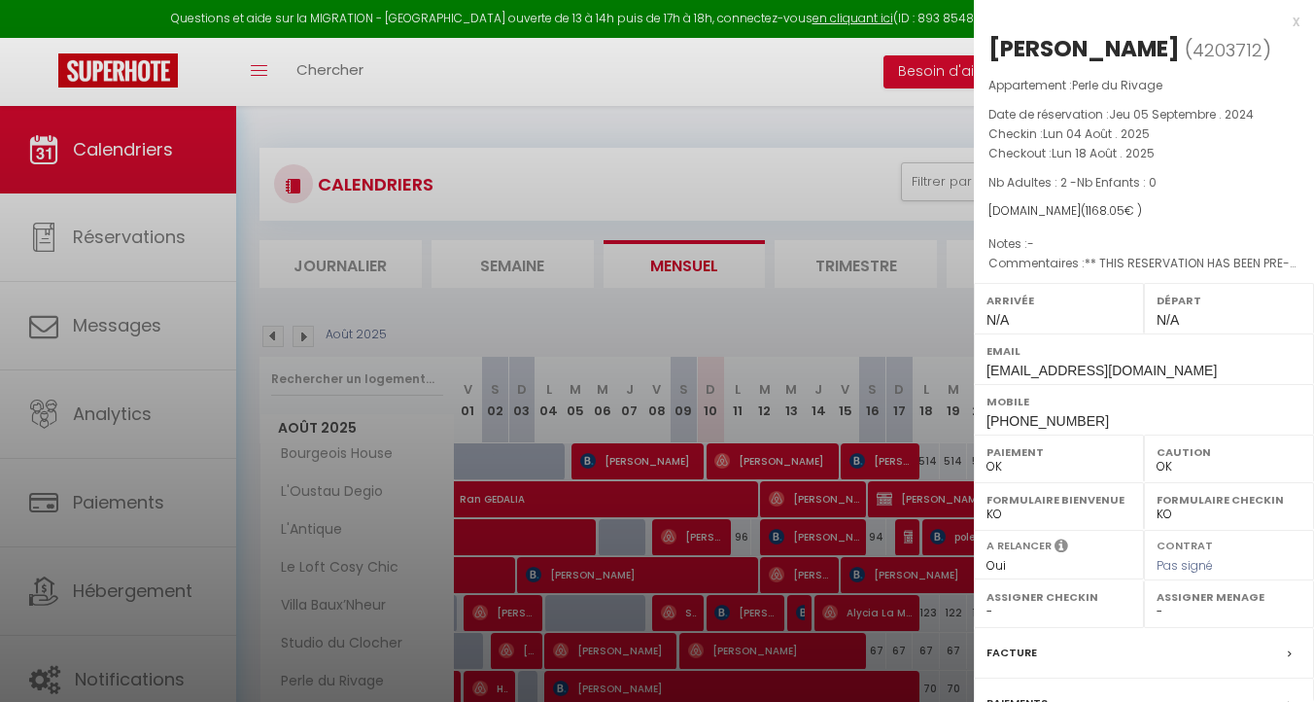
select select "0"
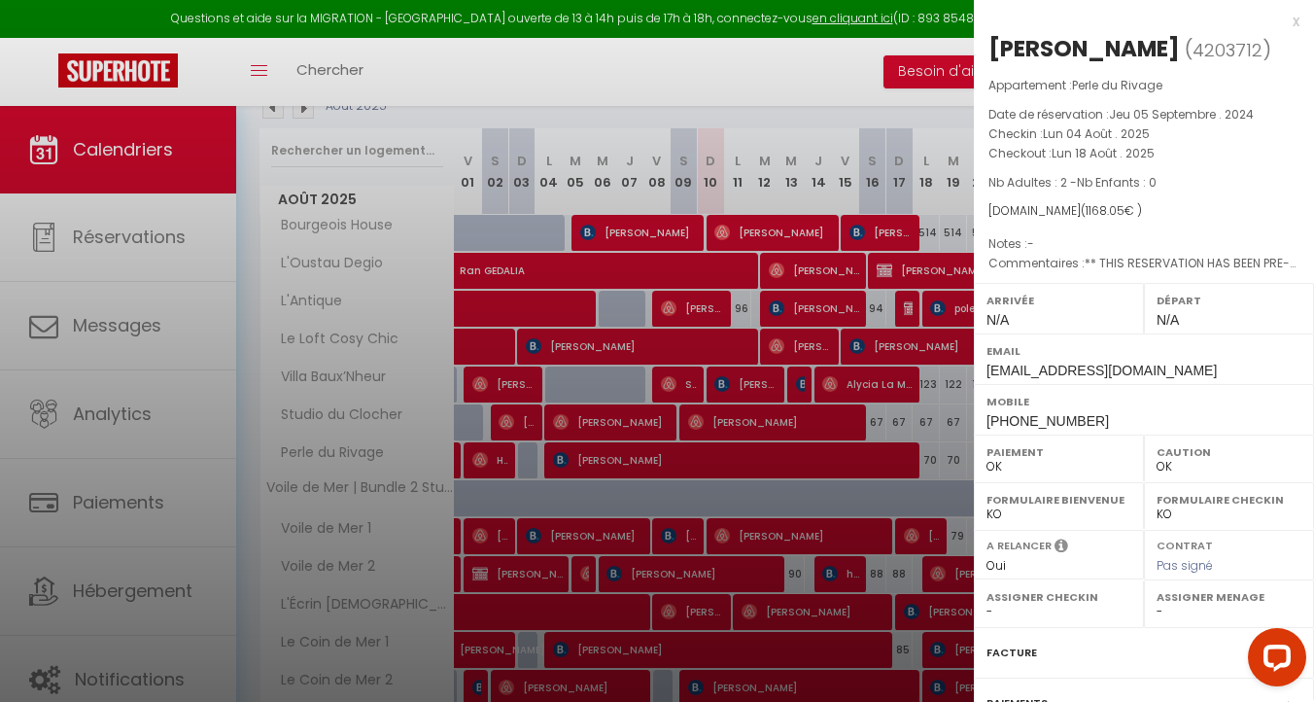
click at [1295, 17] on div "x" at bounding box center [1137, 21] width 326 height 23
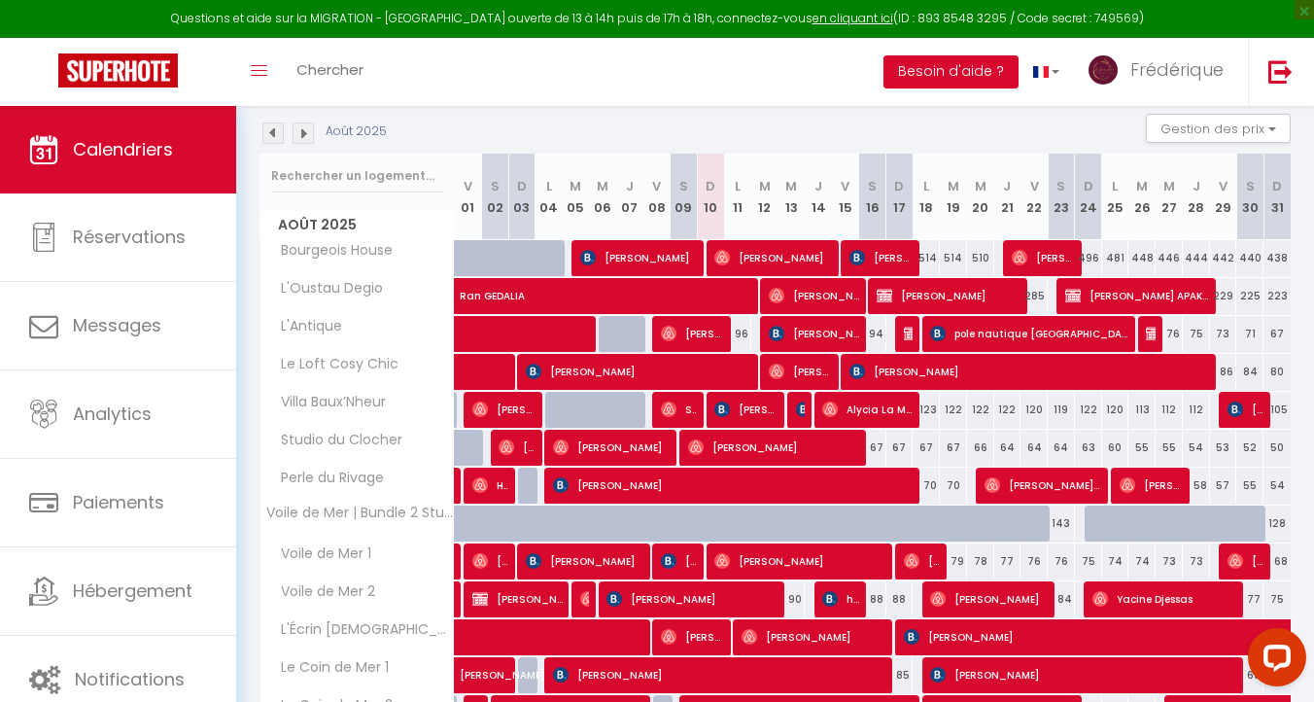
scroll to position [195, 0]
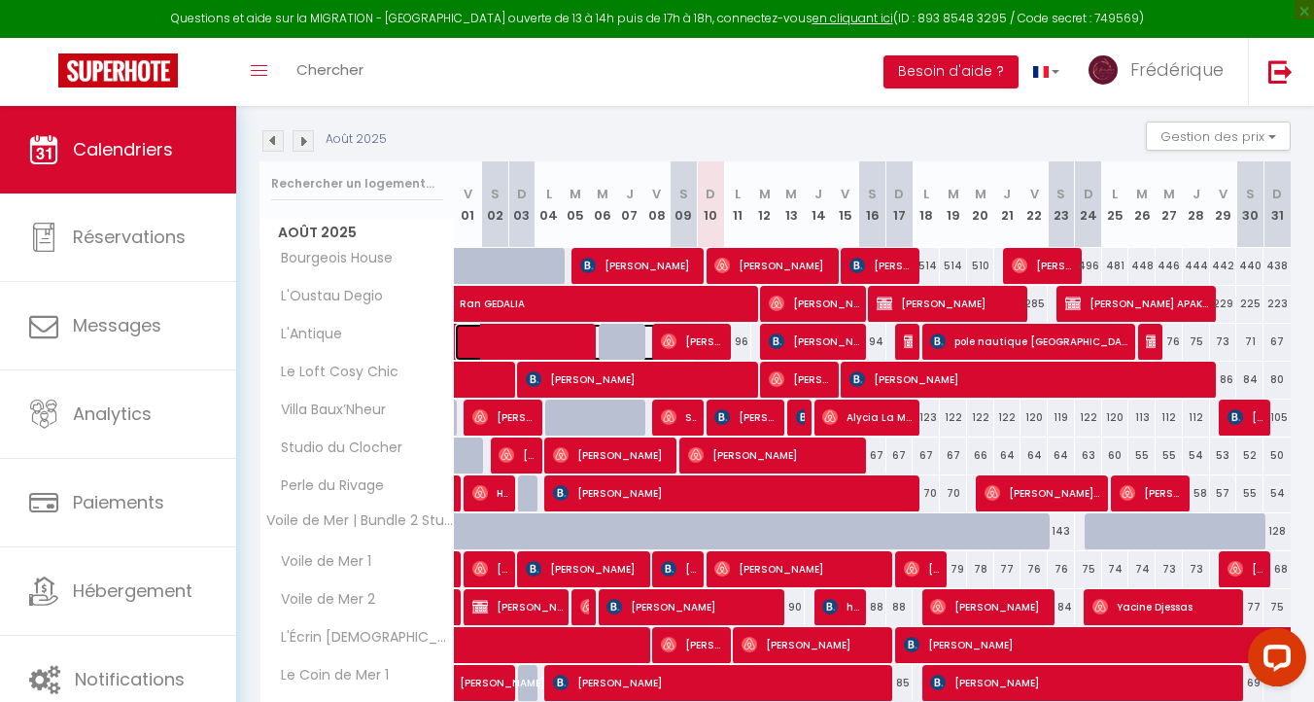
click at [540, 333] on span at bounding box center [584, 342] width 224 height 37
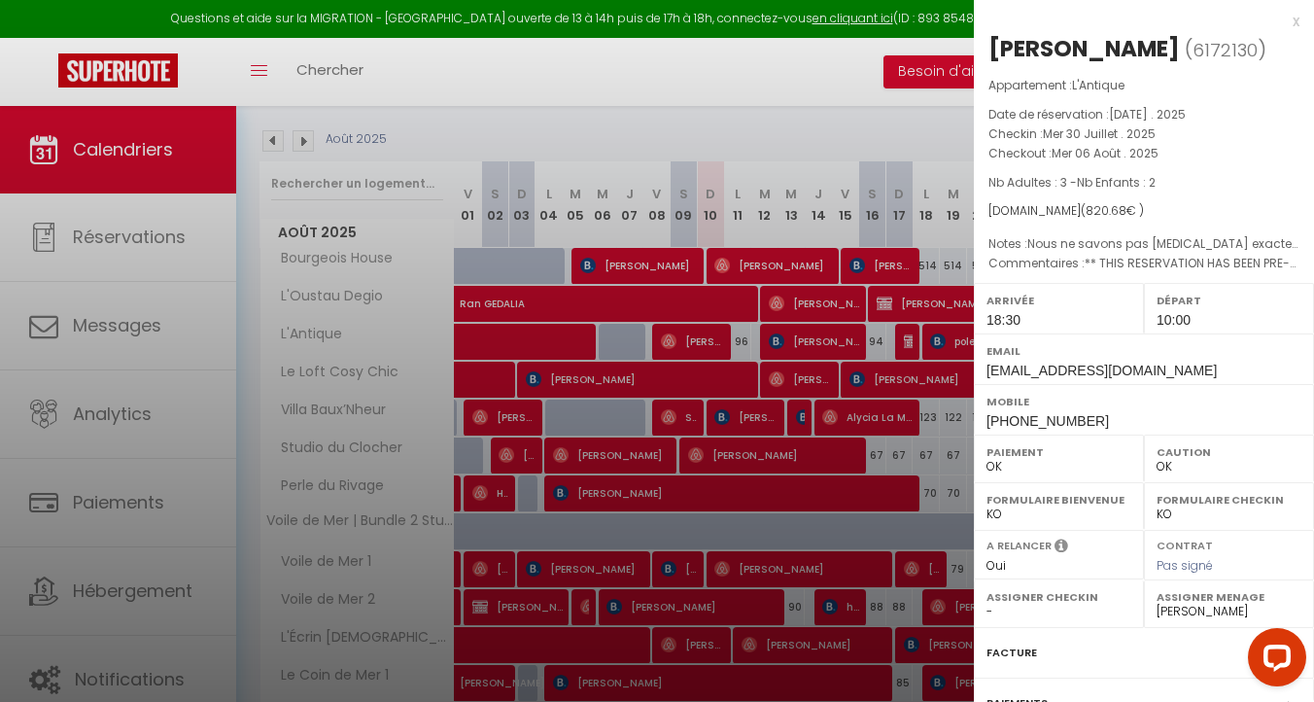
click at [729, 389] on div at bounding box center [657, 351] width 1314 height 702
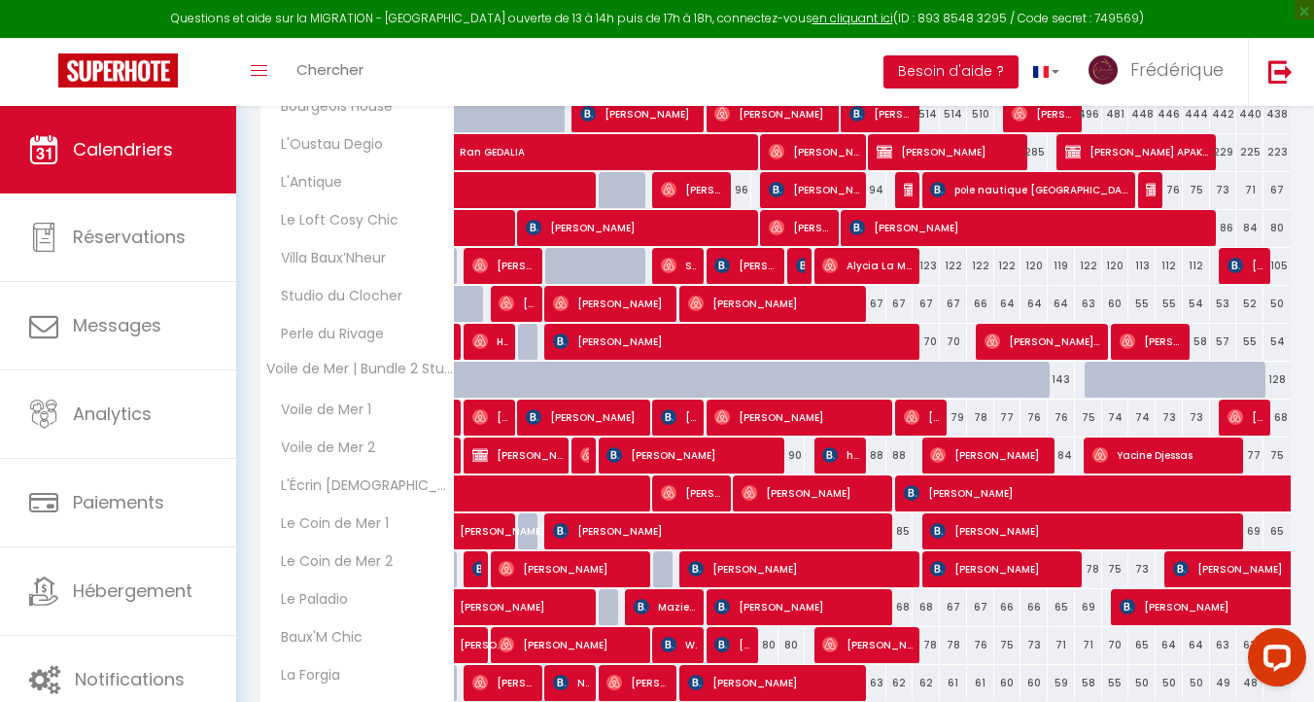
scroll to position [328, 0]
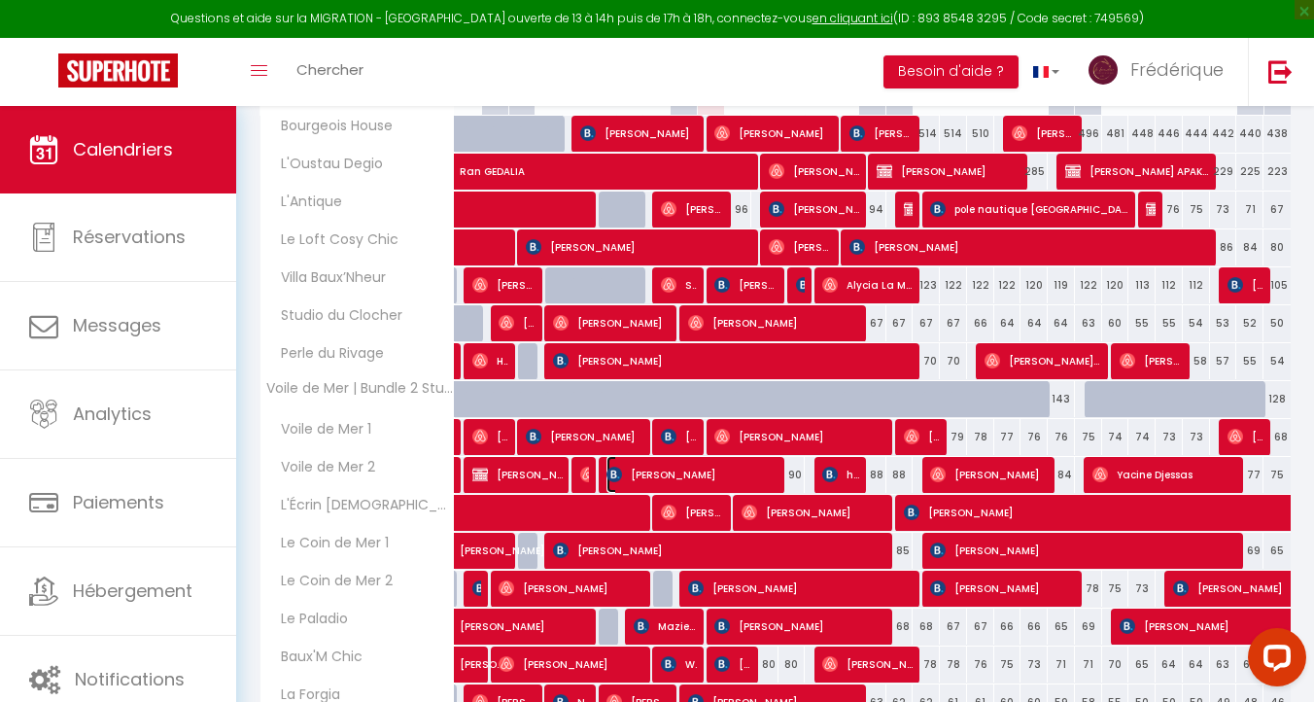
click at [646, 470] on span "[PERSON_NAME]" at bounding box center [692, 474] width 172 height 37
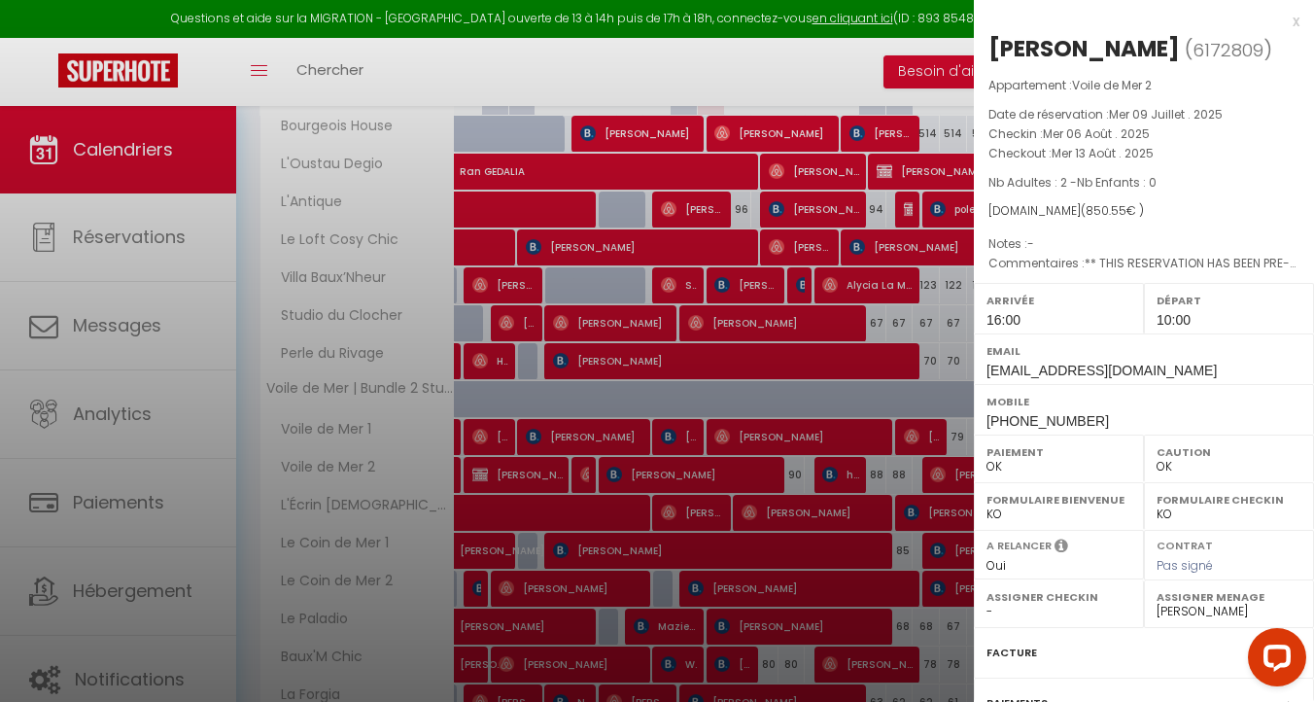
click at [795, 448] on div at bounding box center [657, 351] width 1314 height 702
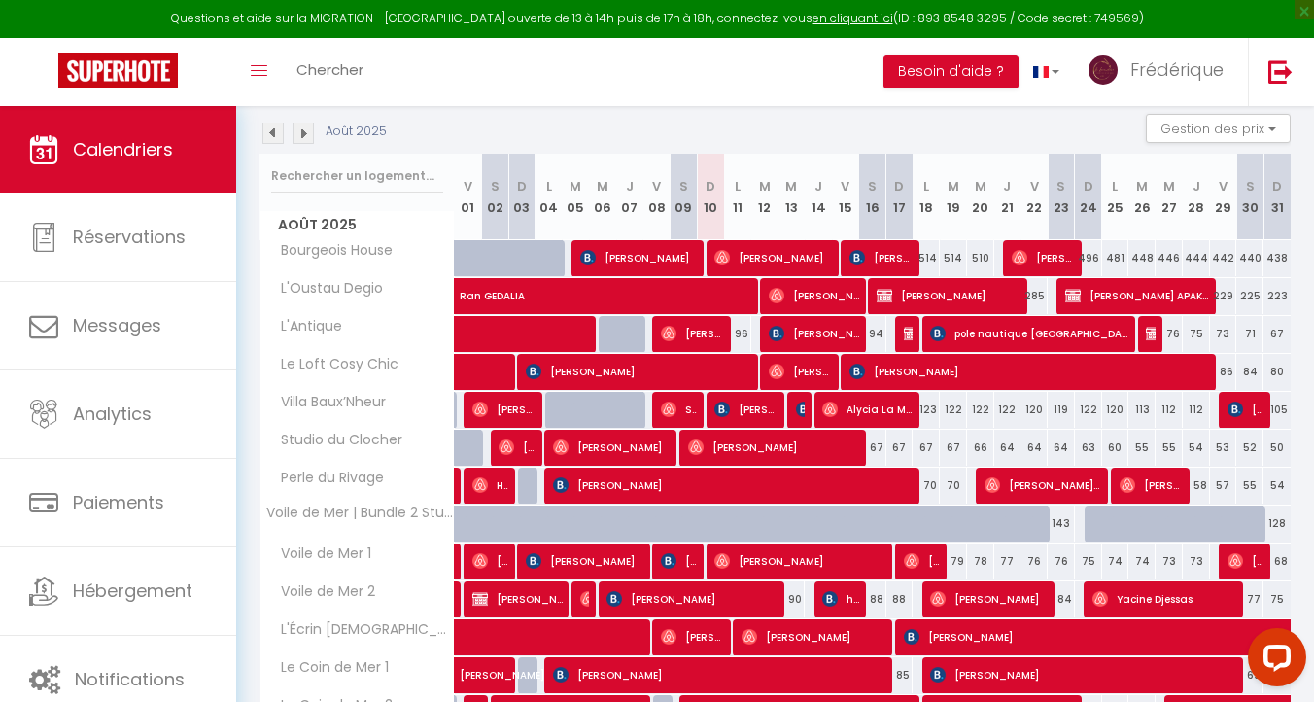
scroll to position [195, 0]
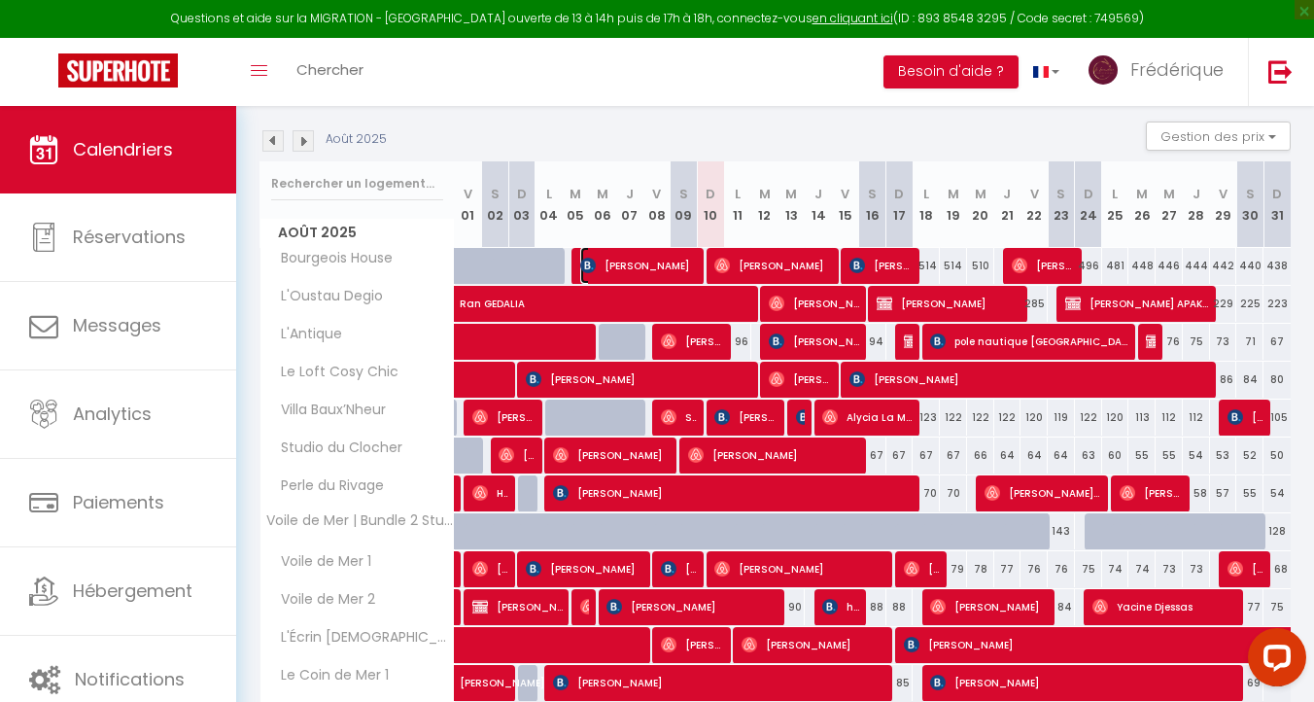
click at [657, 259] on span "[PERSON_NAME]" at bounding box center [639, 265] width 118 height 37
select select "43794"
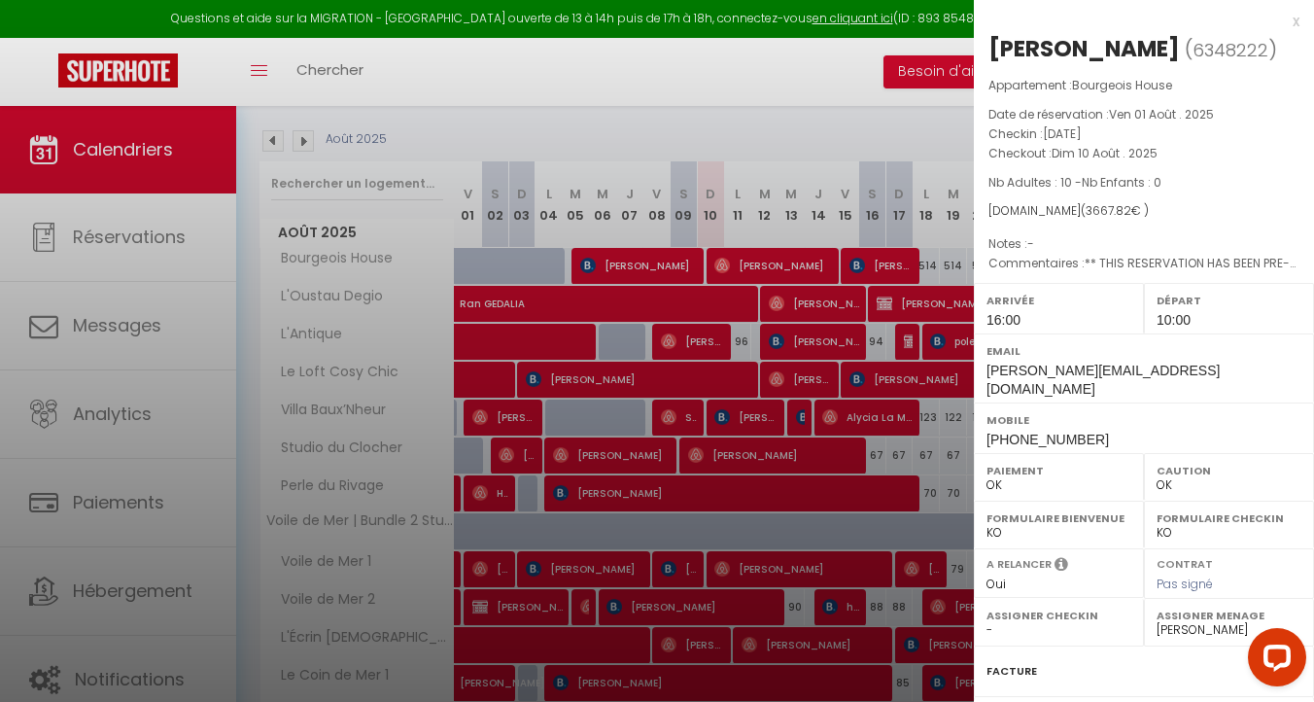
click at [827, 384] on div at bounding box center [657, 351] width 1314 height 702
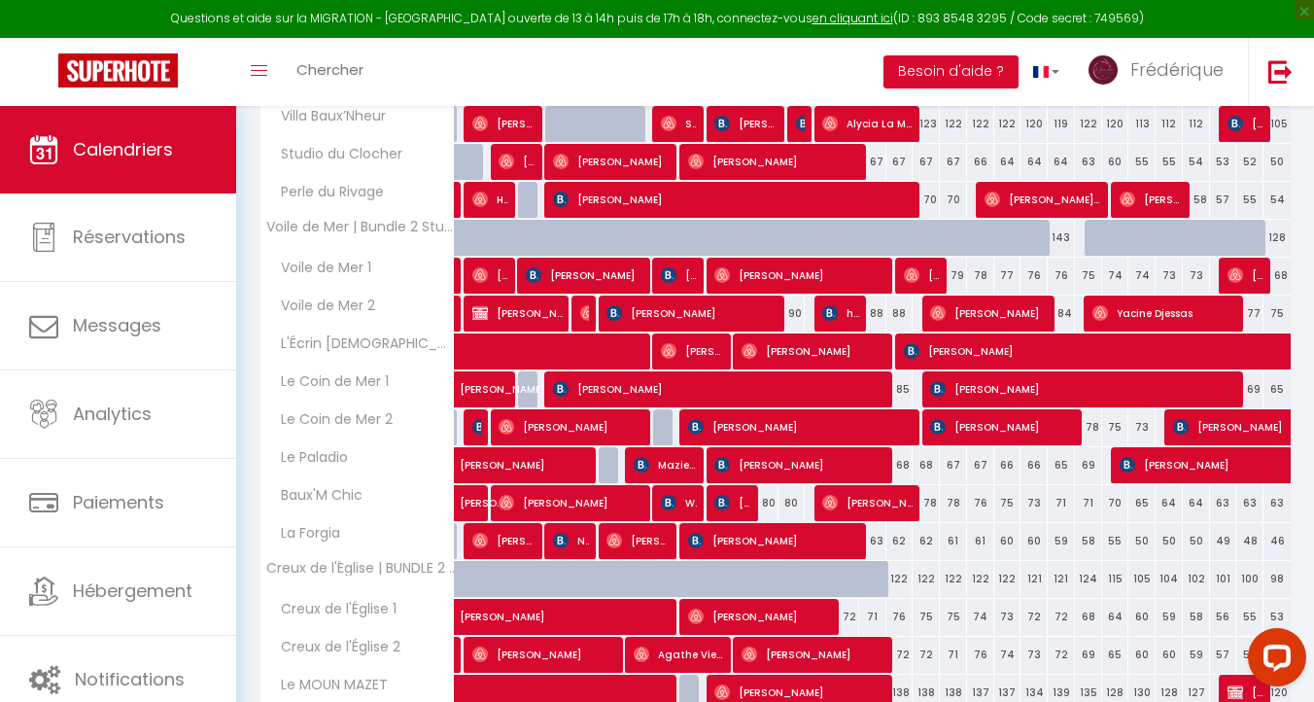
scroll to position [491, 0]
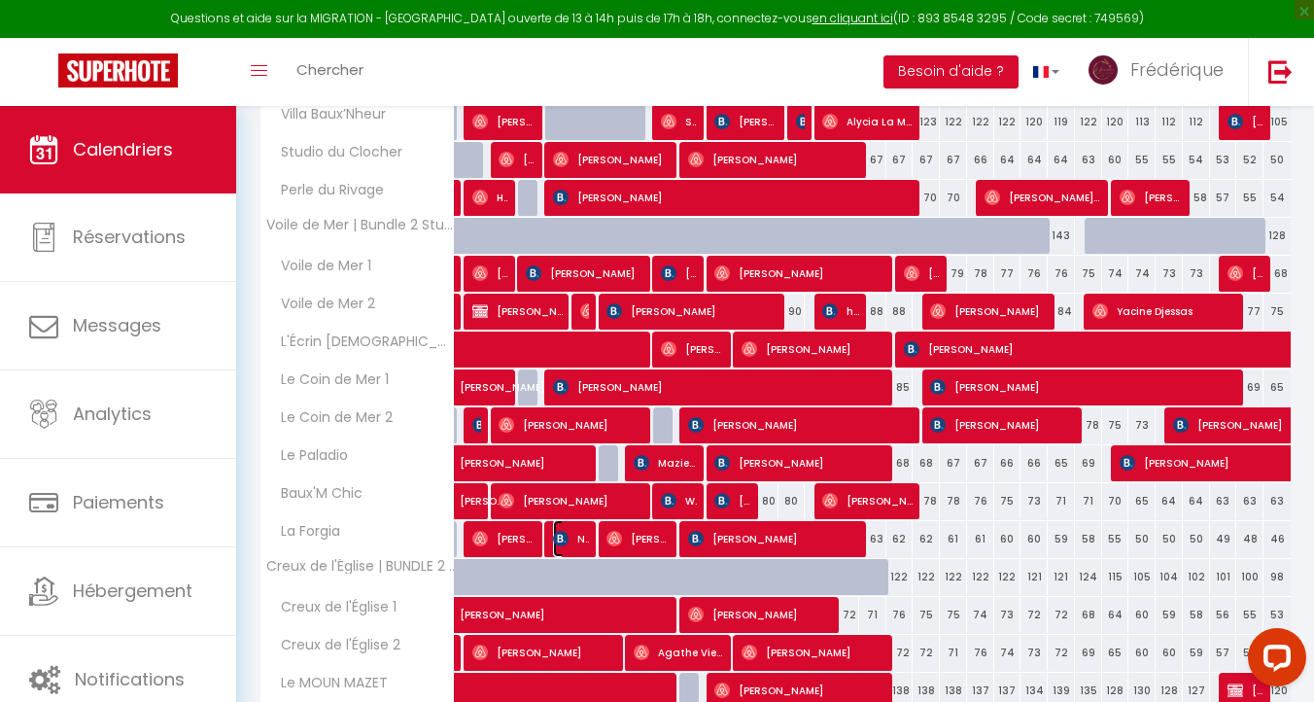
click at [571, 535] on span "Novokivskyi Illia" at bounding box center [571, 538] width 36 height 37
select select "0"
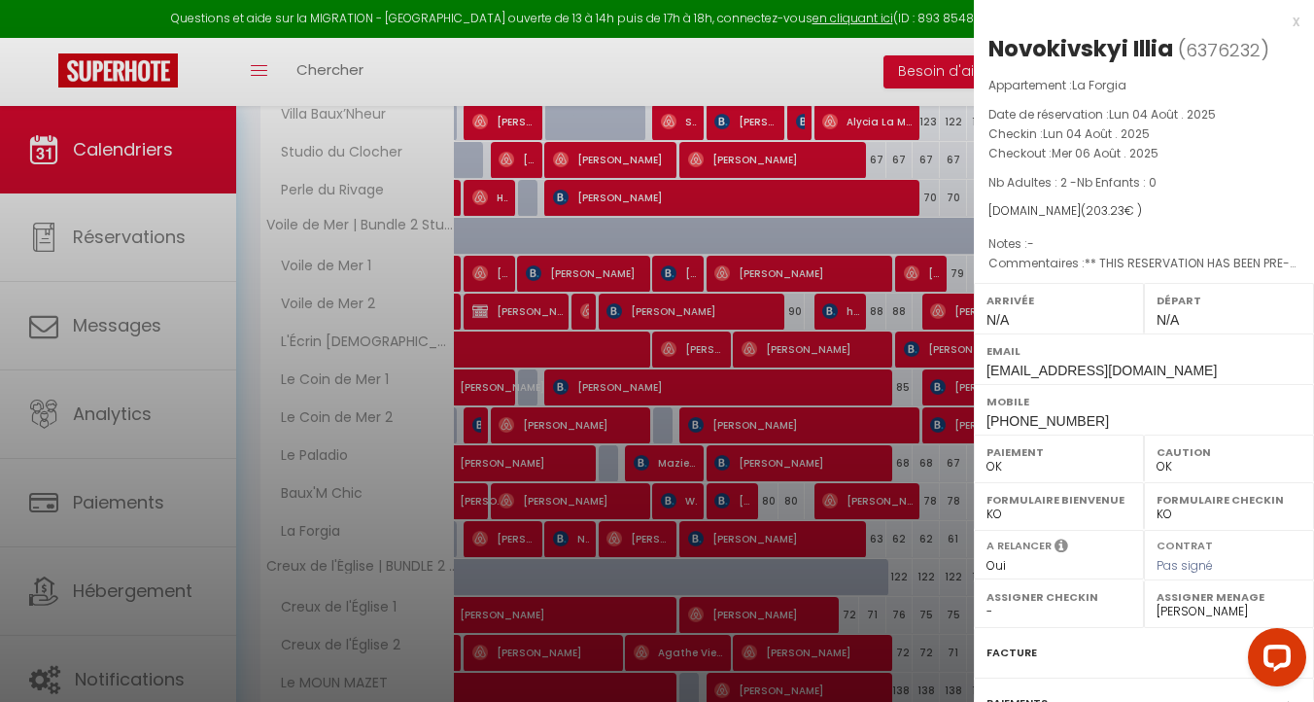
click at [826, 359] on div at bounding box center [657, 351] width 1314 height 702
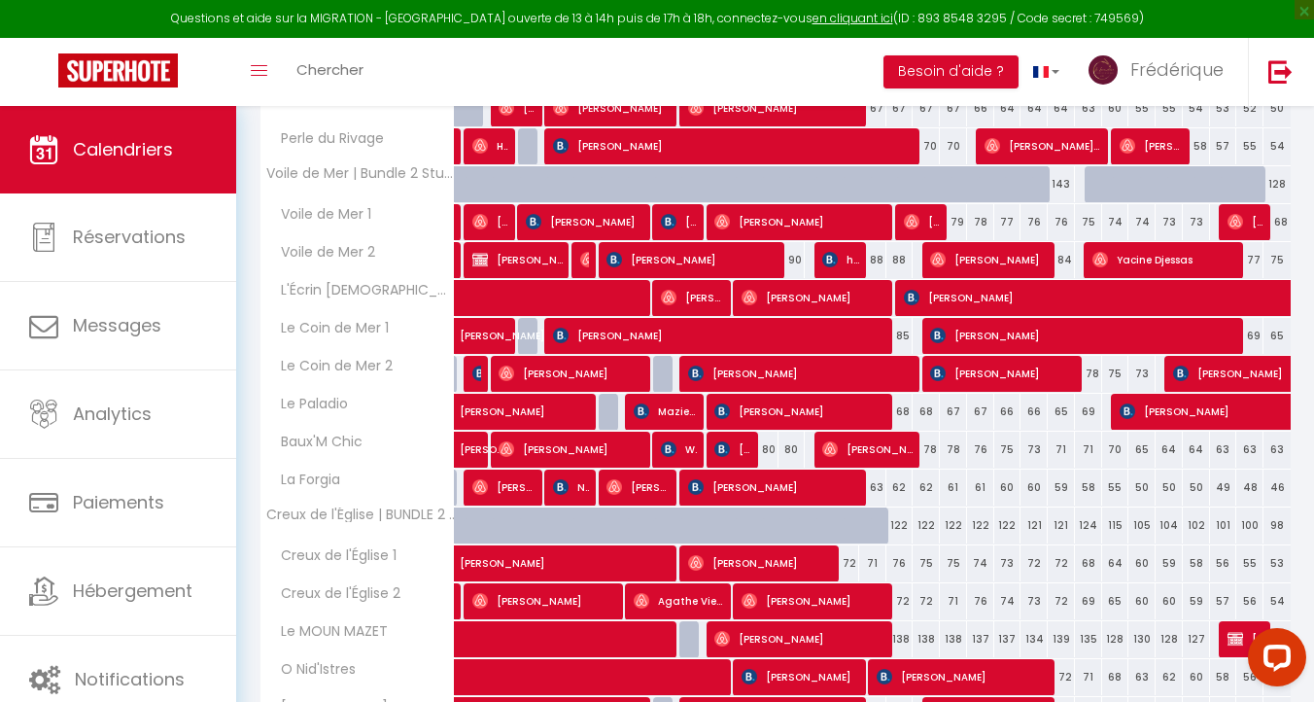
scroll to position [547, 0]
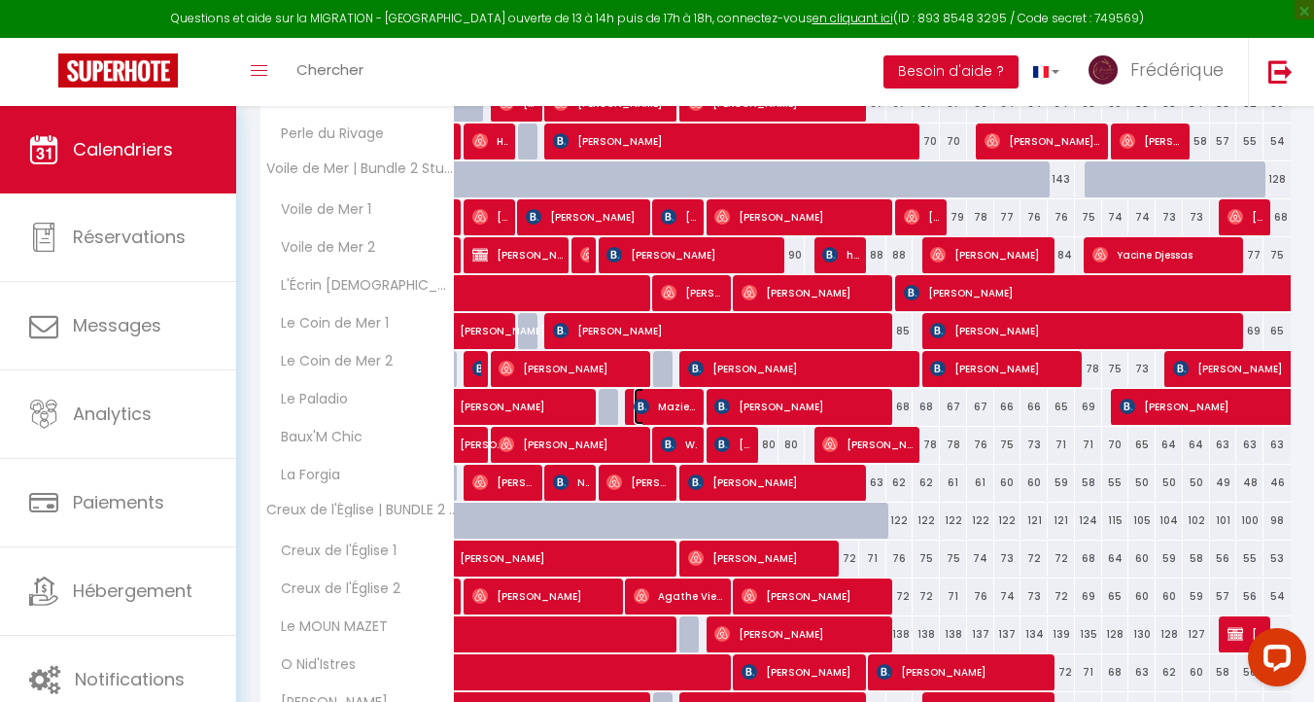
click at [667, 403] on span "Mazieres [PERSON_NAME]" at bounding box center [665, 406] width 63 height 37
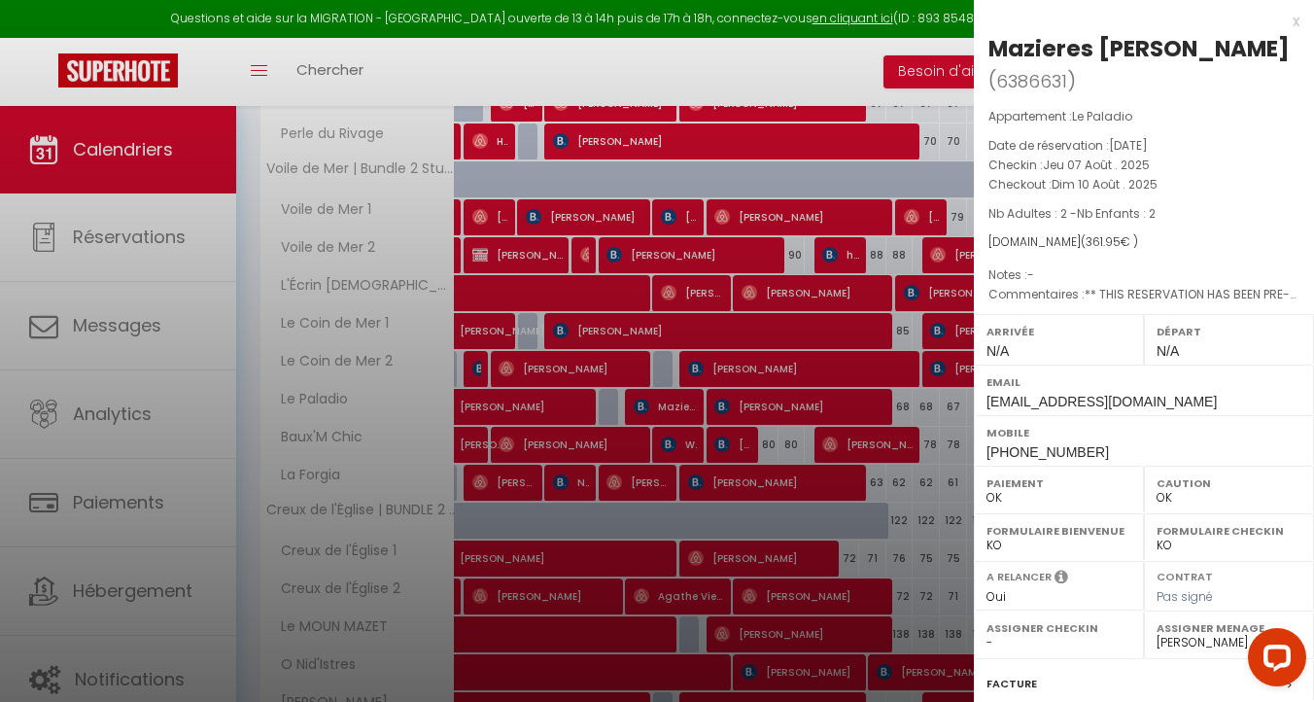
click at [849, 417] on div at bounding box center [657, 351] width 1314 height 702
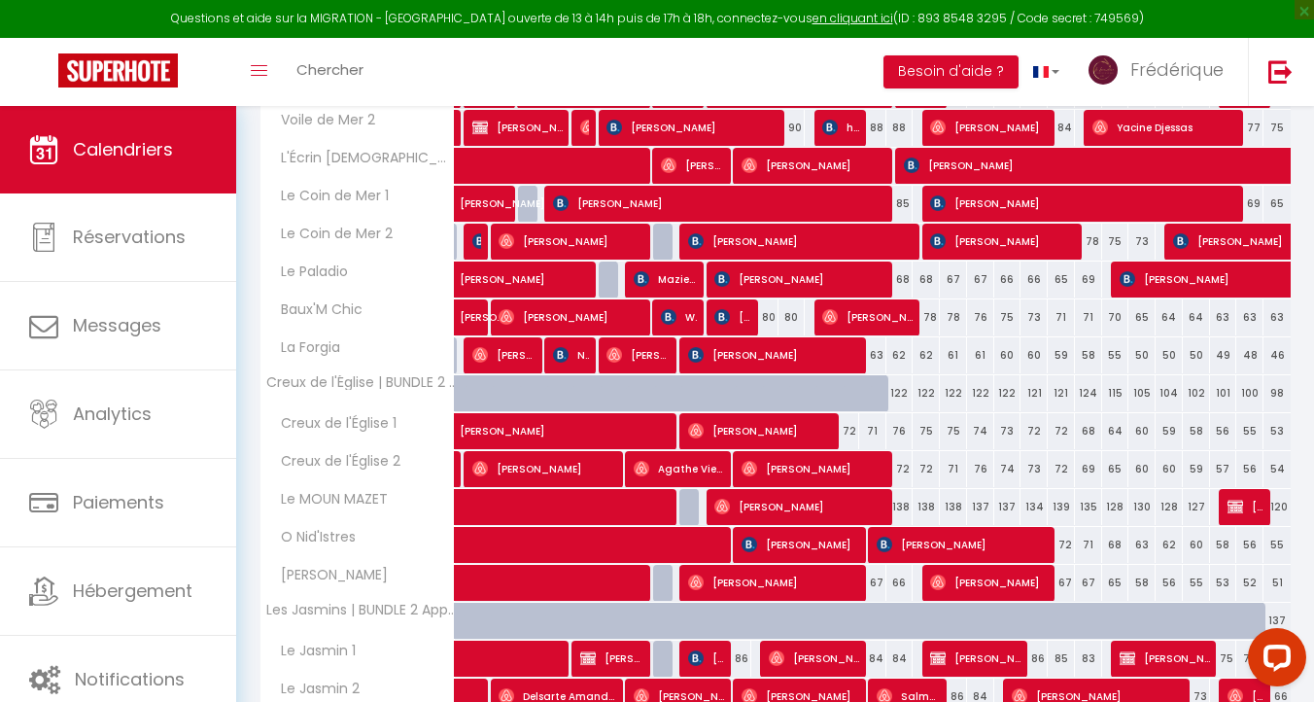
scroll to position [1261, 0]
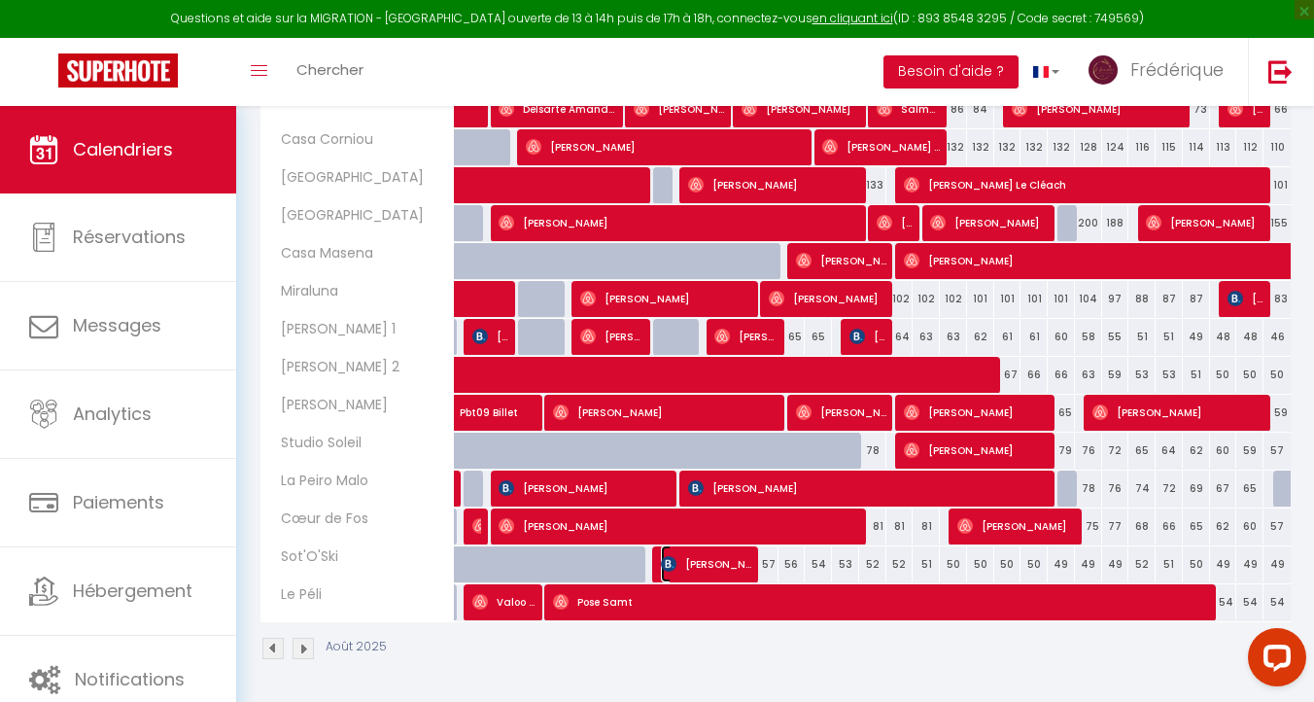
click at [743, 570] on span "[PERSON_NAME]" at bounding box center [706, 563] width 90 height 37
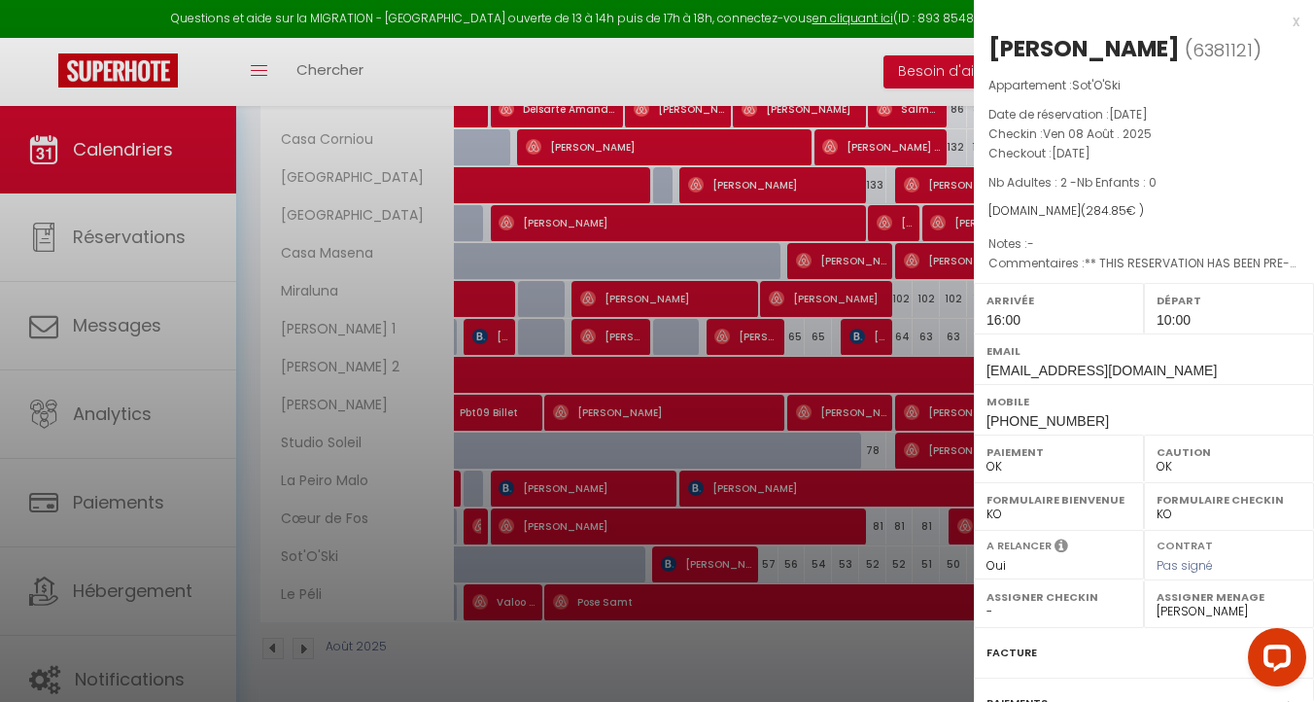
click at [1294, 21] on div "x" at bounding box center [1137, 21] width 326 height 23
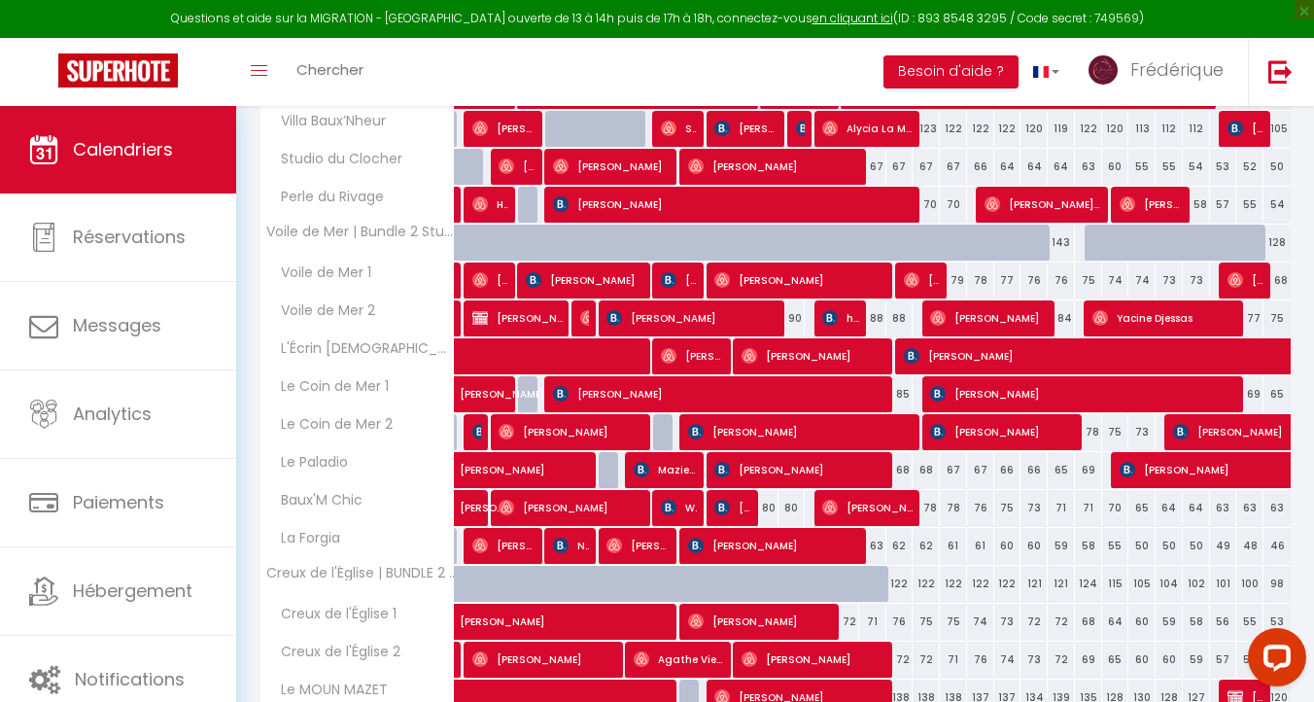
scroll to position [483, 0]
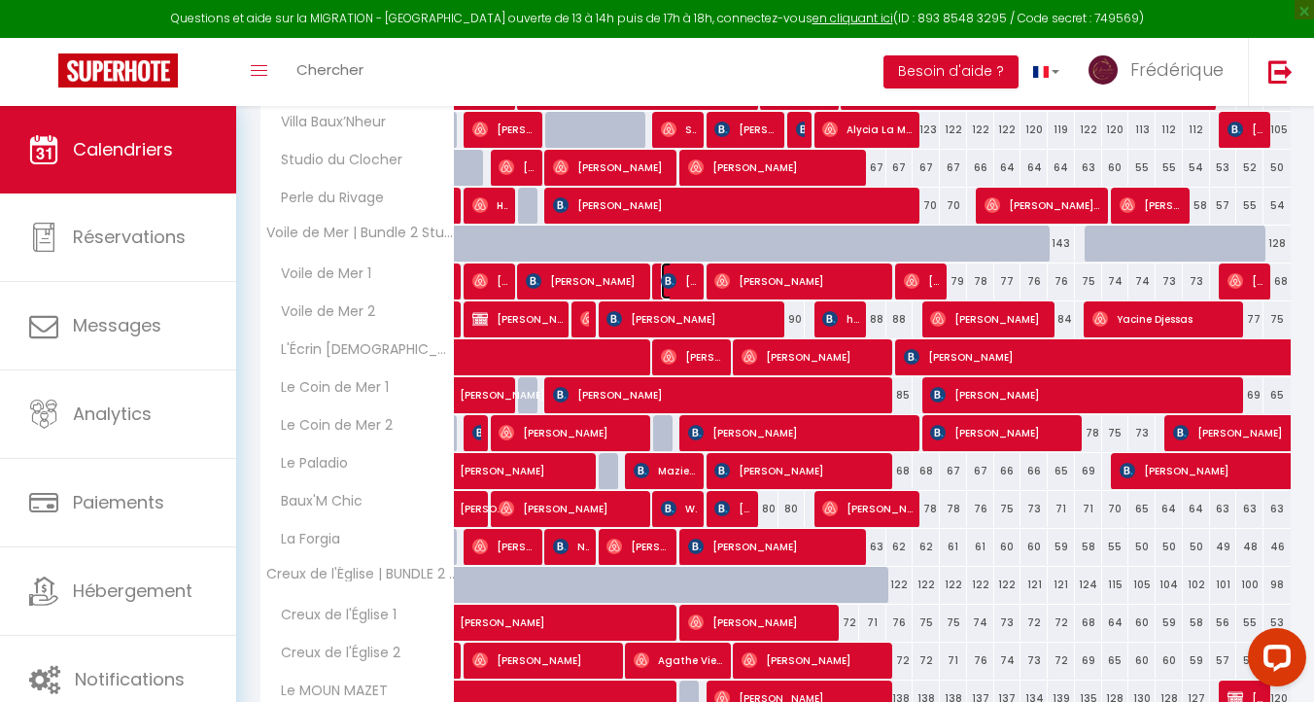
click at [672, 281] on img at bounding box center [669, 281] width 16 height 16
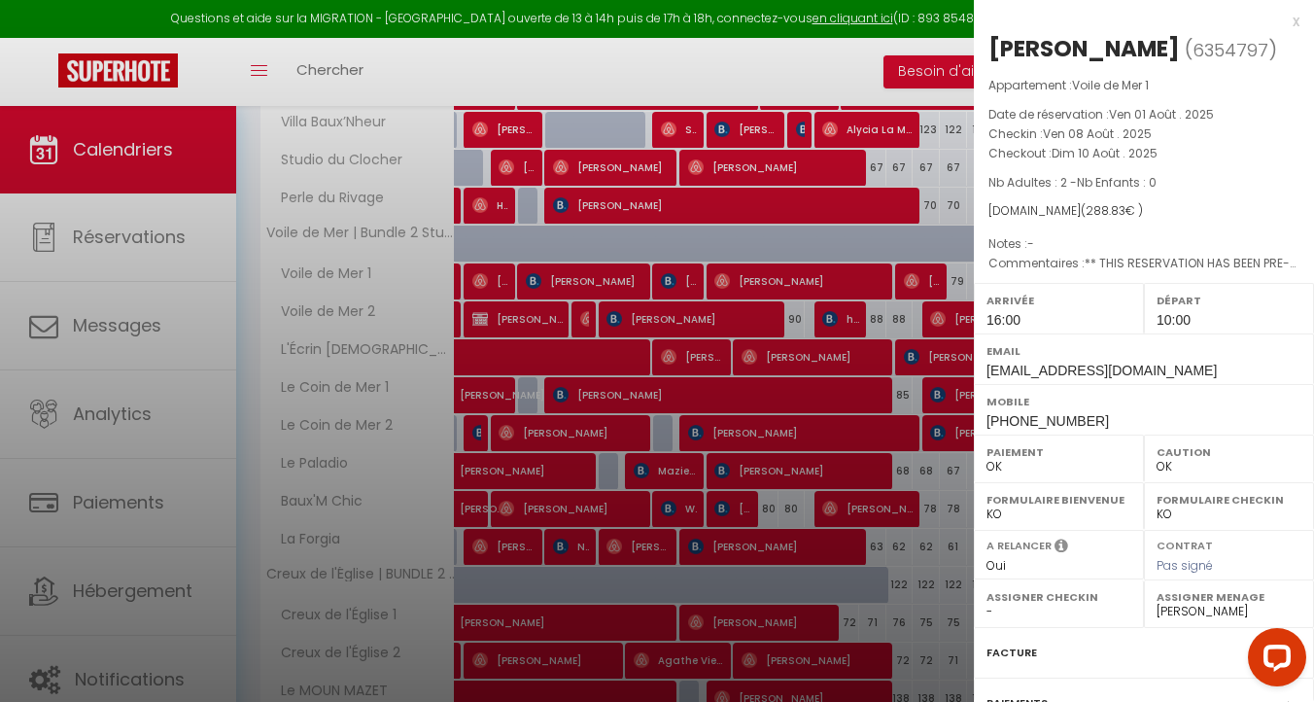
click at [795, 345] on div at bounding box center [657, 351] width 1314 height 702
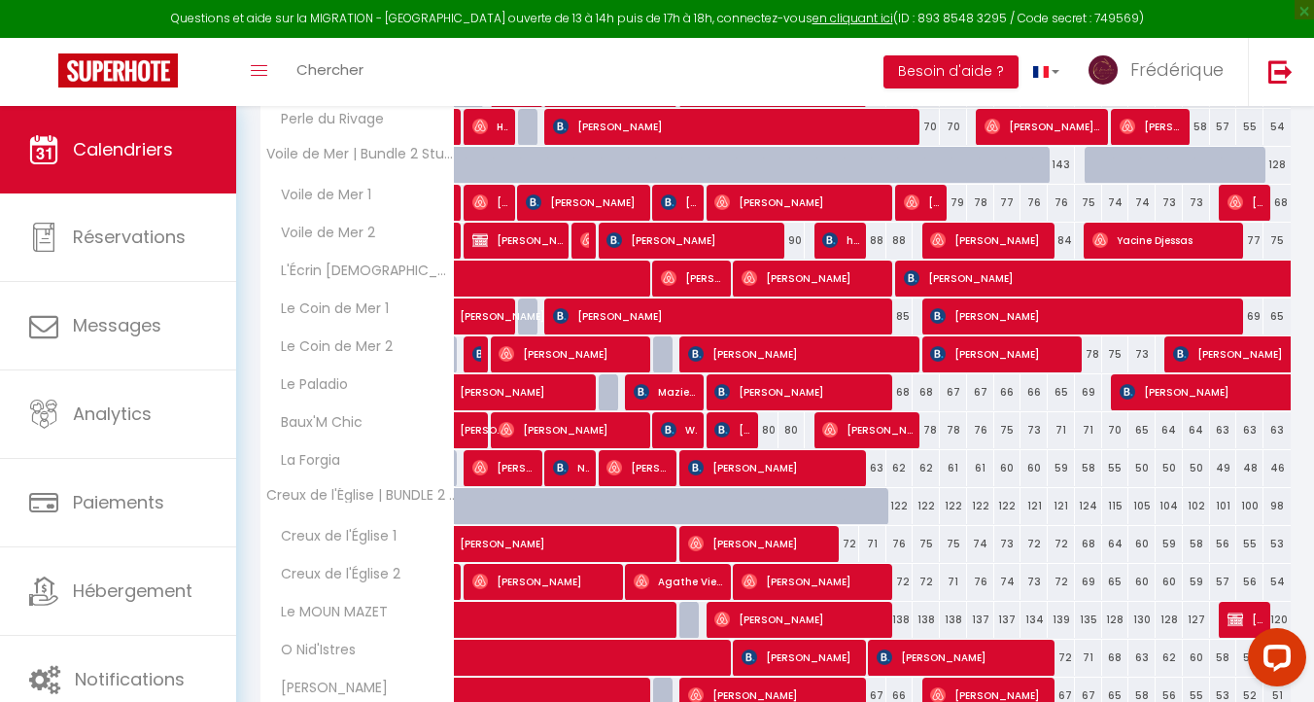
scroll to position [565, 0]
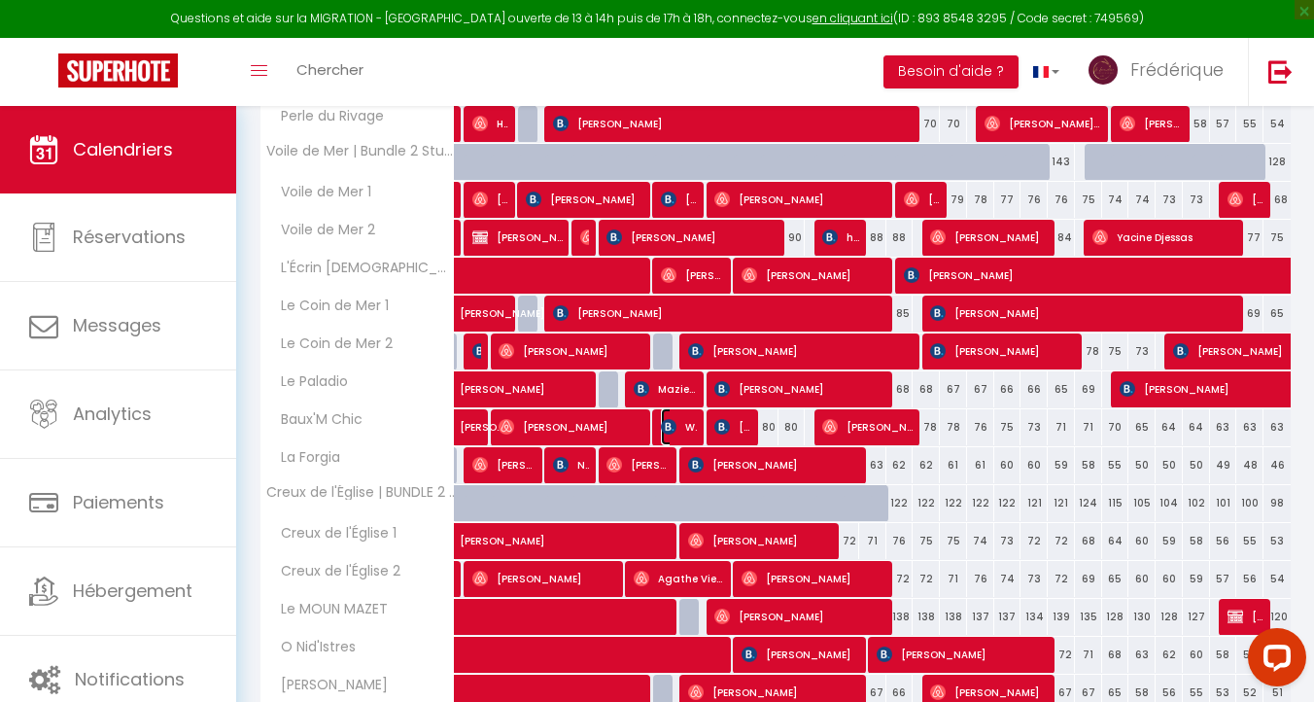
click at [670, 413] on span "Wassym LHASNI" at bounding box center [679, 426] width 36 height 37
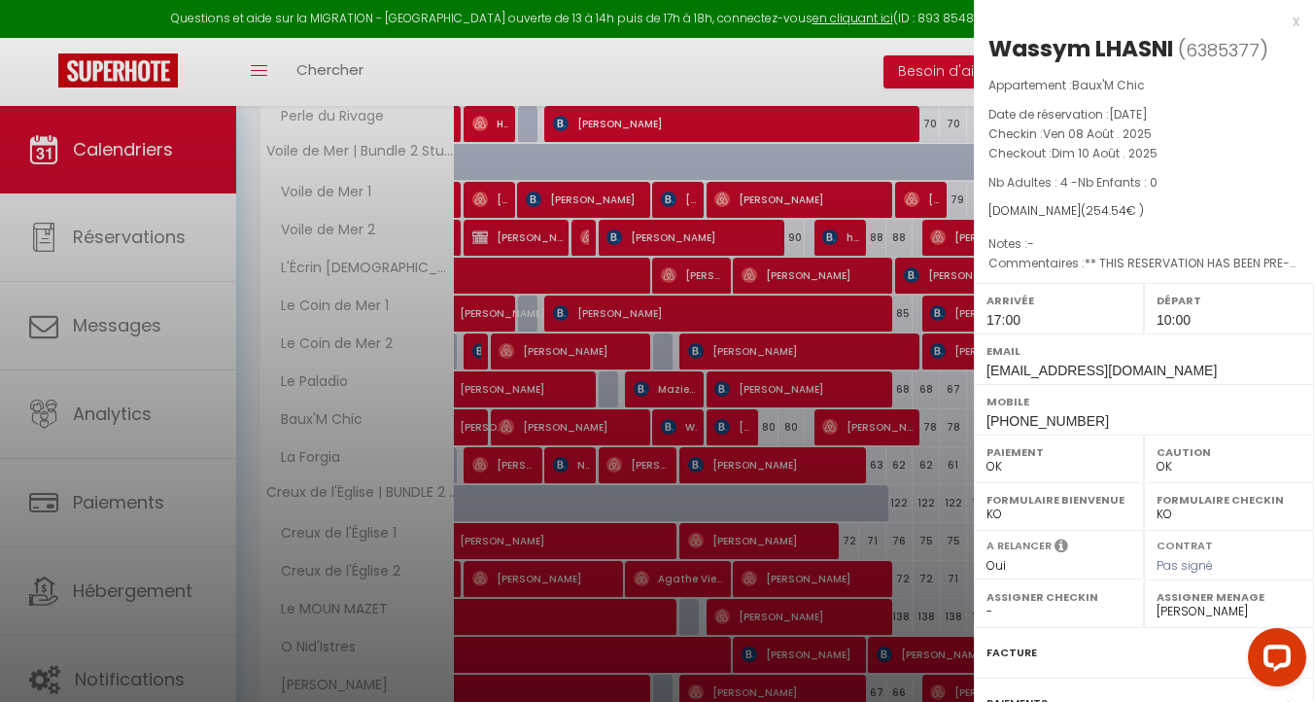
click at [652, 436] on div at bounding box center [657, 351] width 1314 height 702
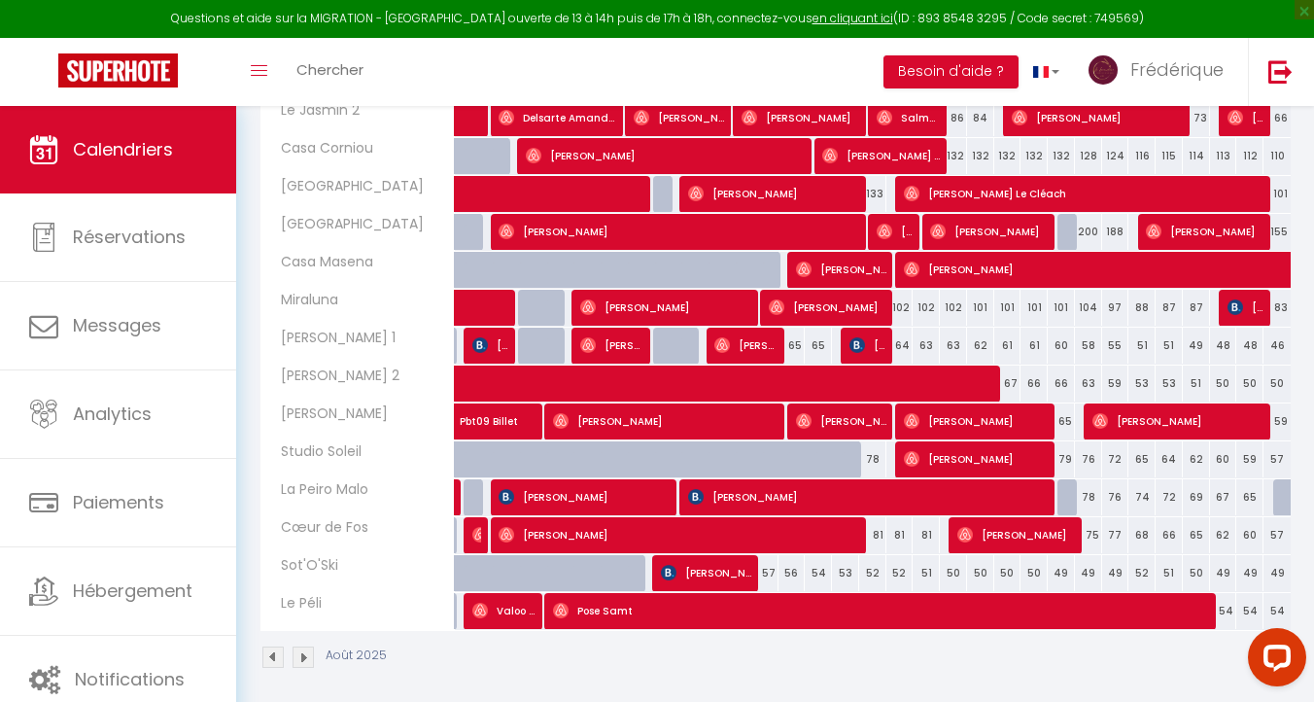
scroll to position [1261, 0]
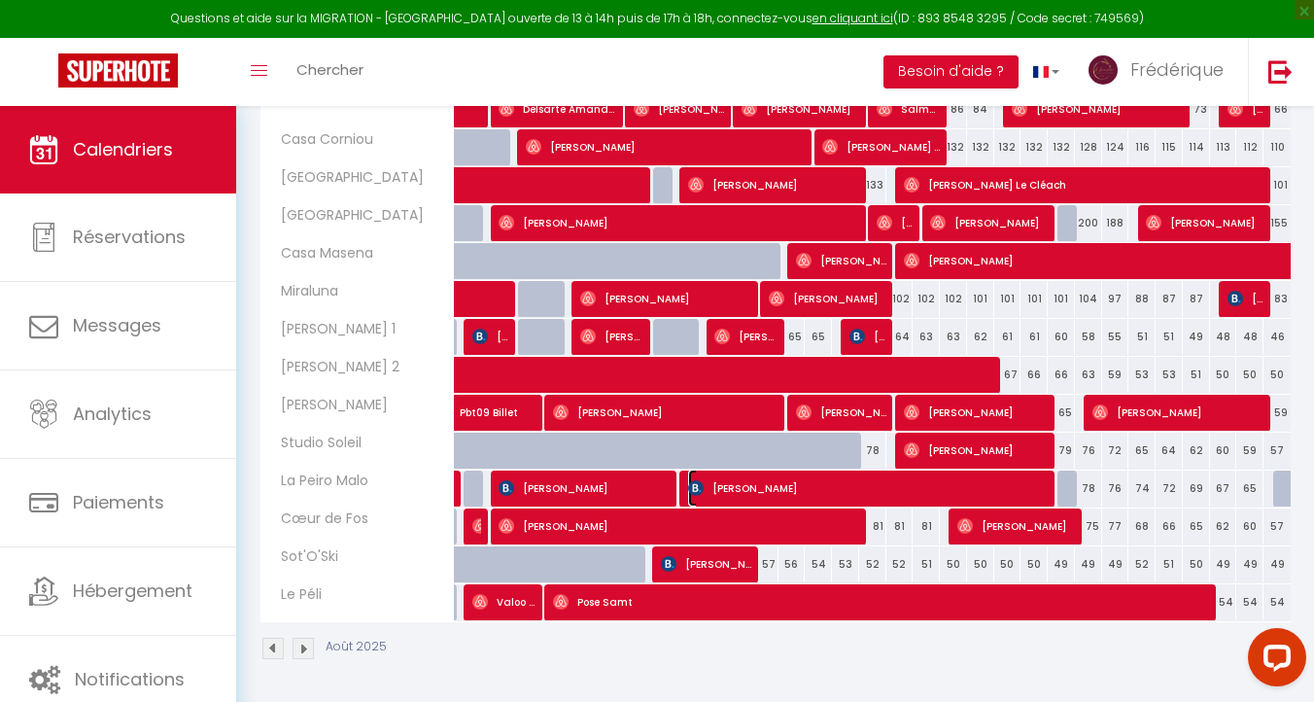
click at [742, 484] on span "[PERSON_NAME]" at bounding box center [869, 487] width 363 height 37
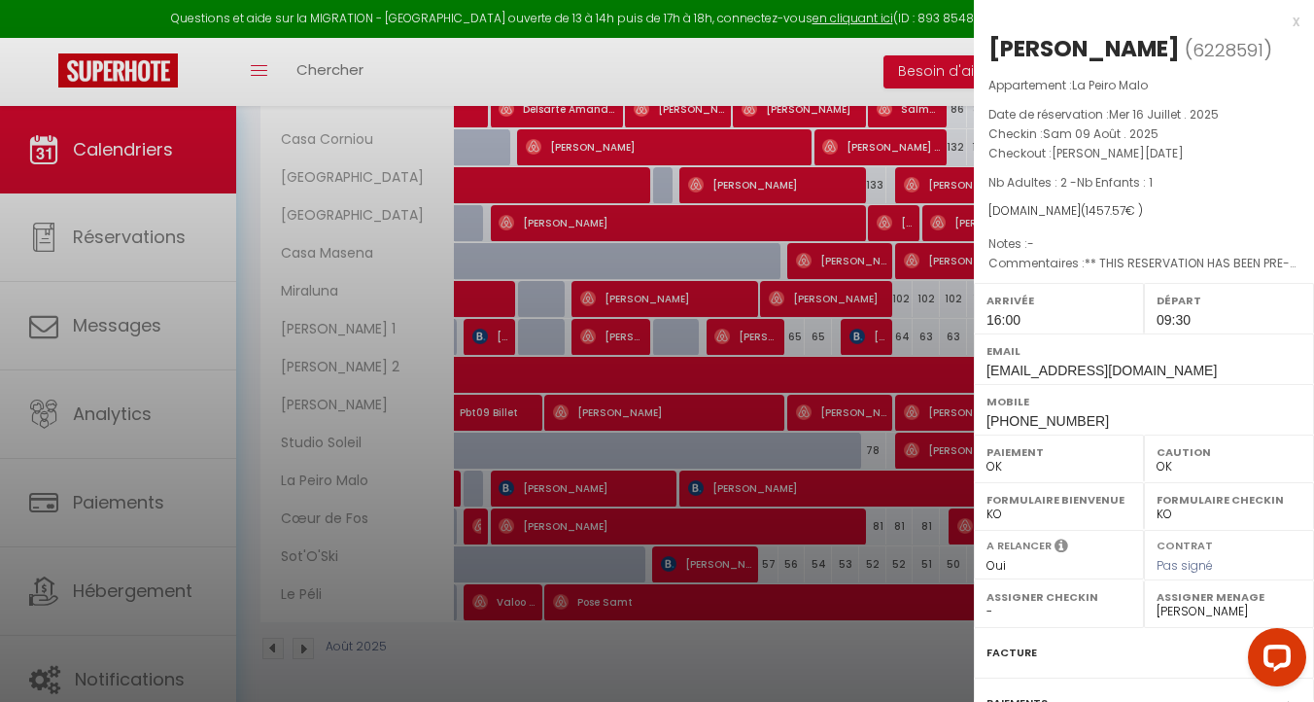
click at [1301, 20] on div "x MARIE-LINE HANZOULI ( 6228591 ) Appartement : La Peiro Malo Date de réservati…" at bounding box center [1144, 453] width 340 height 906
click at [1293, 20] on div "x" at bounding box center [1137, 21] width 326 height 23
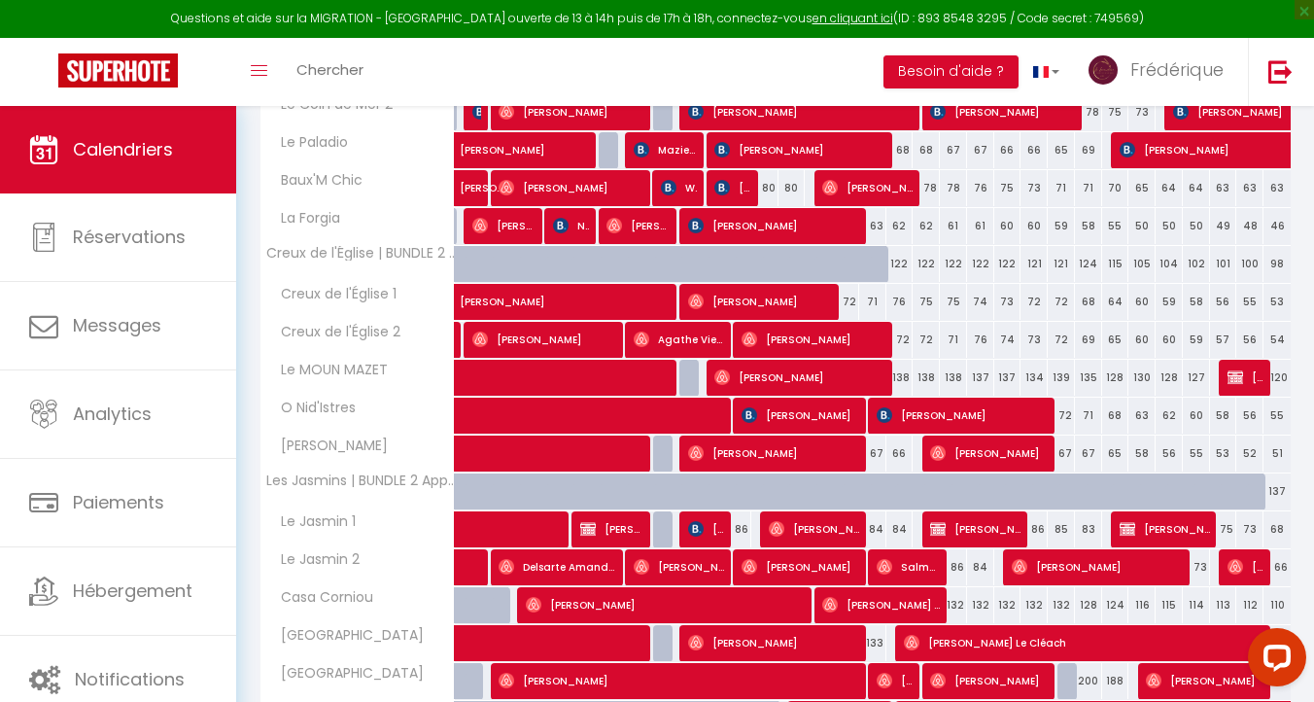
scroll to position [836, 0]
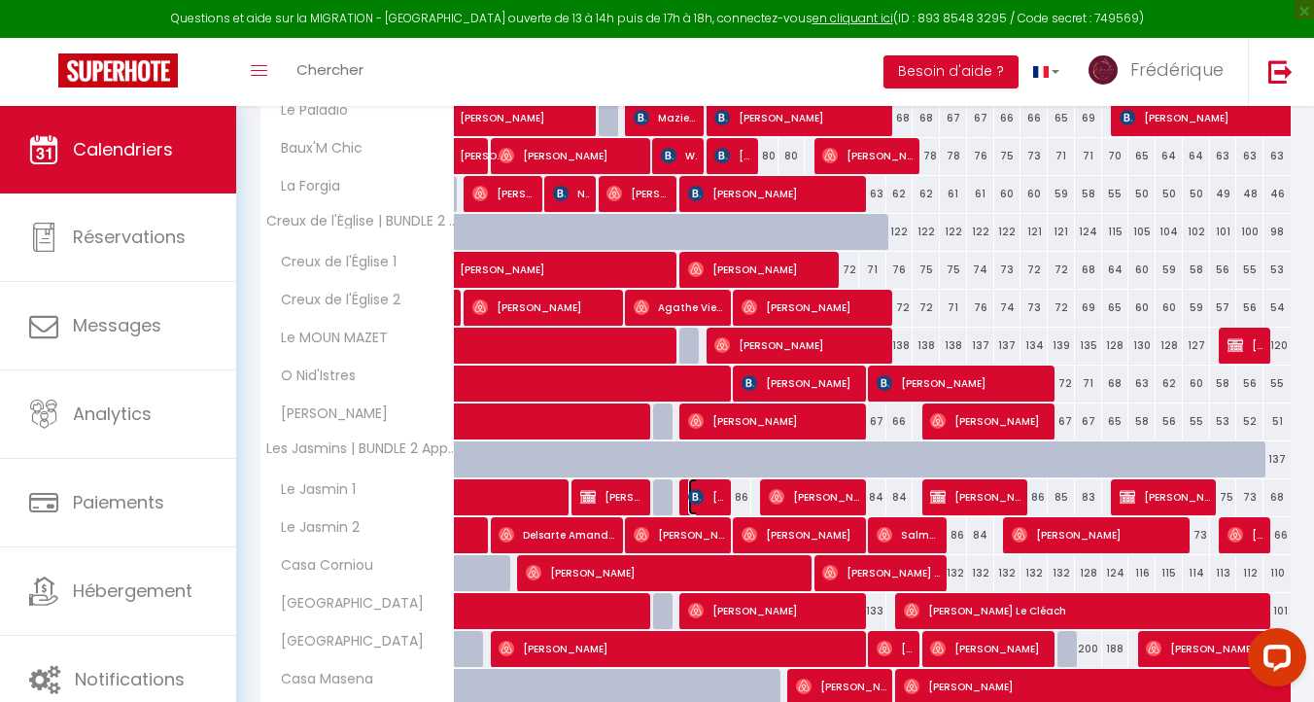
click at [701, 489] on img at bounding box center [696, 497] width 16 height 16
select select "41783"
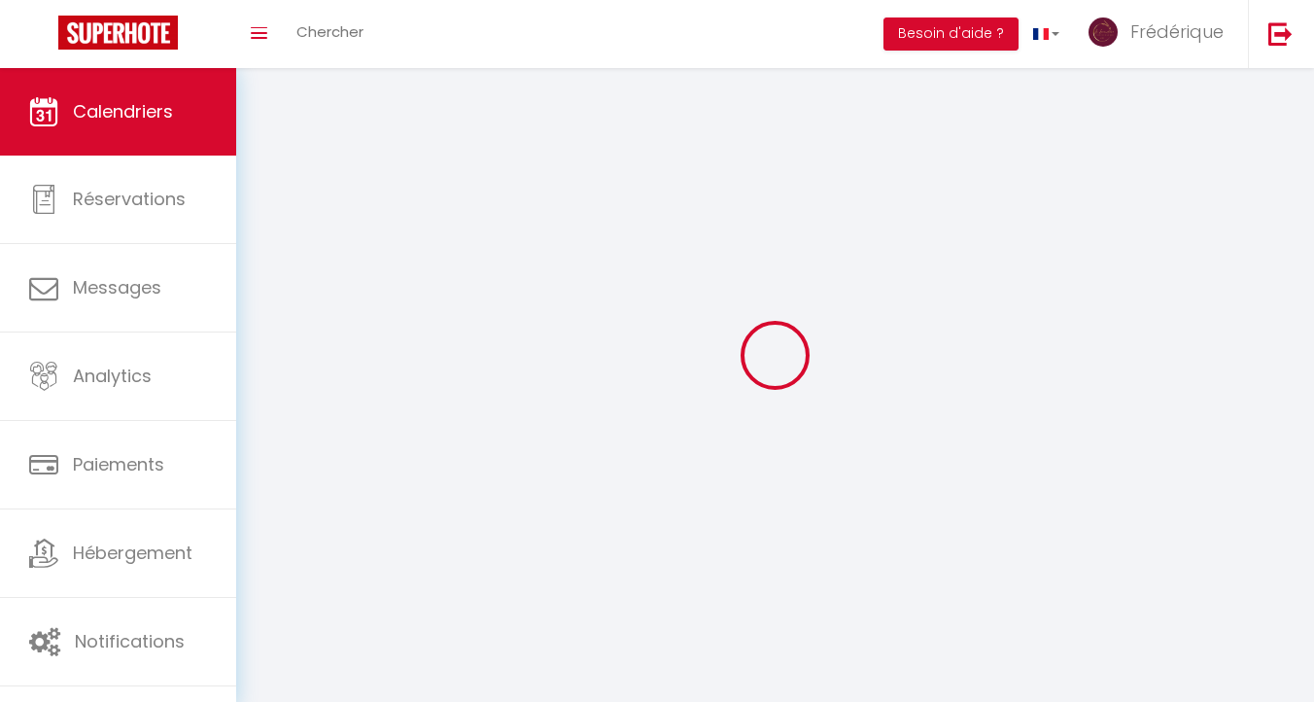
select select
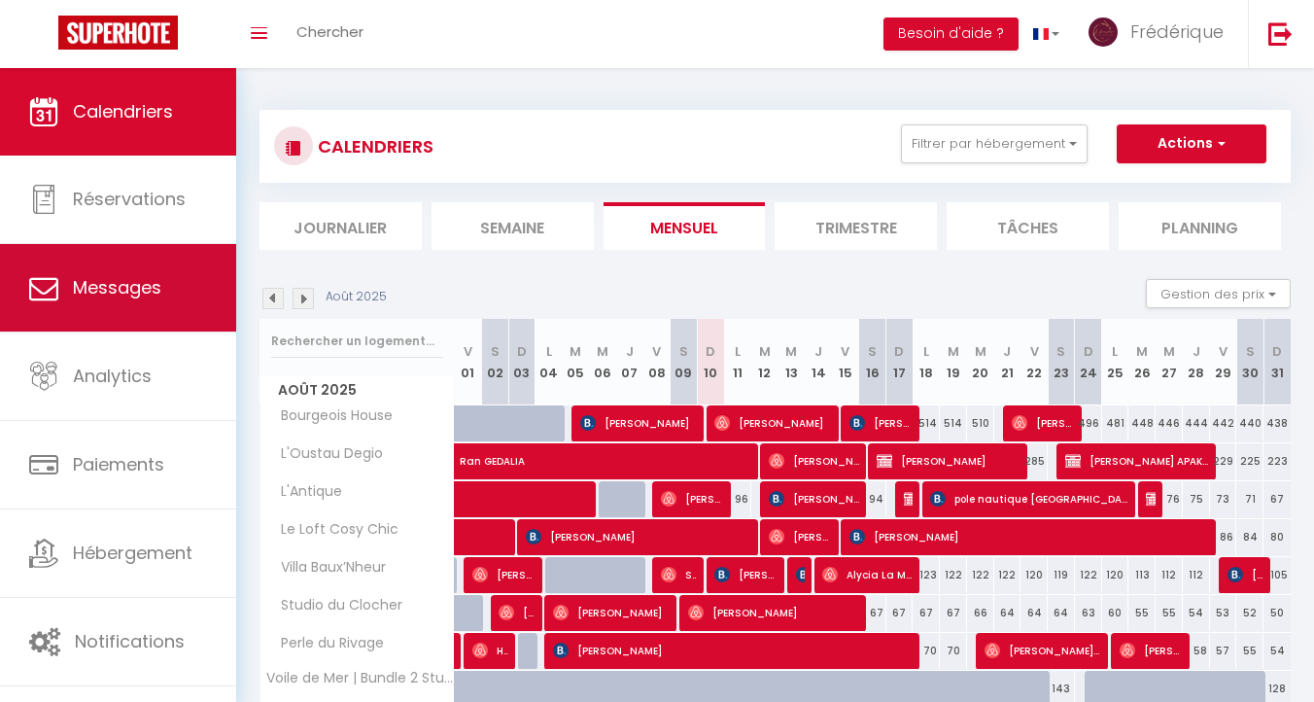
select select
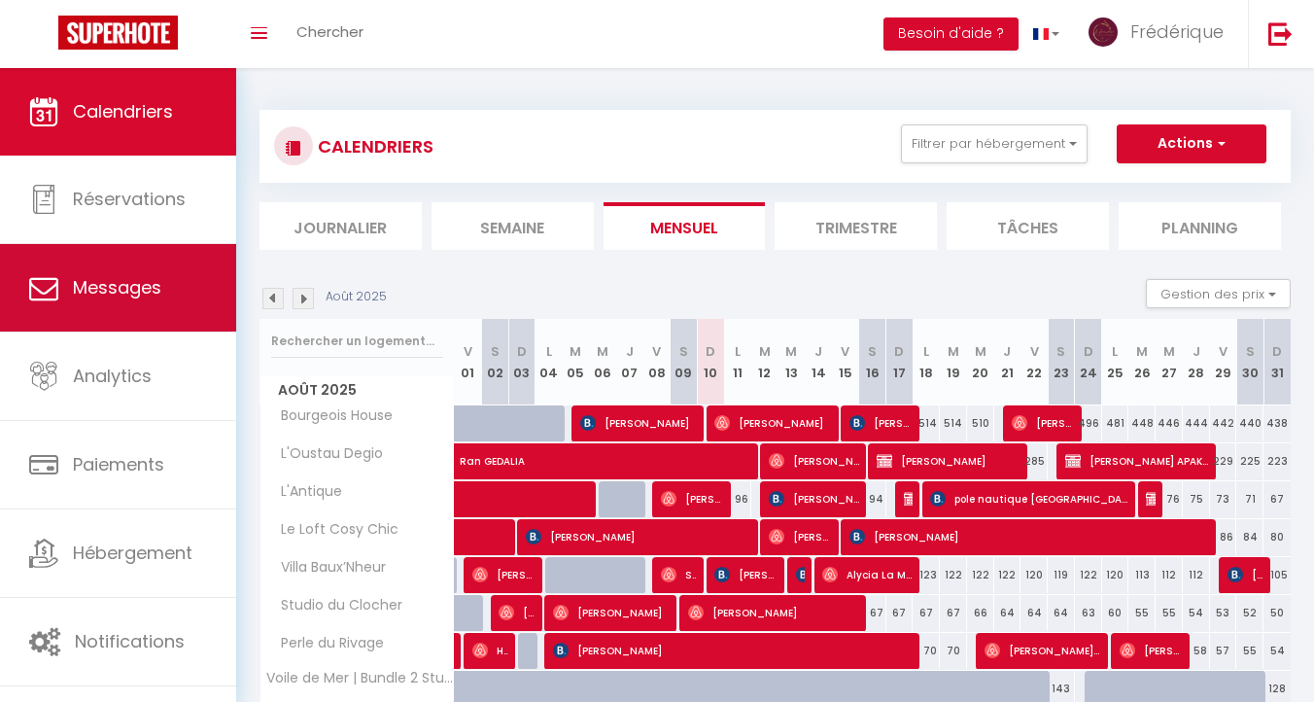
select select
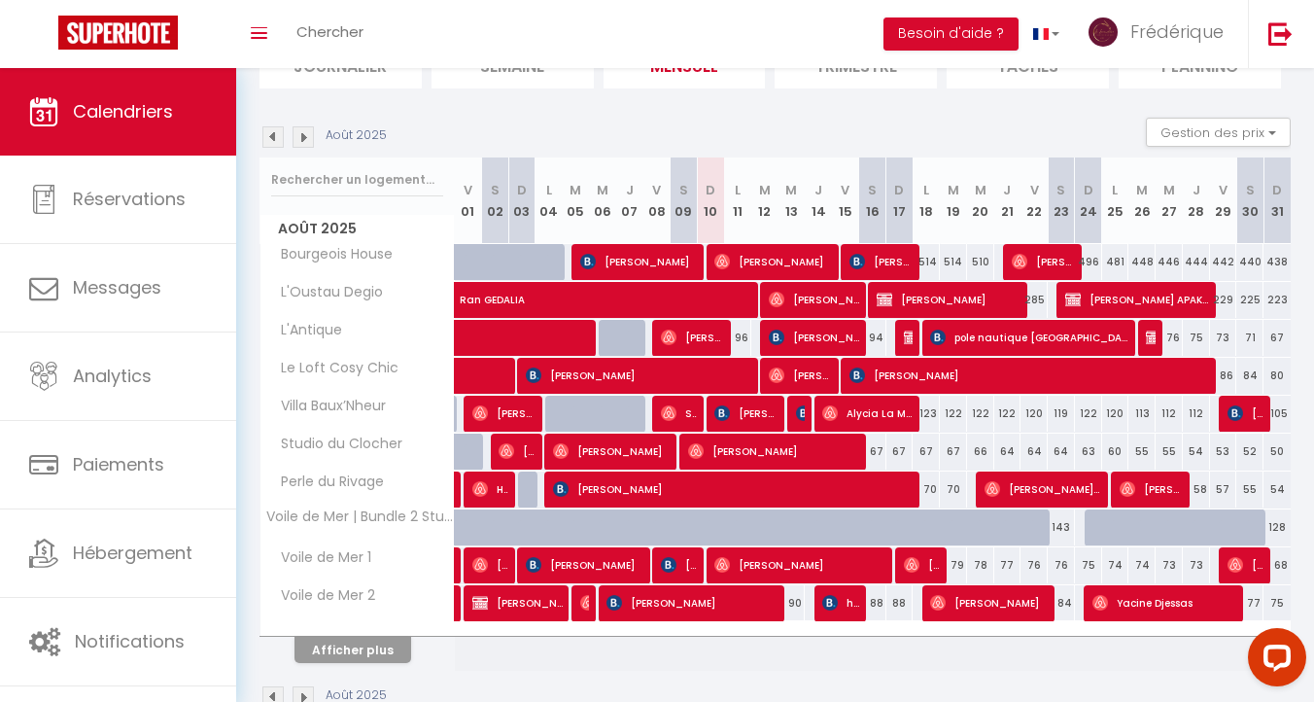
scroll to position [210, 0]
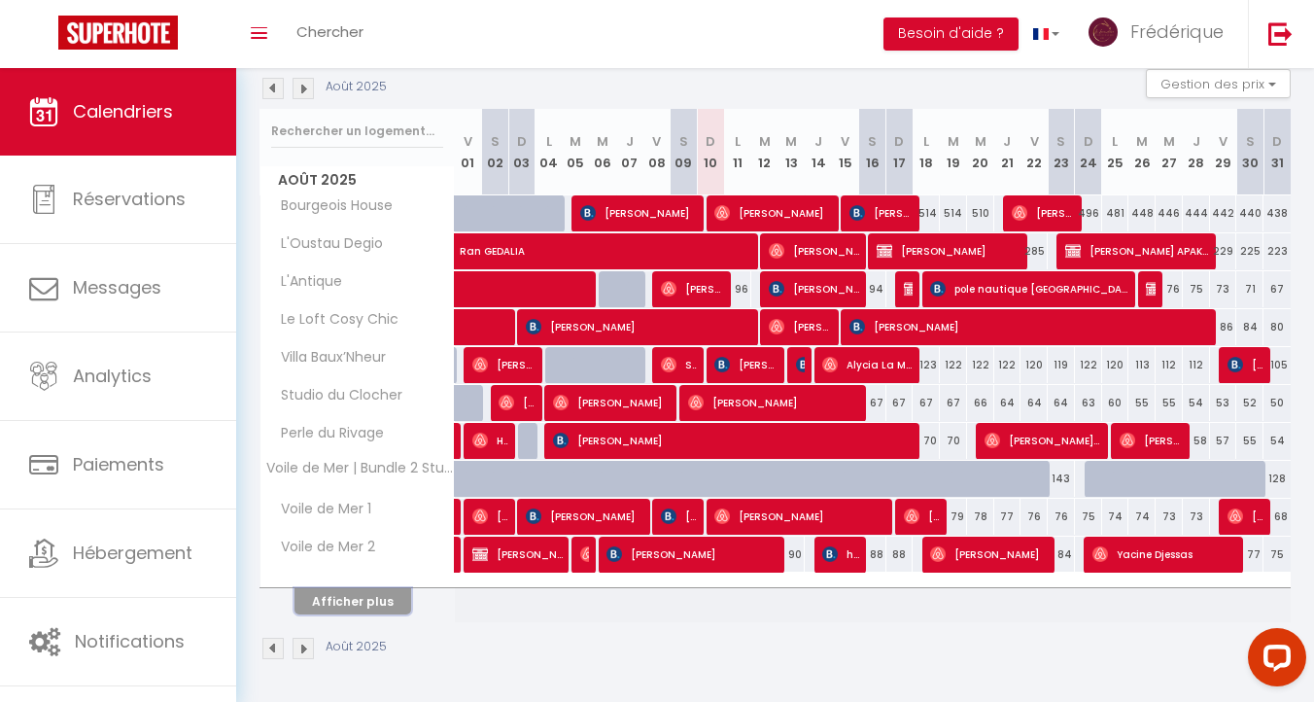
click at [349, 602] on button "Afficher plus" at bounding box center [352, 601] width 117 height 26
select select
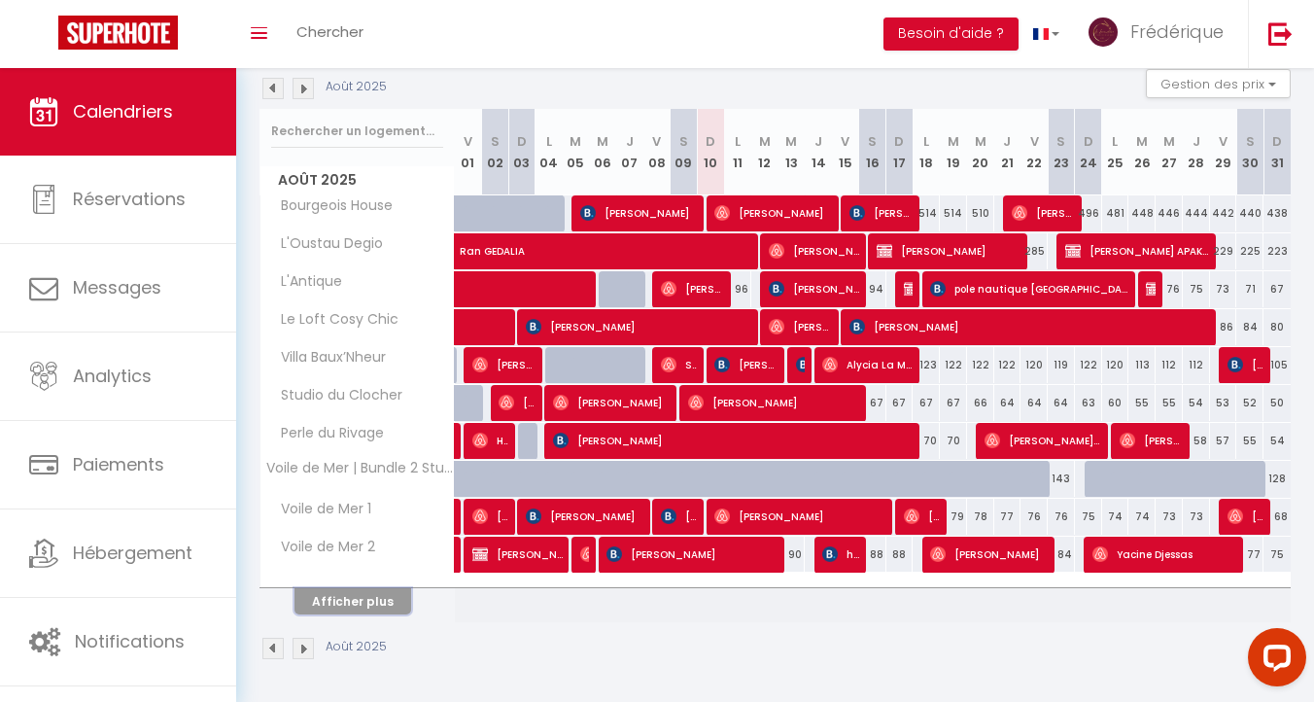
select select
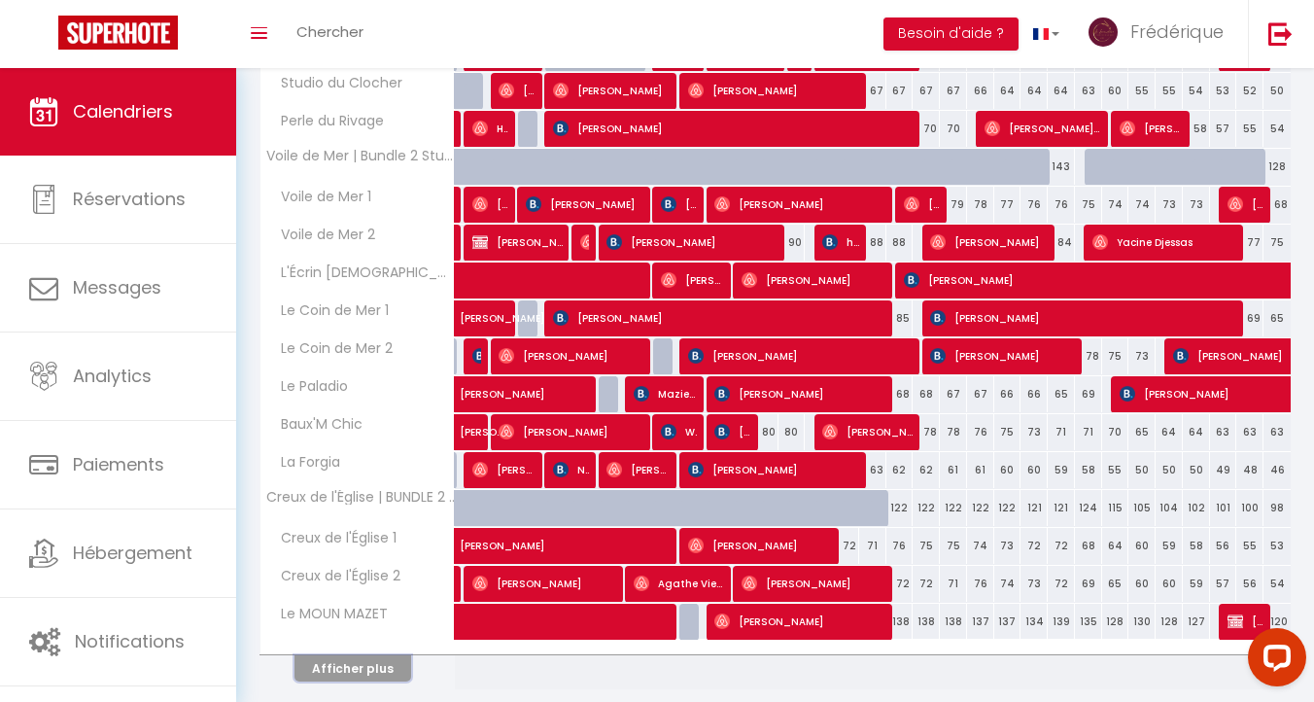
scroll to position [589, 0]
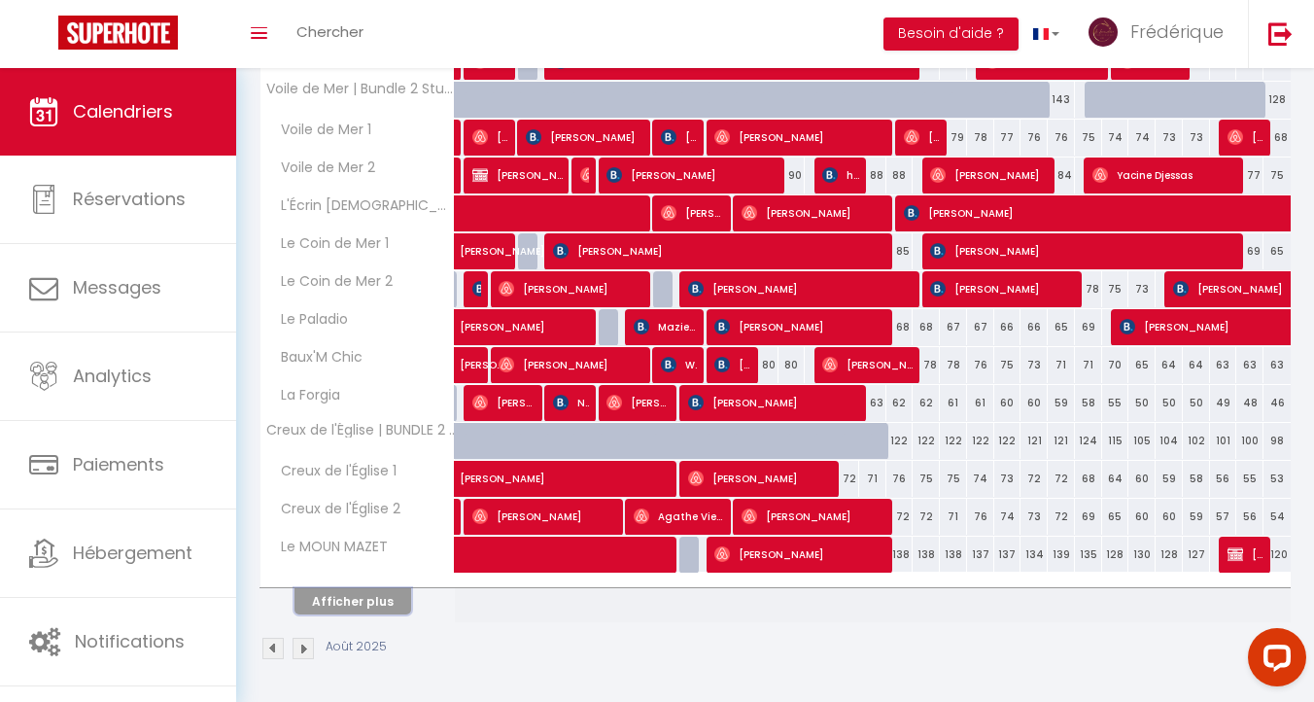
click at [338, 591] on button "Afficher plus" at bounding box center [352, 601] width 117 height 26
select select
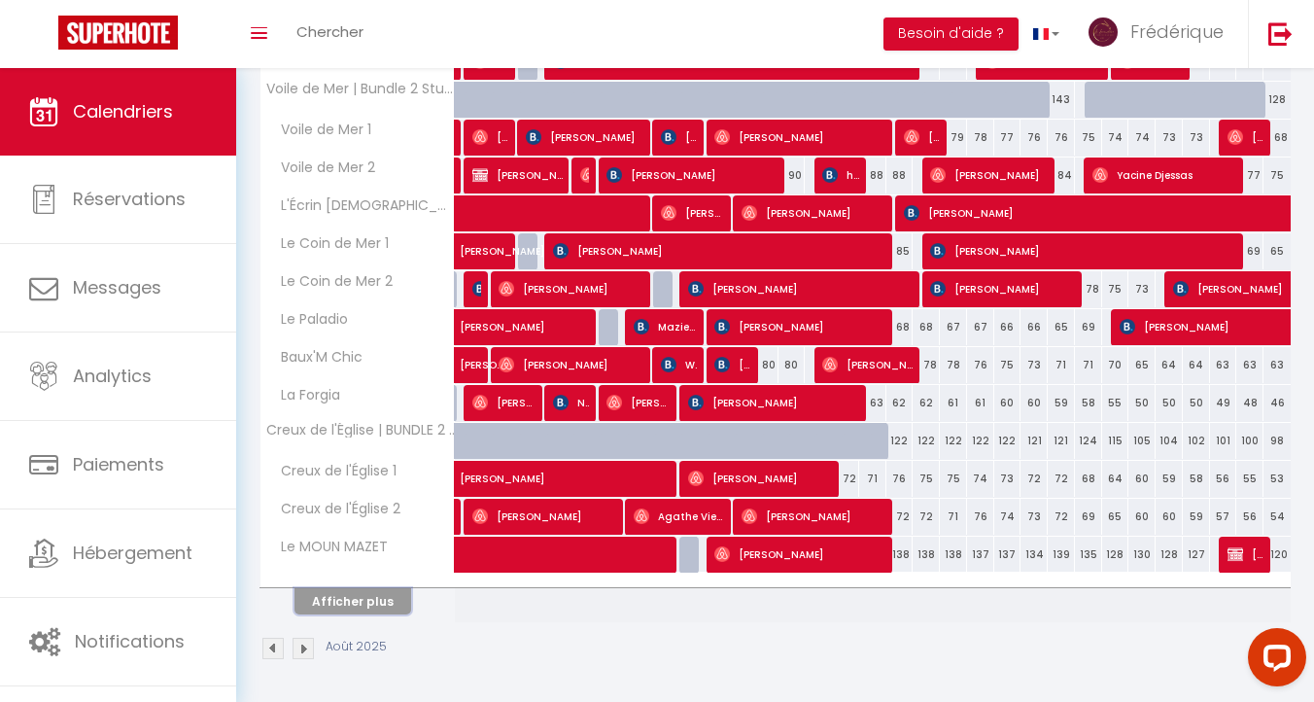
select select
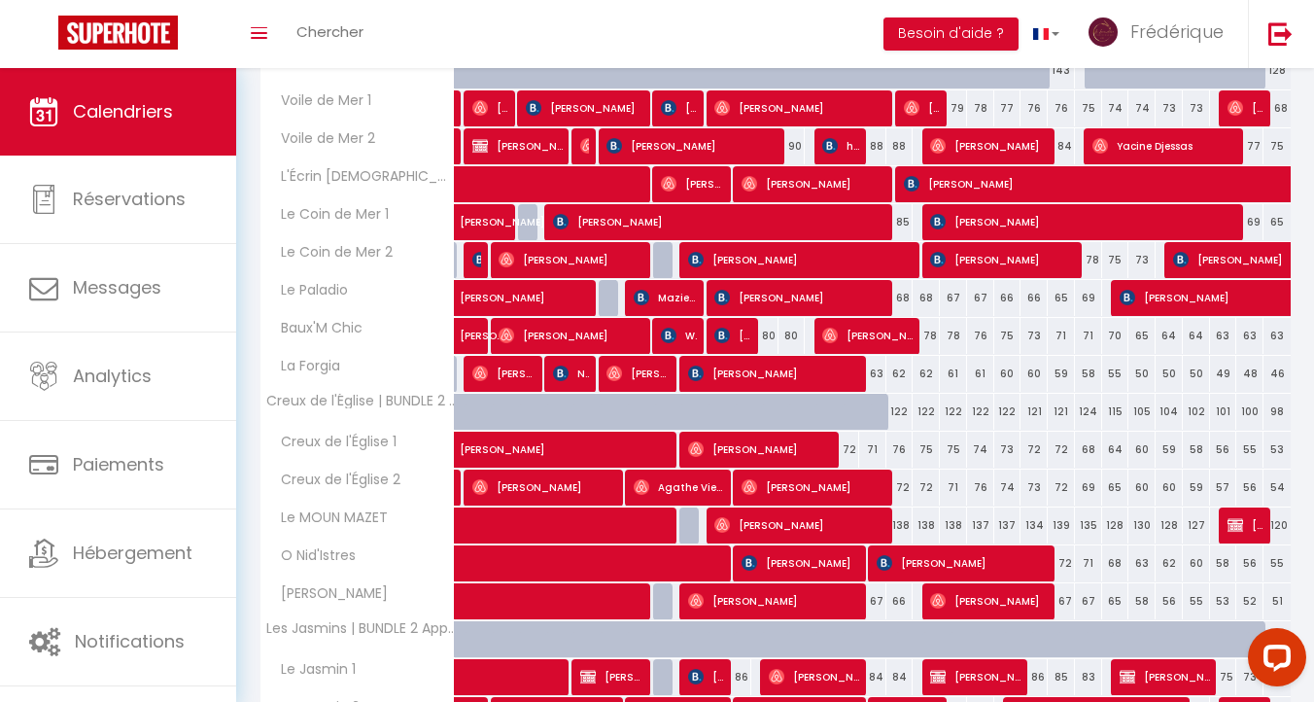
scroll to position [614, 0]
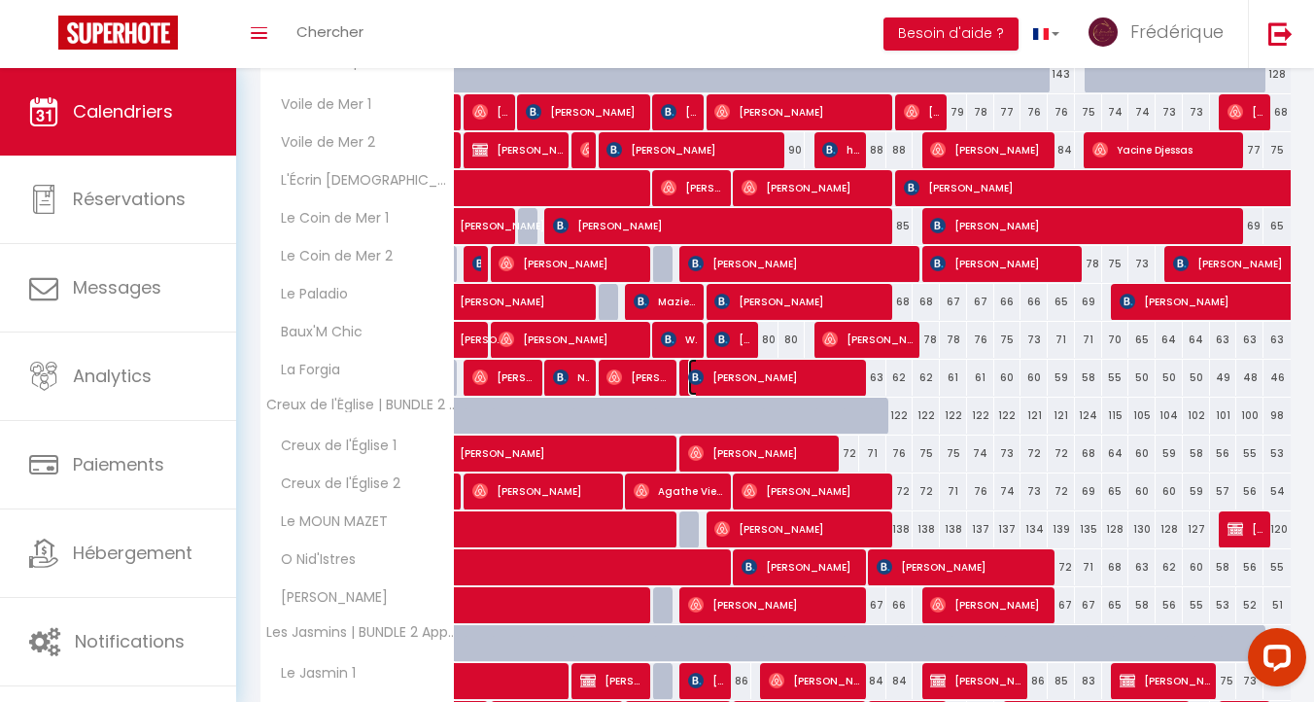
click at [744, 382] on span "[PERSON_NAME]" at bounding box center [774, 377] width 172 height 37
select select "OK"
select select "0"
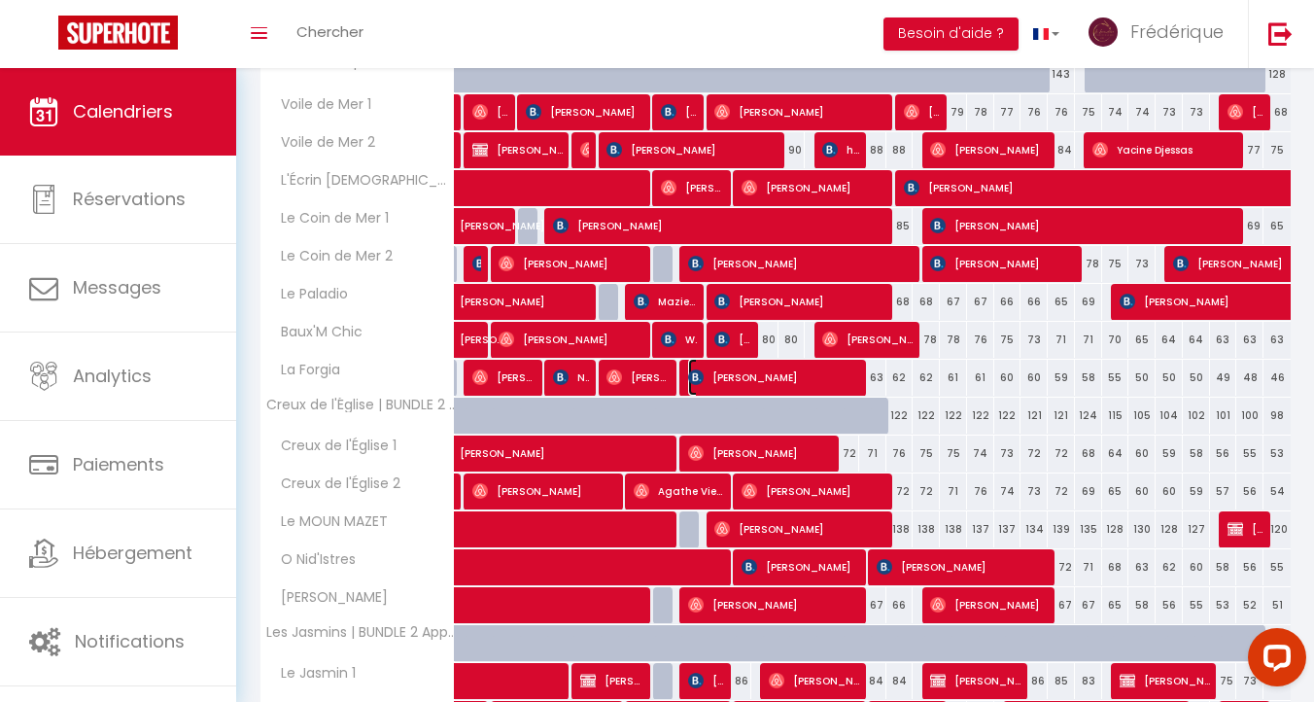
select select "1"
select select
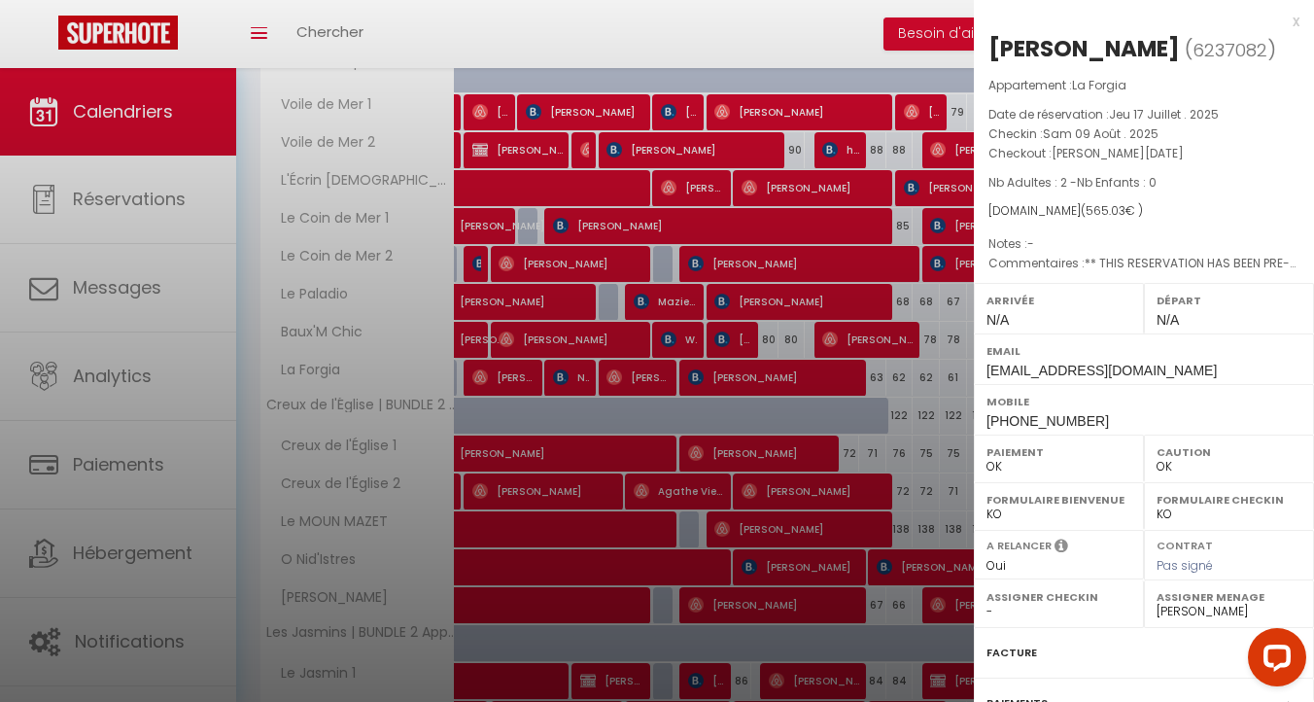
click at [792, 336] on div at bounding box center [657, 351] width 1314 height 702
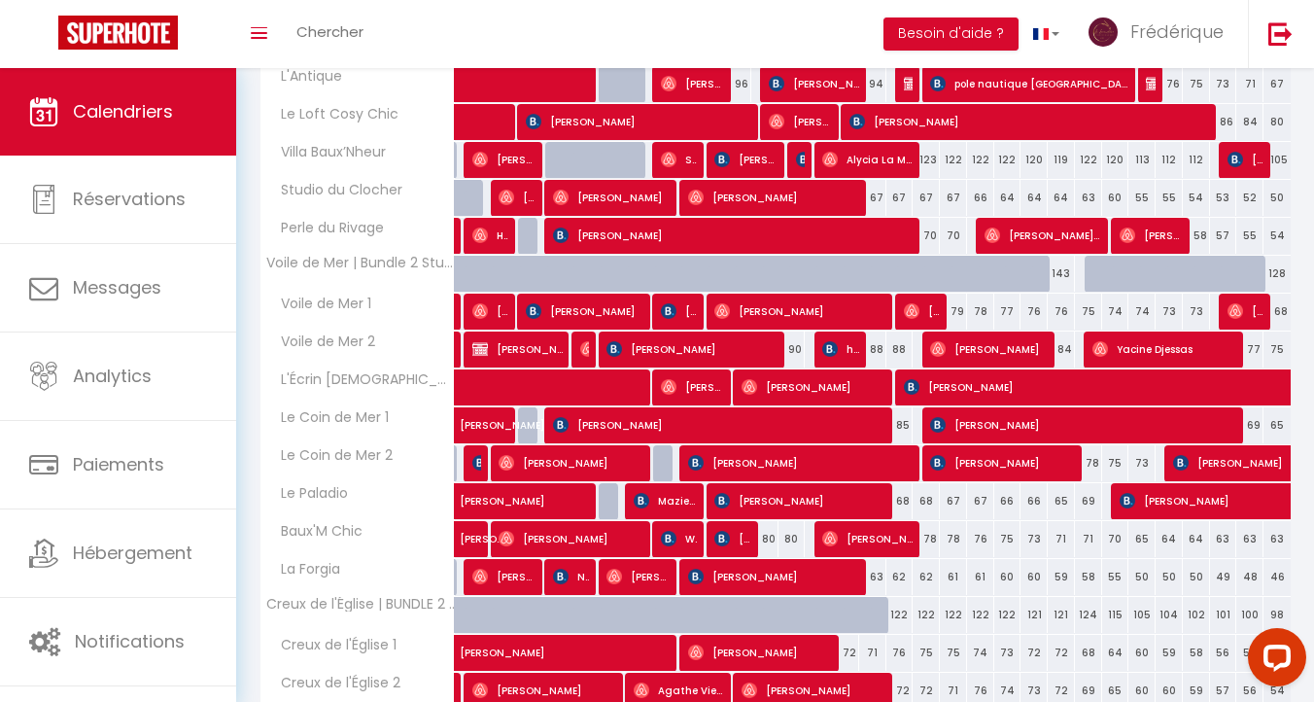
scroll to position [399, 0]
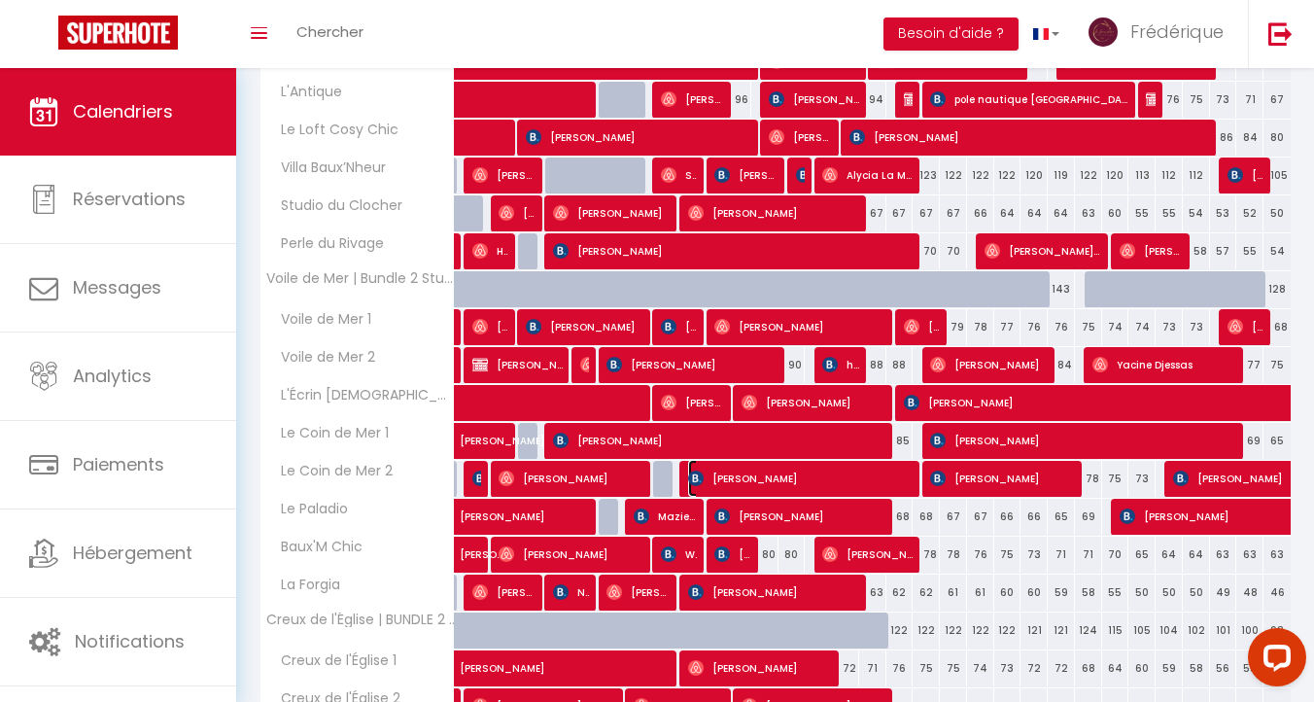
click at [745, 474] on span "[PERSON_NAME]" at bounding box center [801, 478] width 226 height 37
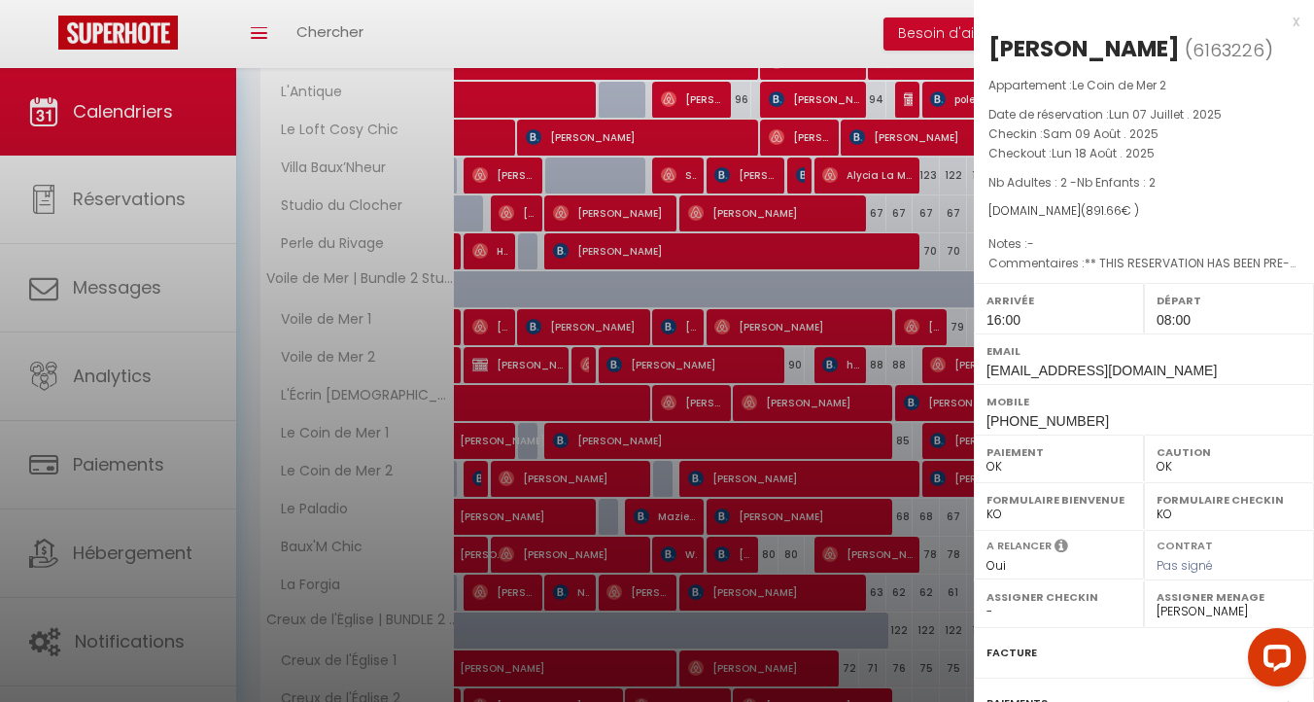
click at [822, 464] on div at bounding box center [657, 351] width 1314 height 702
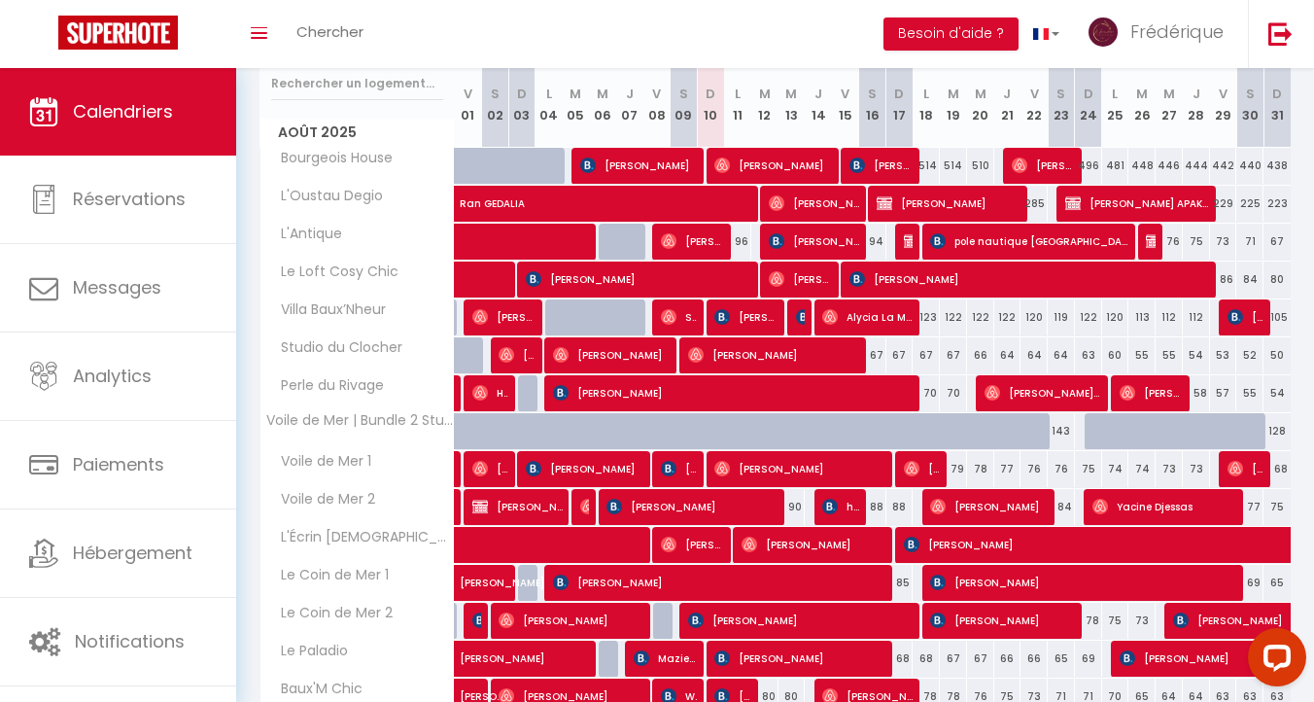
scroll to position [255, 0]
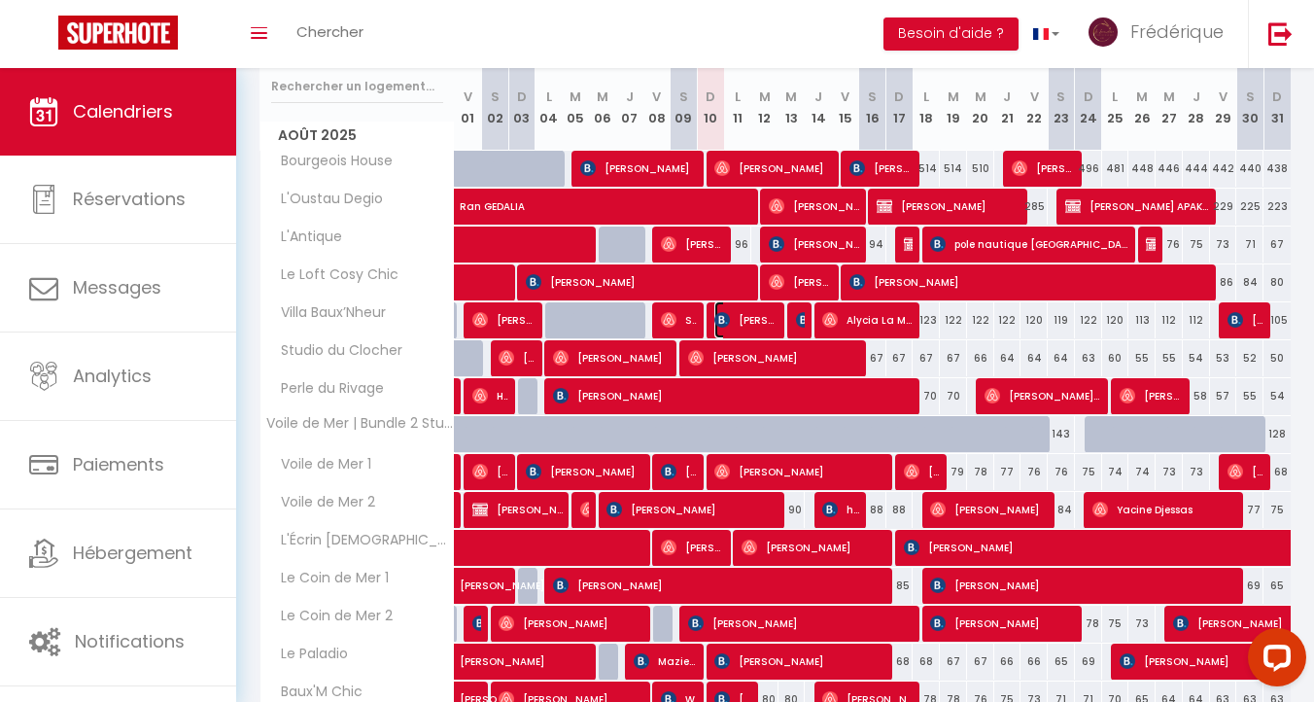
click at [749, 318] on span "[PERSON_NAME]" at bounding box center [745, 319] width 63 height 37
select select "43794"
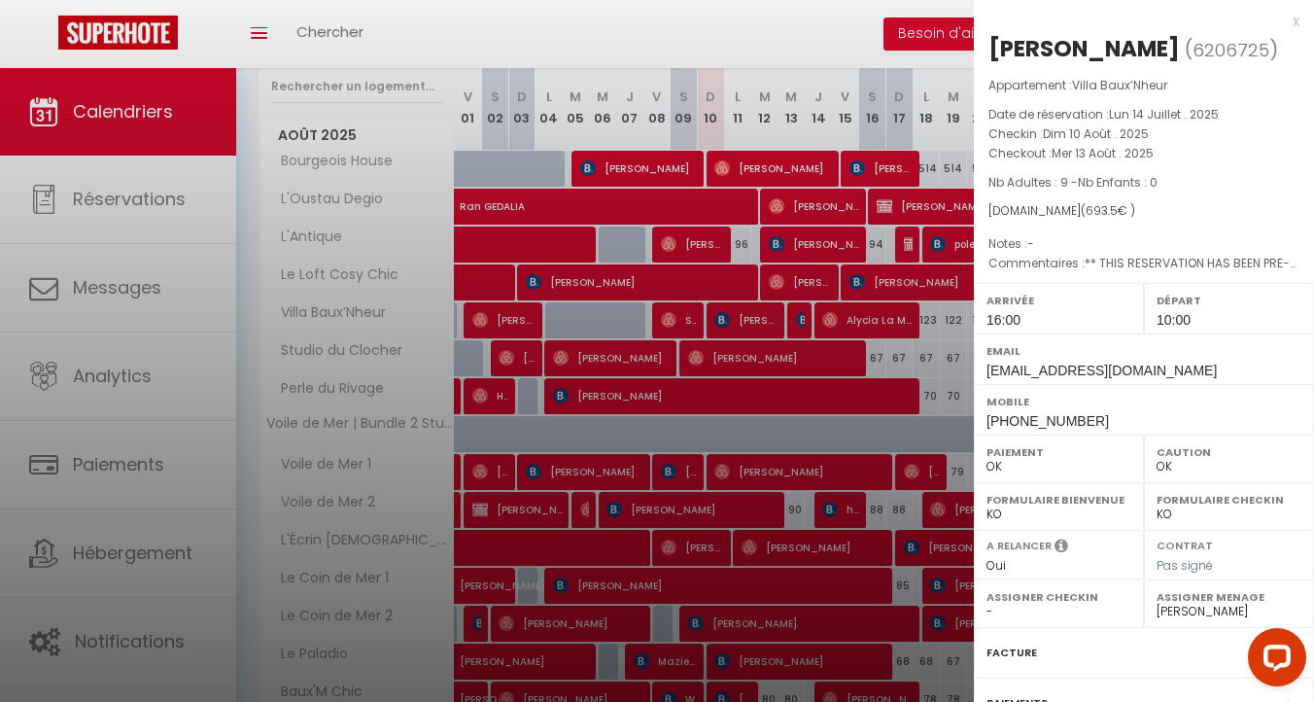
click at [879, 312] on div at bounding box center [657, 351] width 1314 height 702
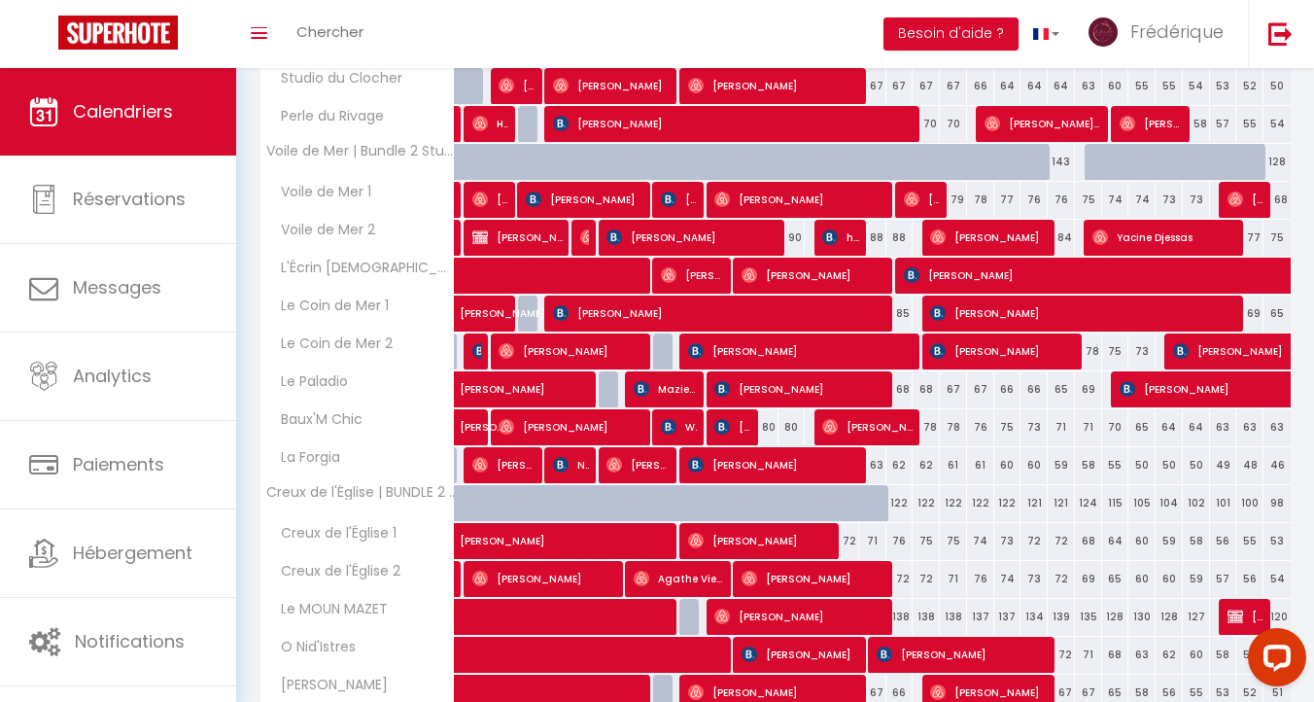
scroll to position [528, 0]
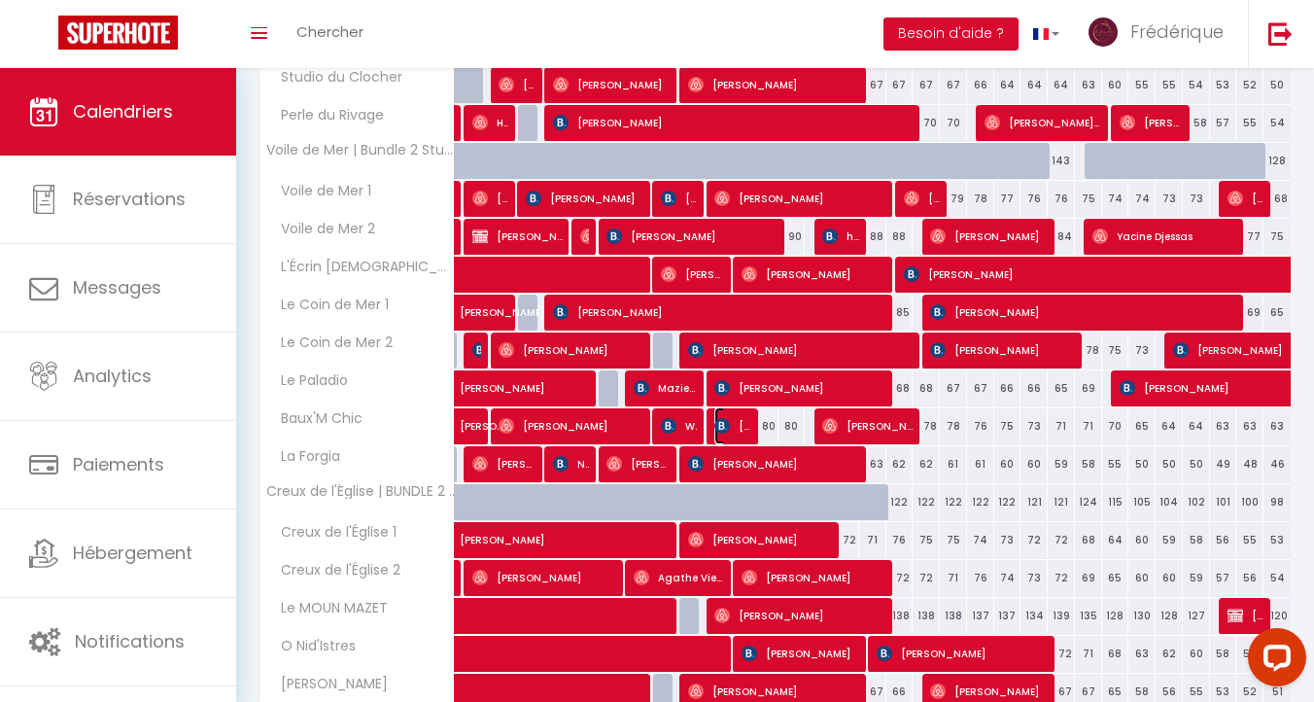
click at [736, 419] on span "[PERSON_NAME]" at bounding box center [732, 425] width 36 height 37
select select "0"
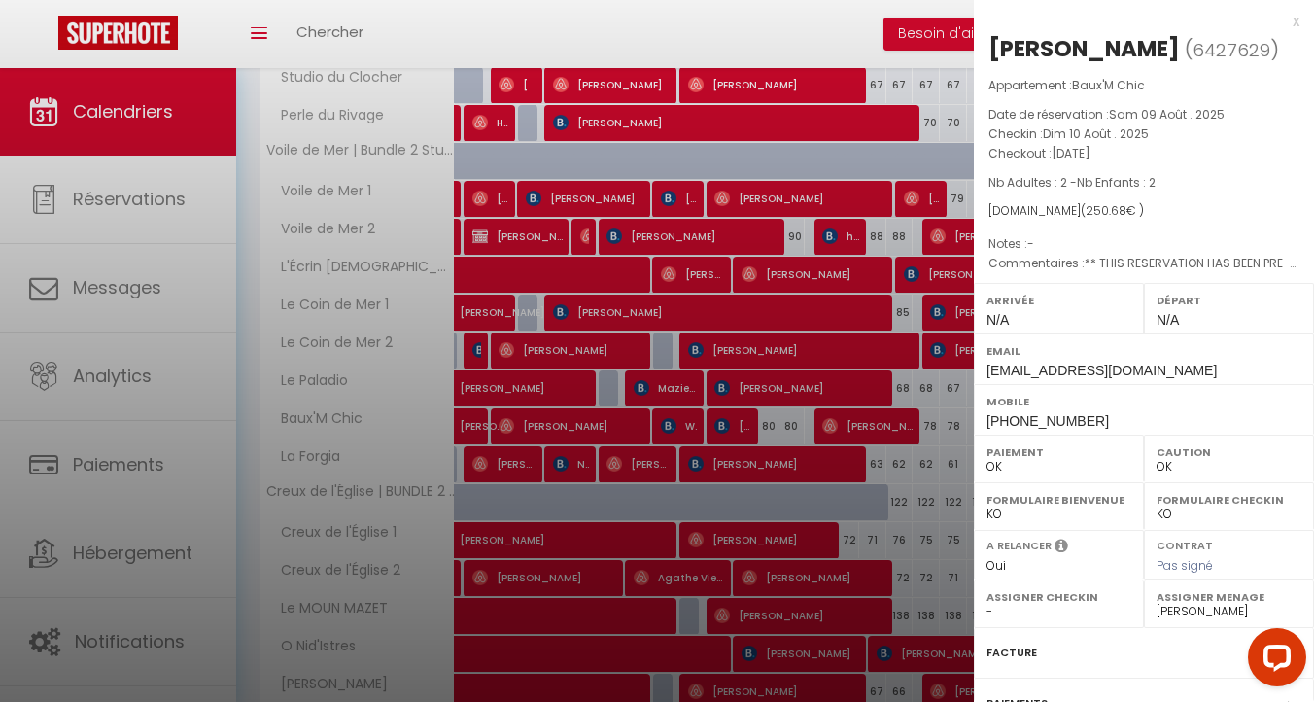
click at [736, 419] on div at bounding box center [657, 351] width 1314 height 702
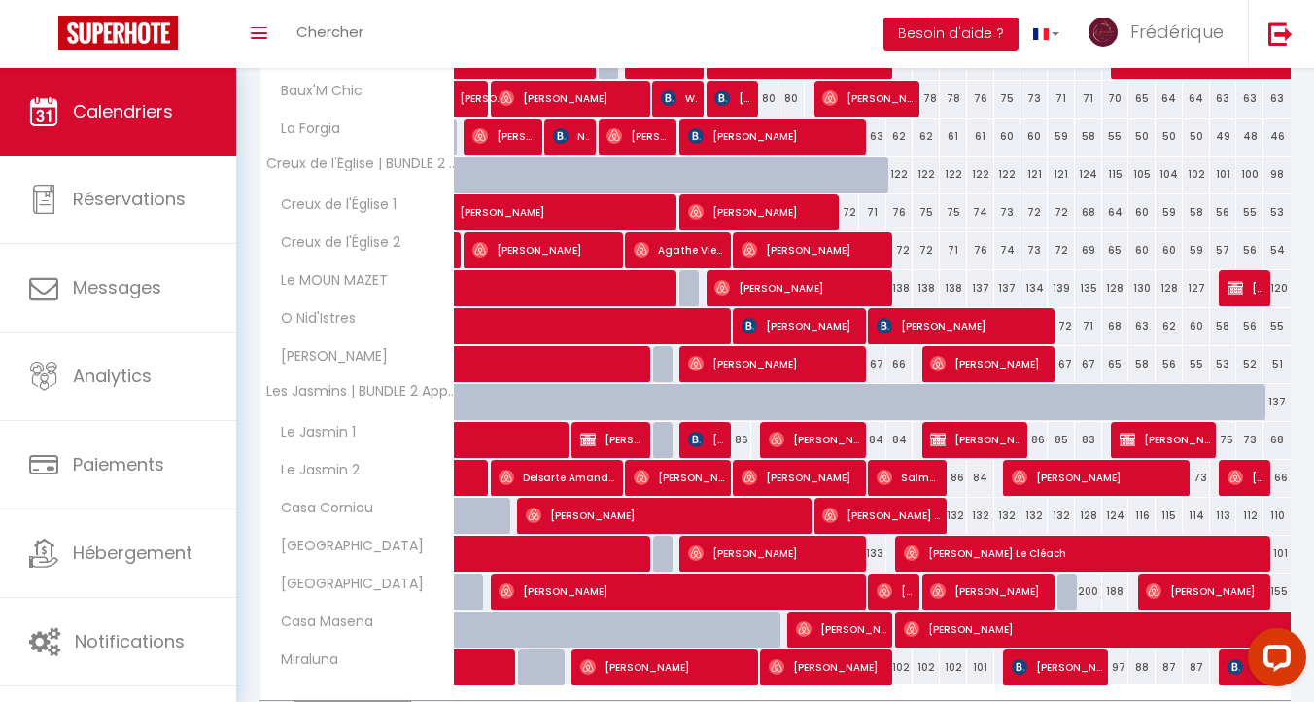
scroll to position [877, 0]
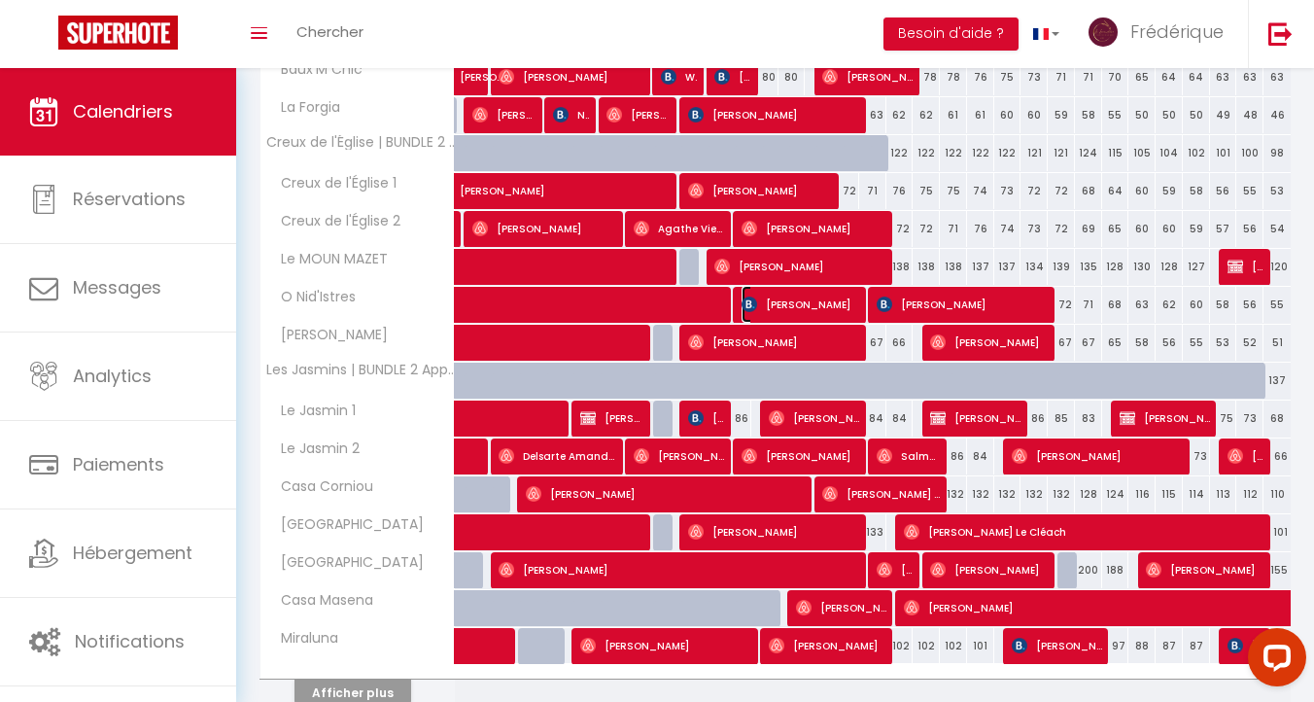
click at [811, 298] on span "[PERSON_NAME]" at bounding box center [801, 304] width 118 height 37
select select "31926"
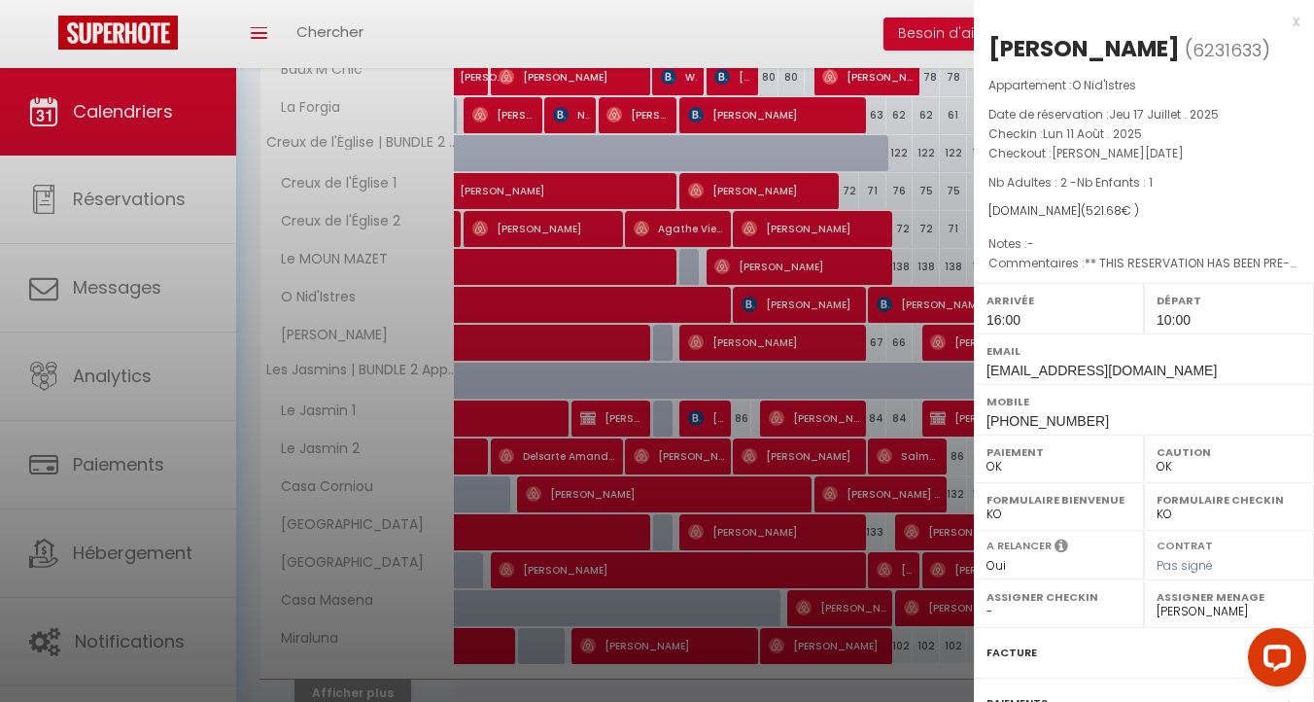
click at [1298, 22] on div "x" at bounding box center [1137, 21] width 326 height 23
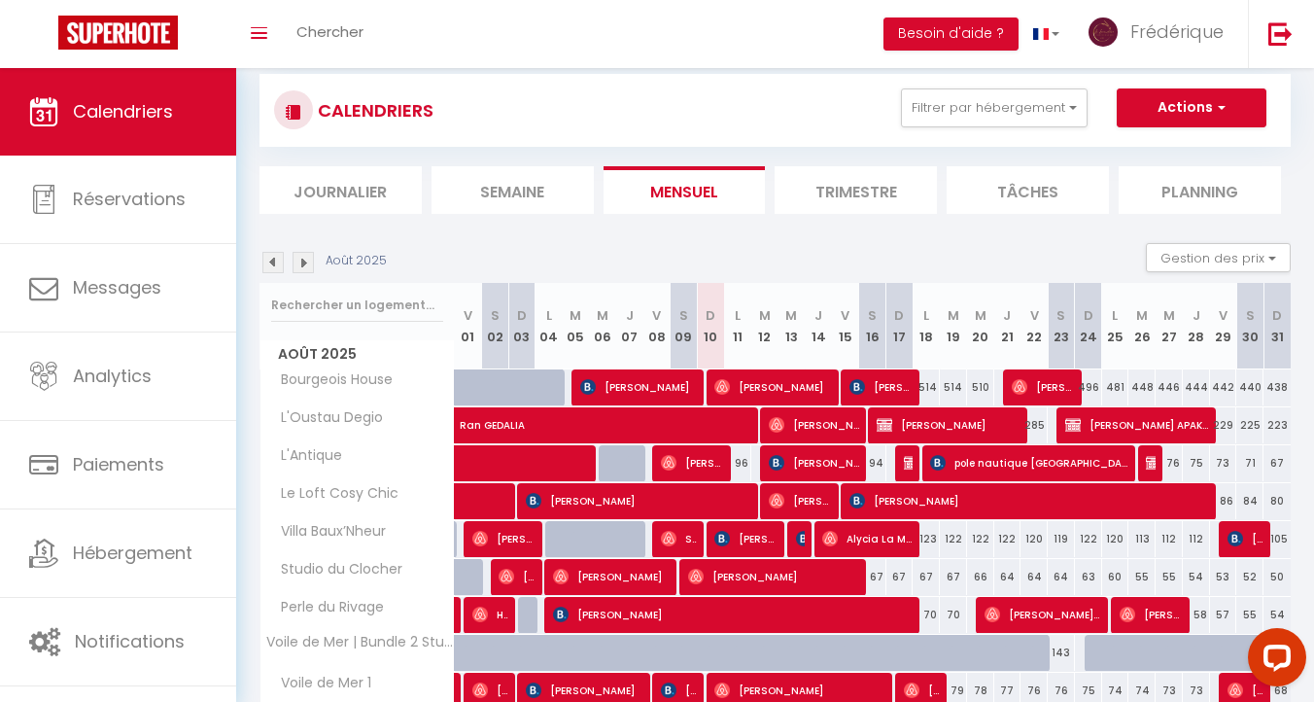
scroll to position [30, 0]
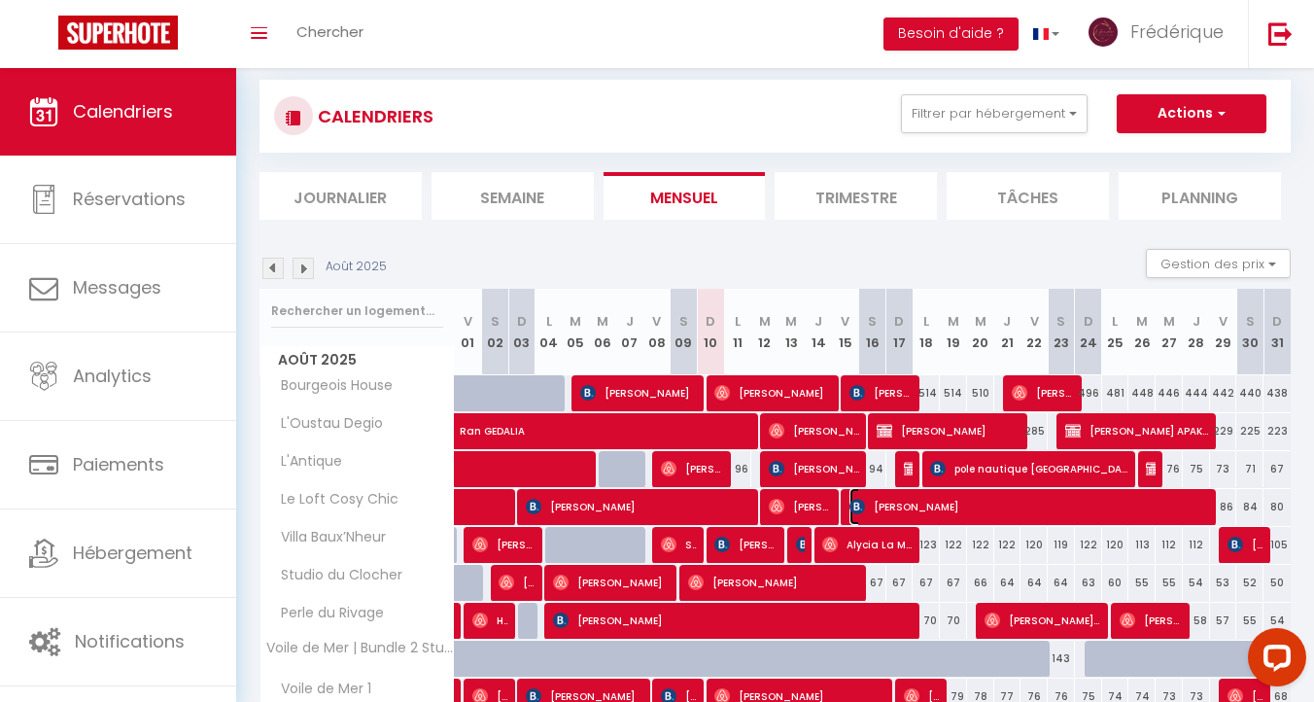
click at [882, 501] on span "[PERSON_NAME]" at bounding box center [1030, 506] width 363 height 37
select select "KO"
select select "43257"
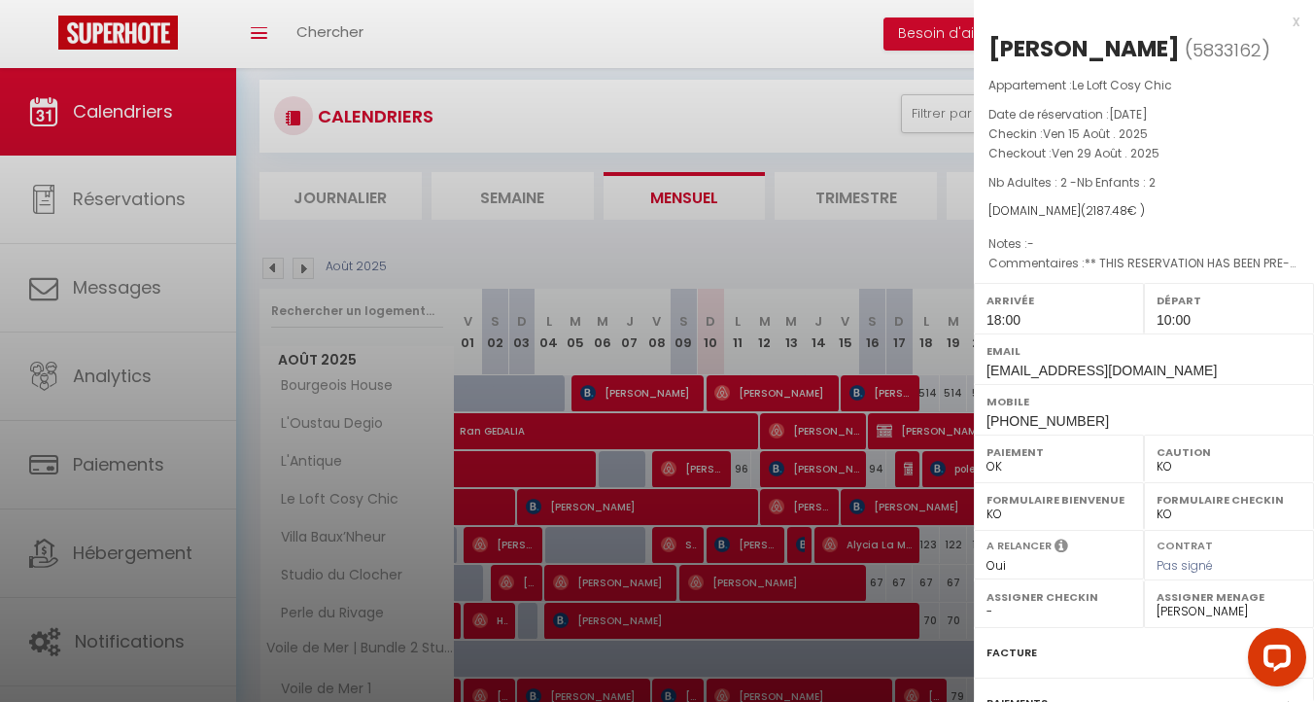
click at [882, 501] on div at bounding box center [657, 351] width 1314 height 702
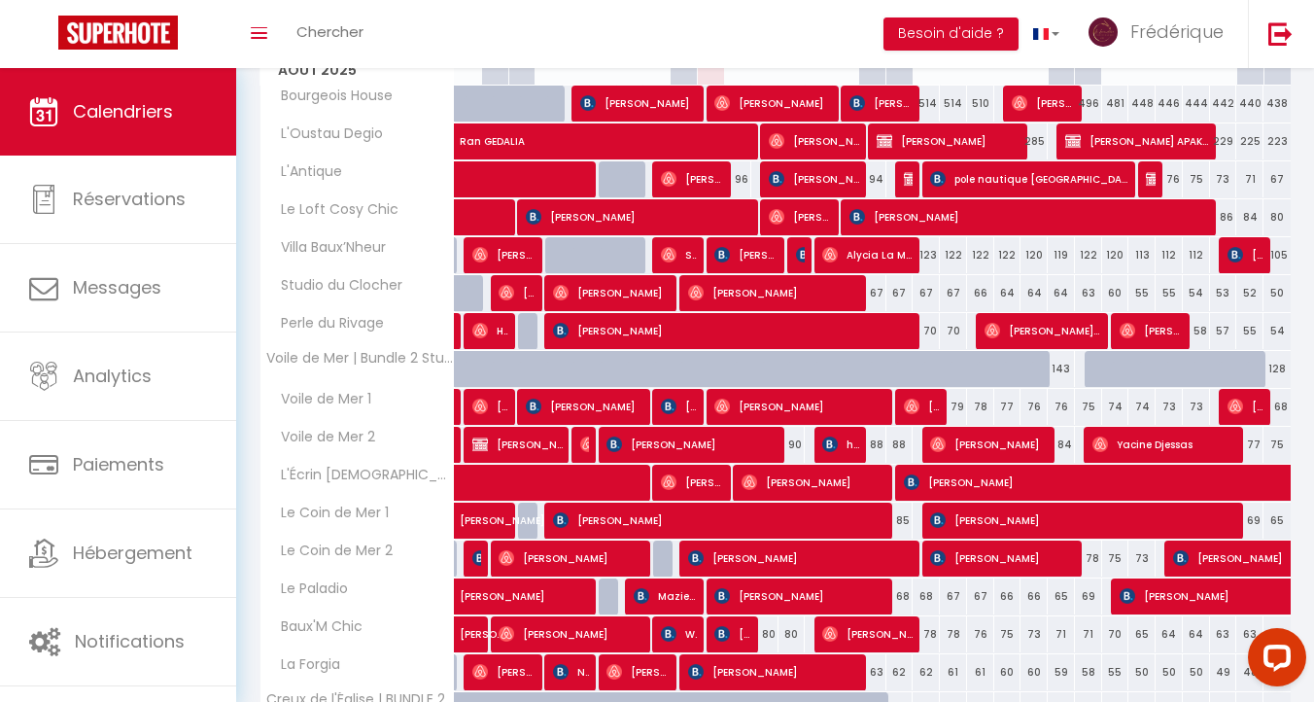
scroll to position [323, 0]
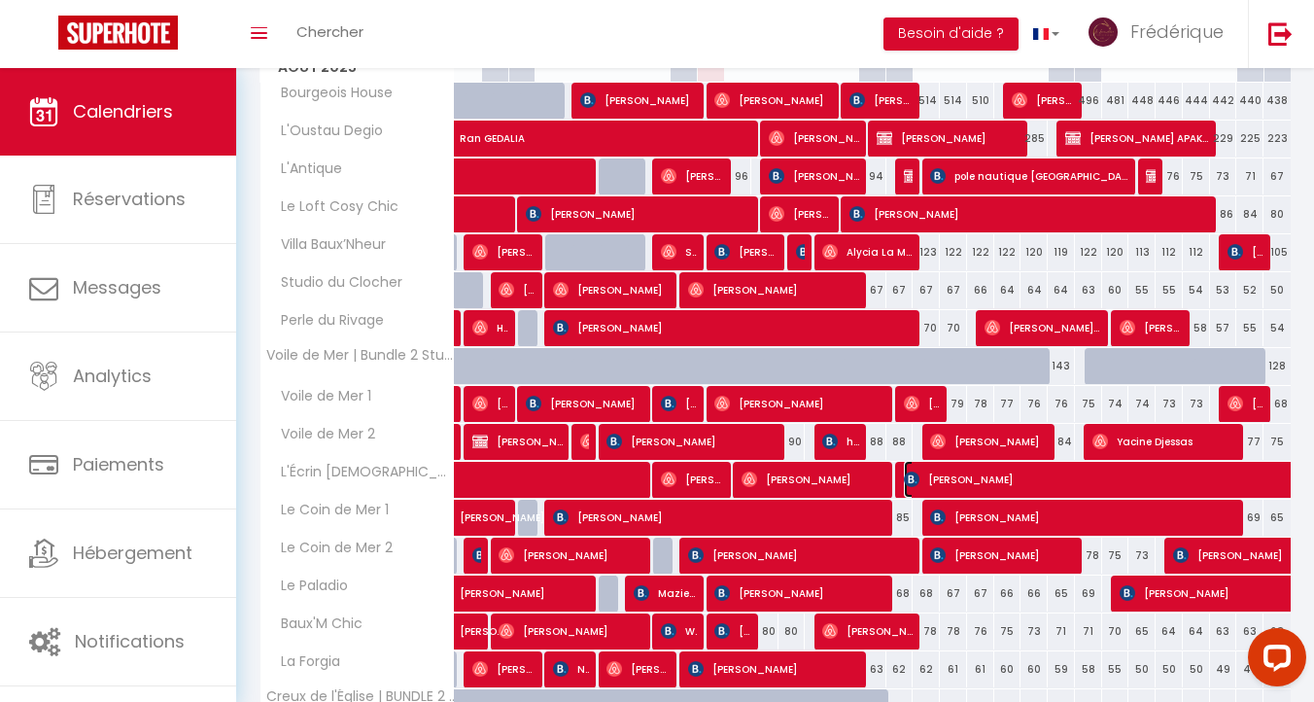
click at [928, 477] on span "[PERSON_NAME]" at bounding box center [1328, 479] width 849 height 37
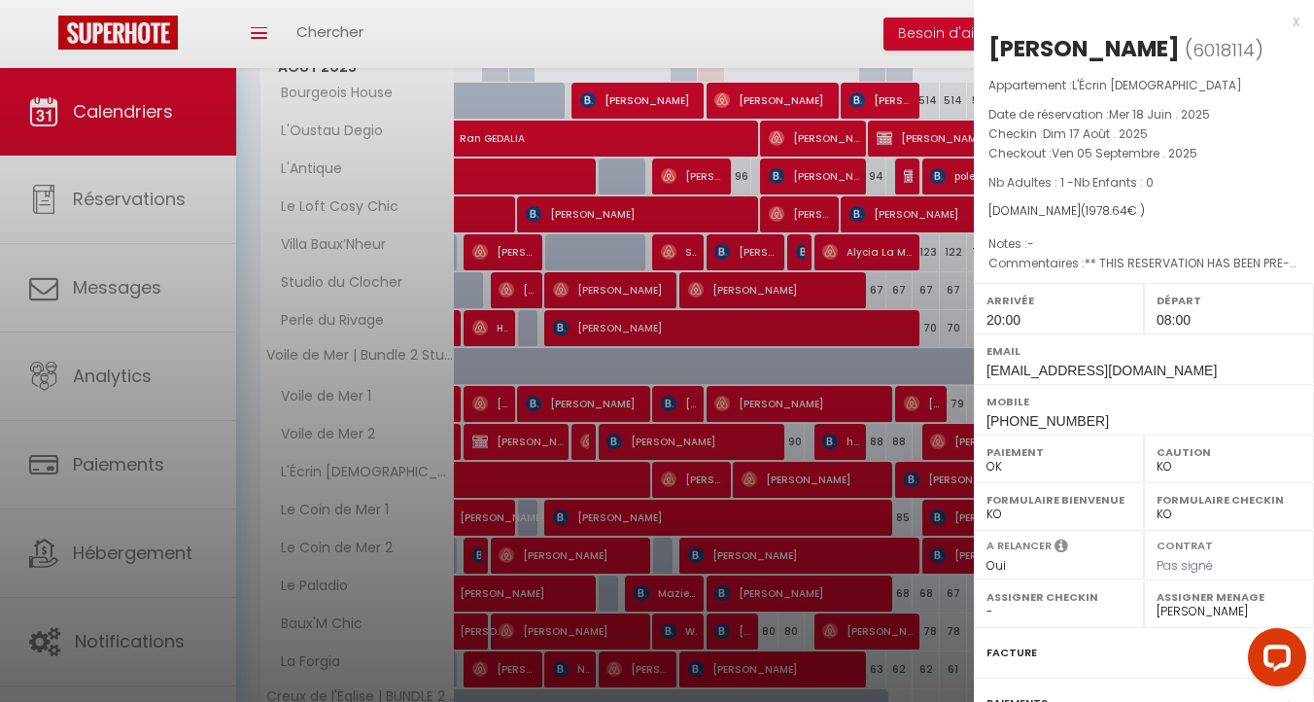
click at [928, 477] on div at bounding box center [657, 351] width 1314 height 702
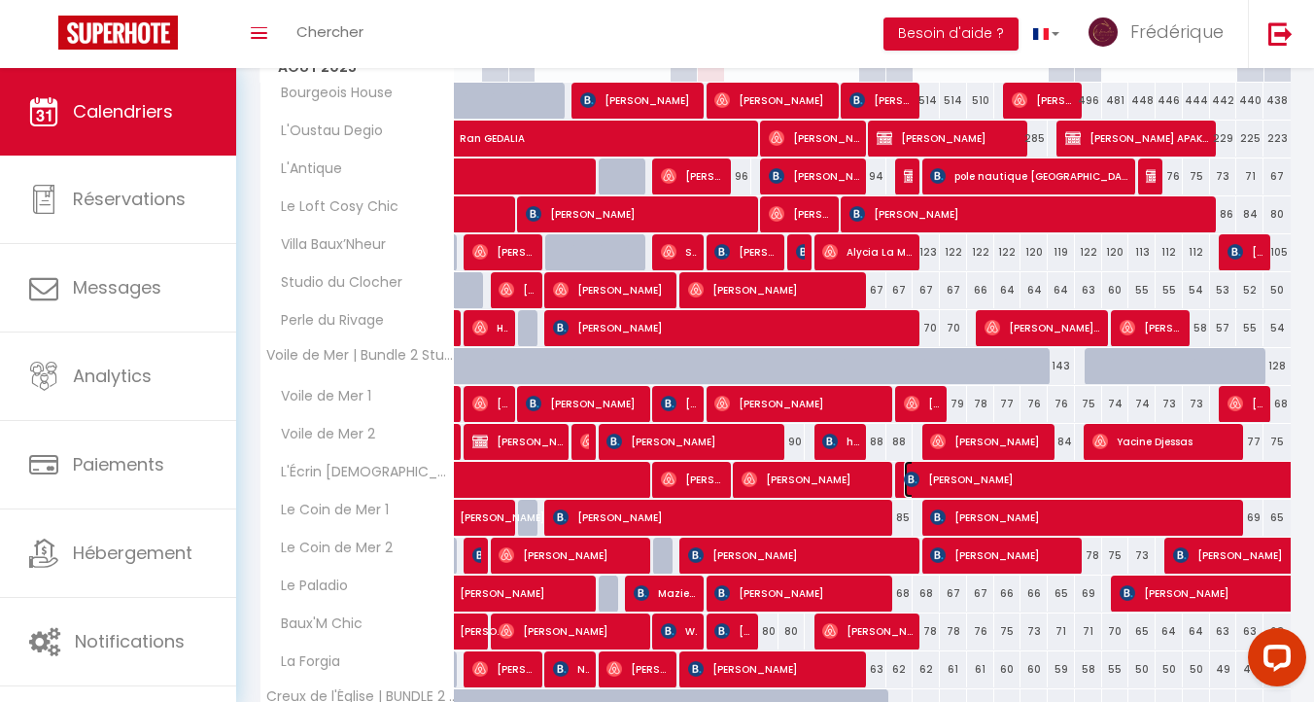
click at [959, 482] on span "[PERSON_NAME]" at bounding box center [1328, 479] width 849 height 37
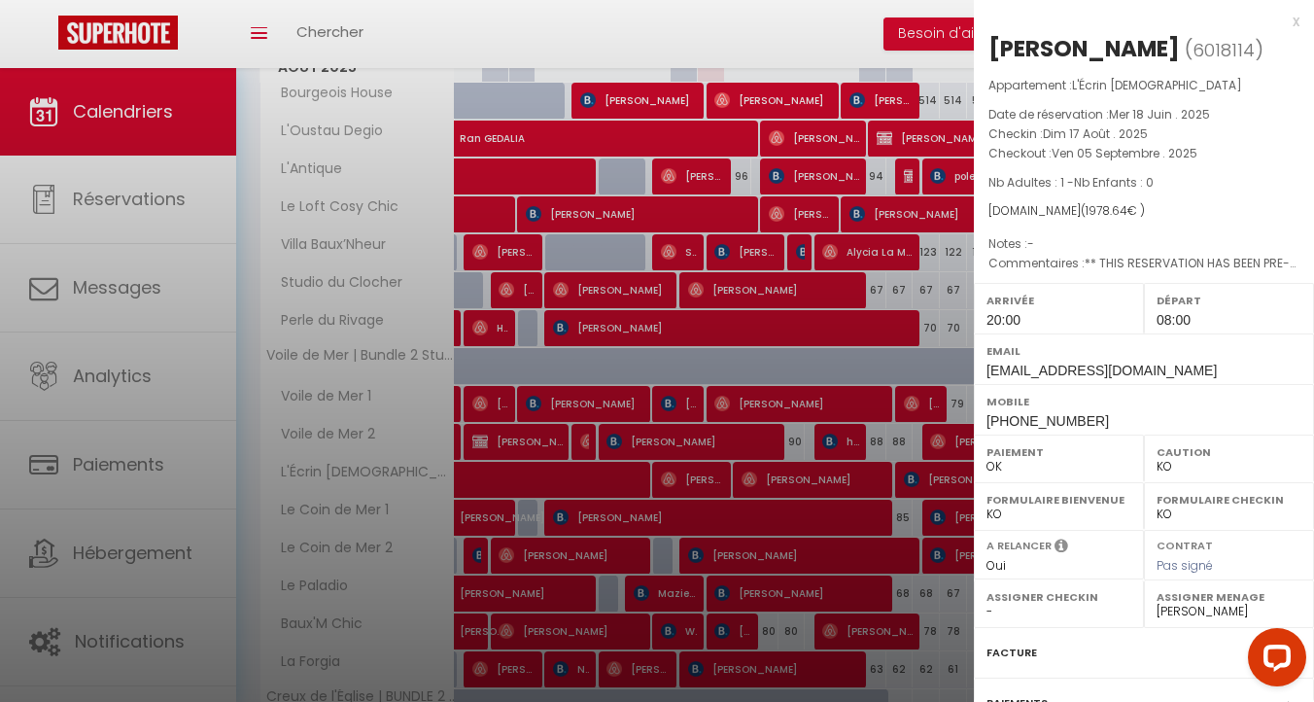
click at [881, 390] on div at bounding box center [657, 351] width 1314 height 702
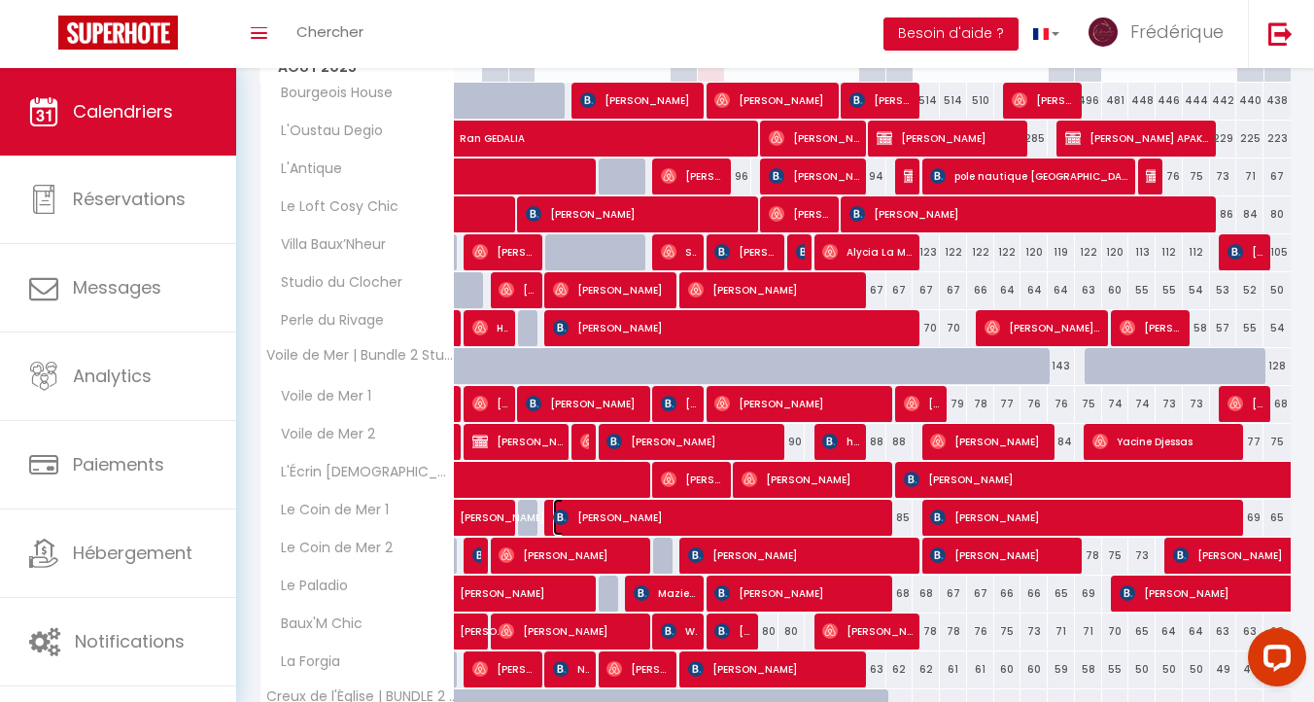
click at [791, 511] on span "[PERSON_NAME]" at bounding box center [720, 517] width 335 height 37
select select "OK"
select select "32644"
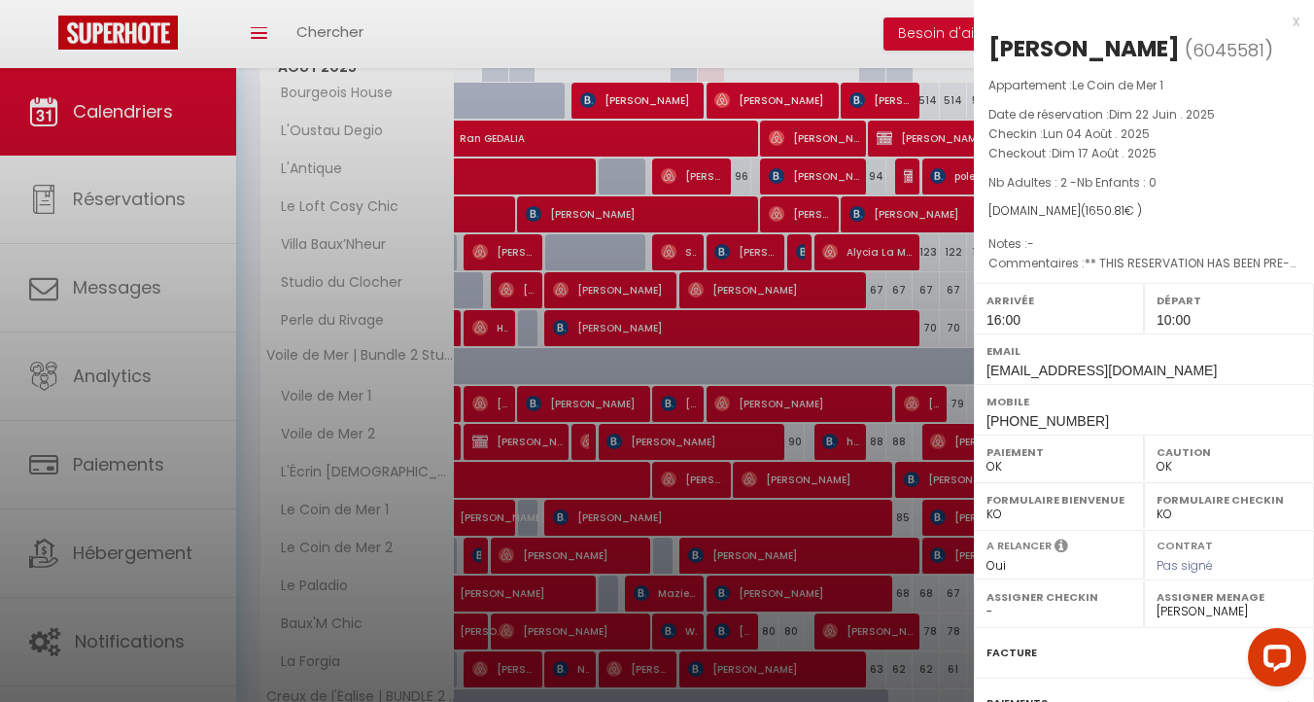
click at [791, 511] on div at bounding box center [657, 351] width 1314 height 702
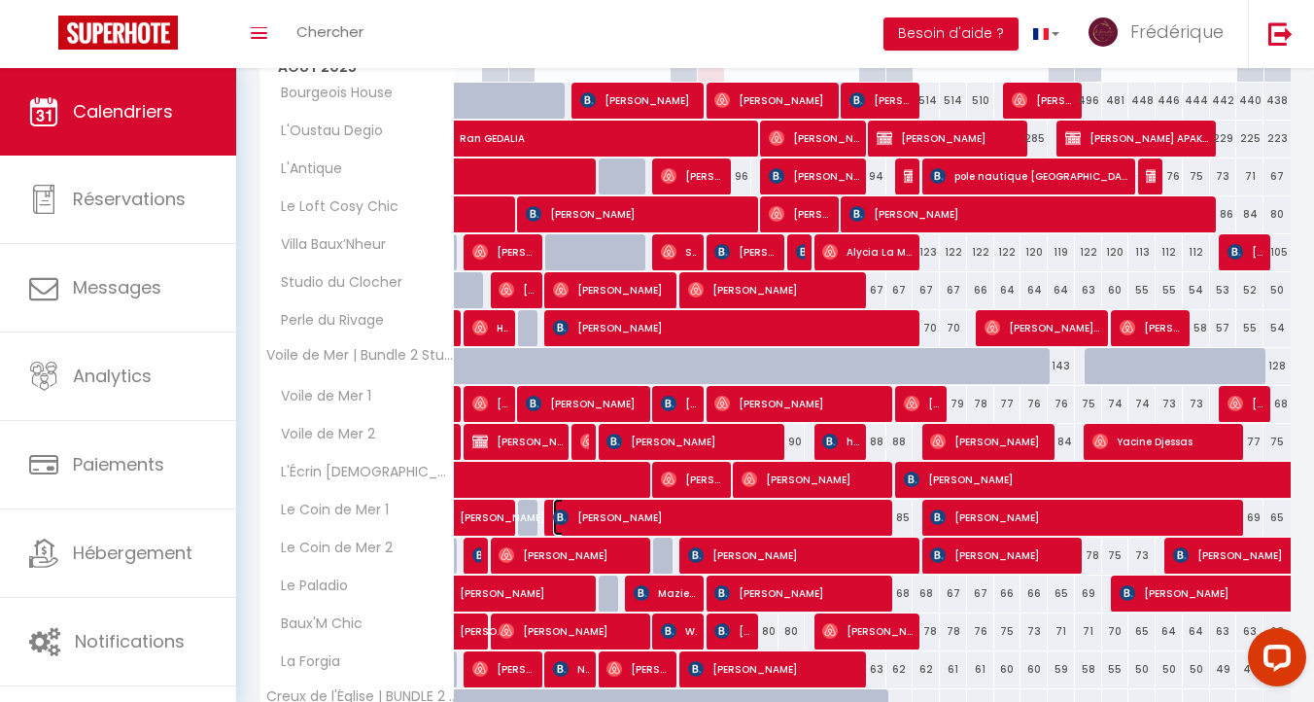
click at [779, 517] on span "[PERSON_NAME]" at bounding box center [720, 517] width 335 height 37
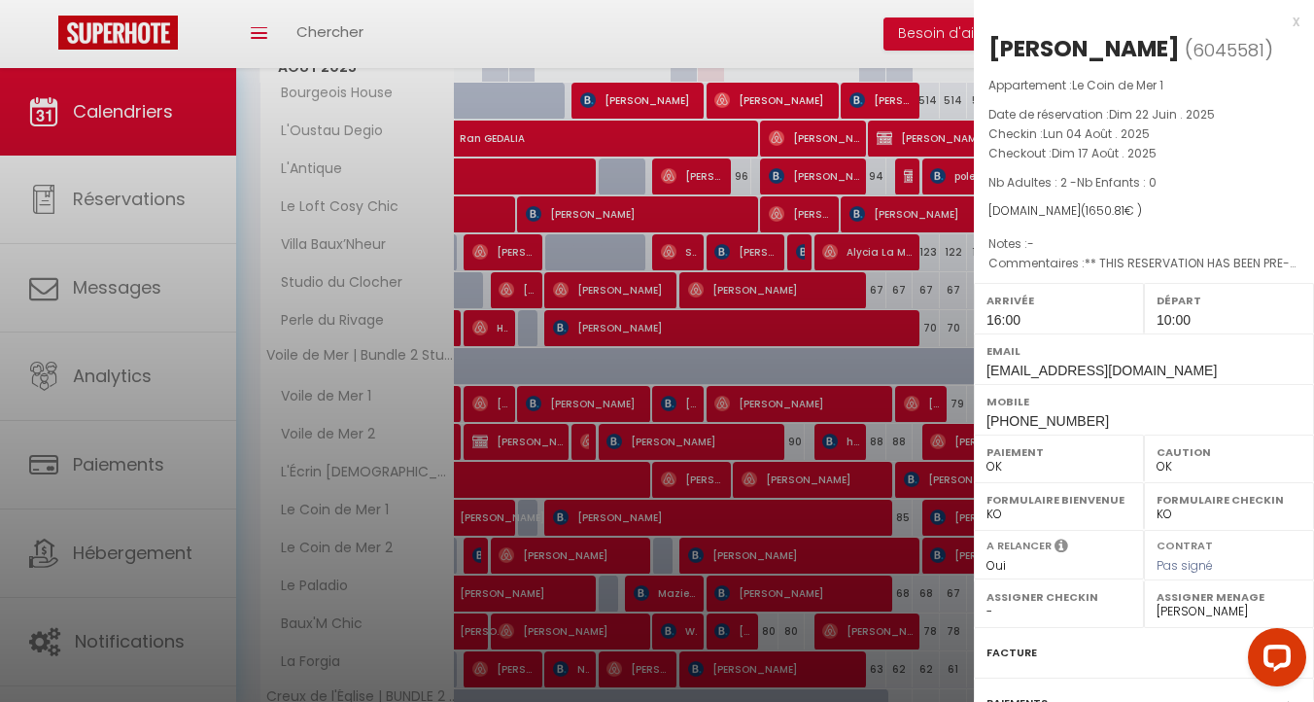
click at [1297, 23] on div "x" at bounding box center [1137, 21] width 326 height 23
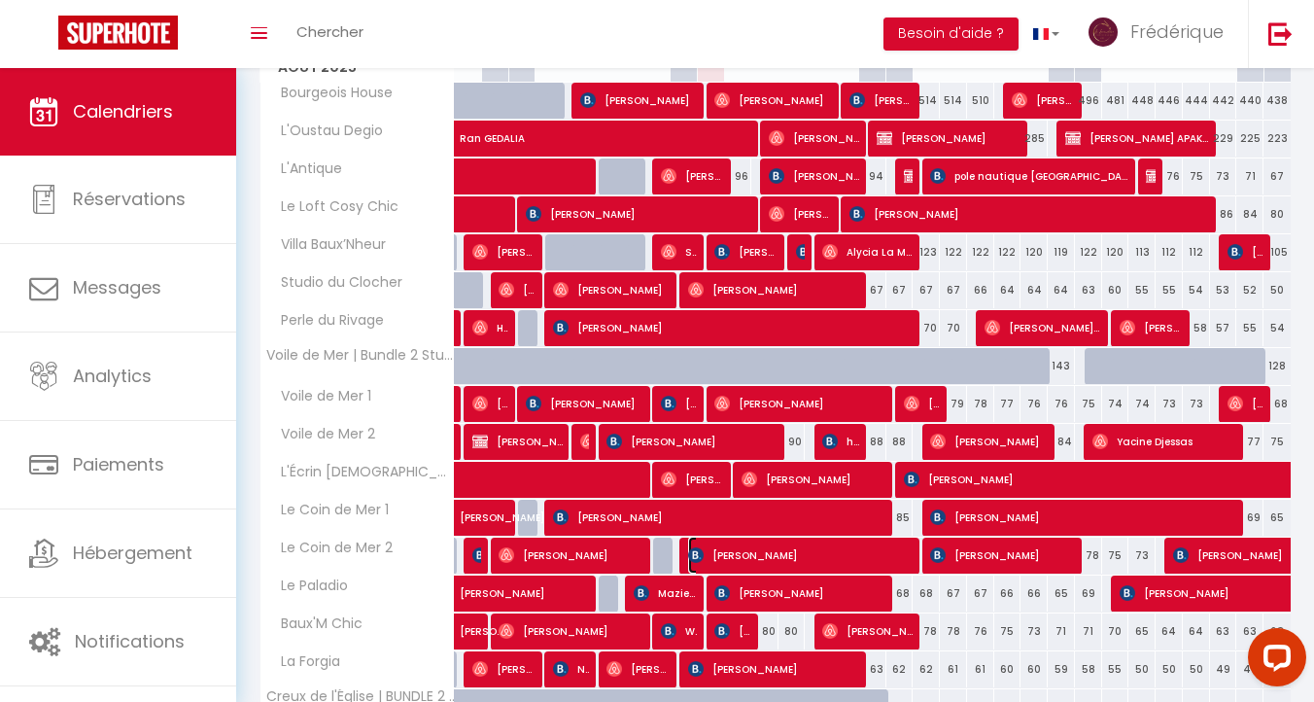
click at [849, 546] on span "[PERSON_NAME]" at bounding box center [801, 554] width 226 height 37
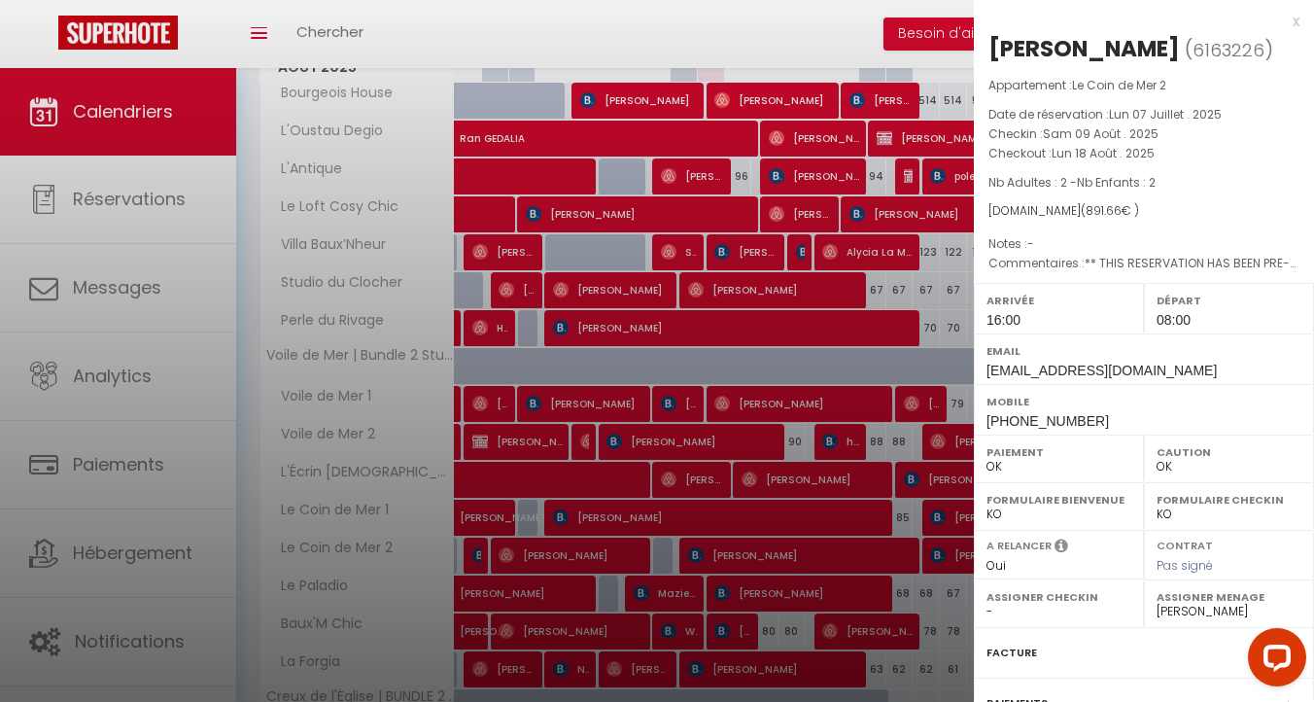
click at [849, 546] on div at bounding box center [657, 351] width 1314 height 702
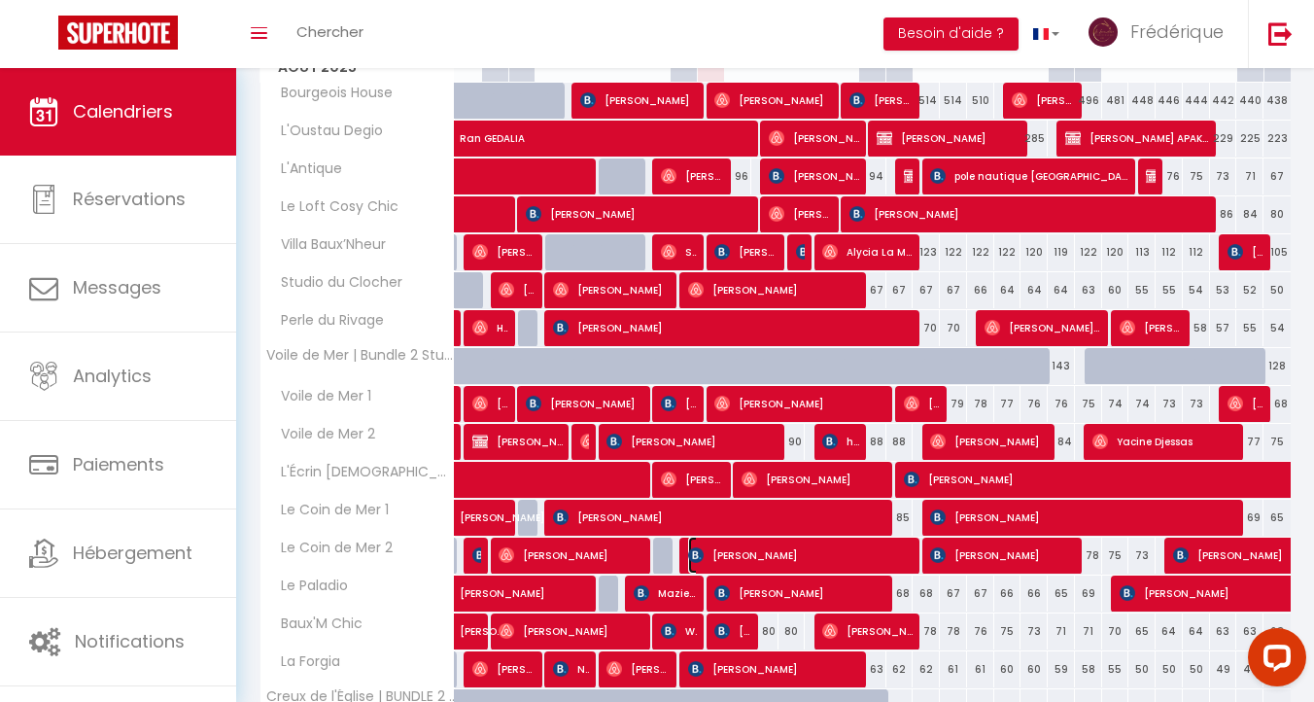
click at [847, 558] on span "[PERSON_NAME]" at bounding box center [801, 554] width 226 height 37
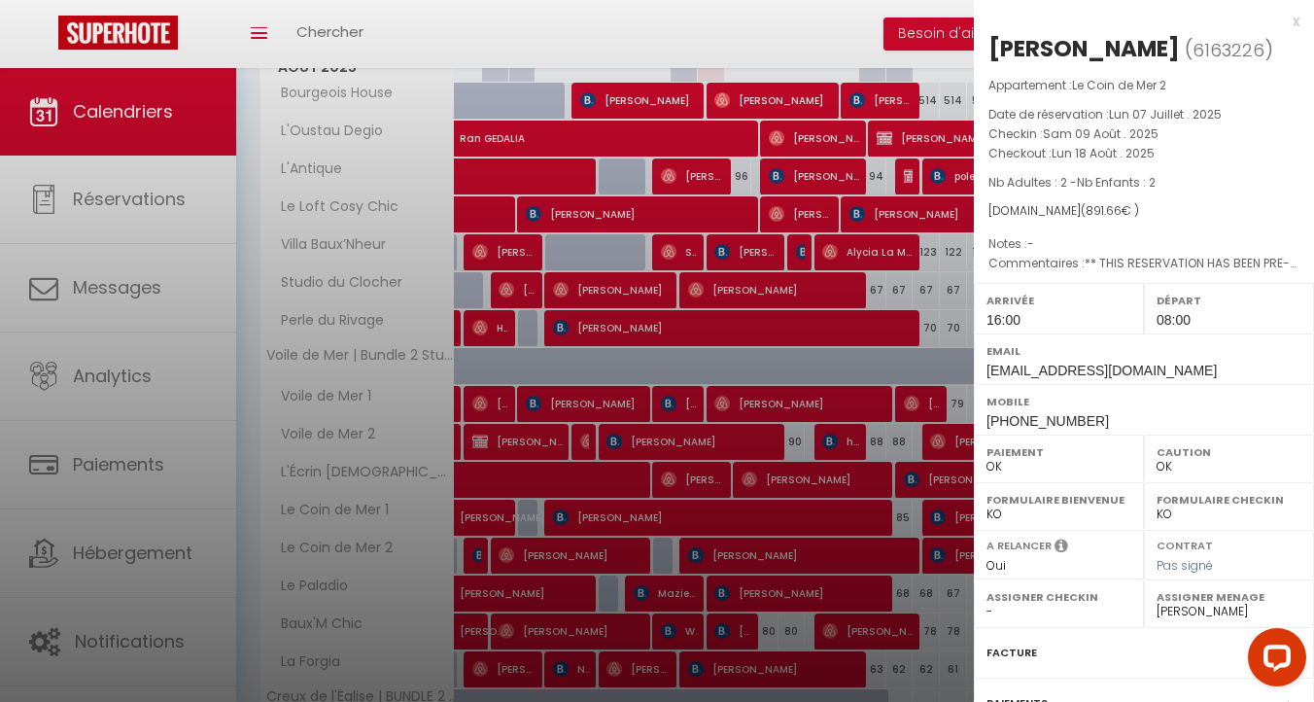
click at [847, 558] on div at bounding box center [657, 351] width 1314 height 702
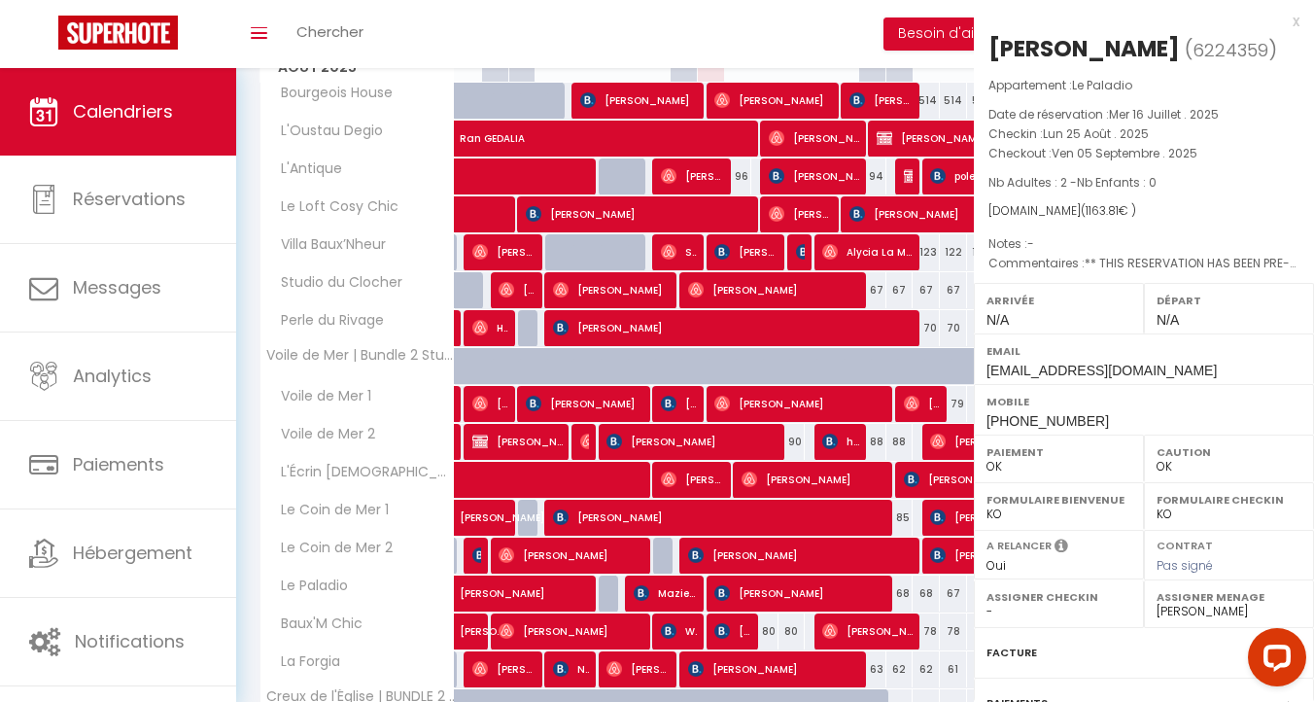
select select "KO"
select select "0"
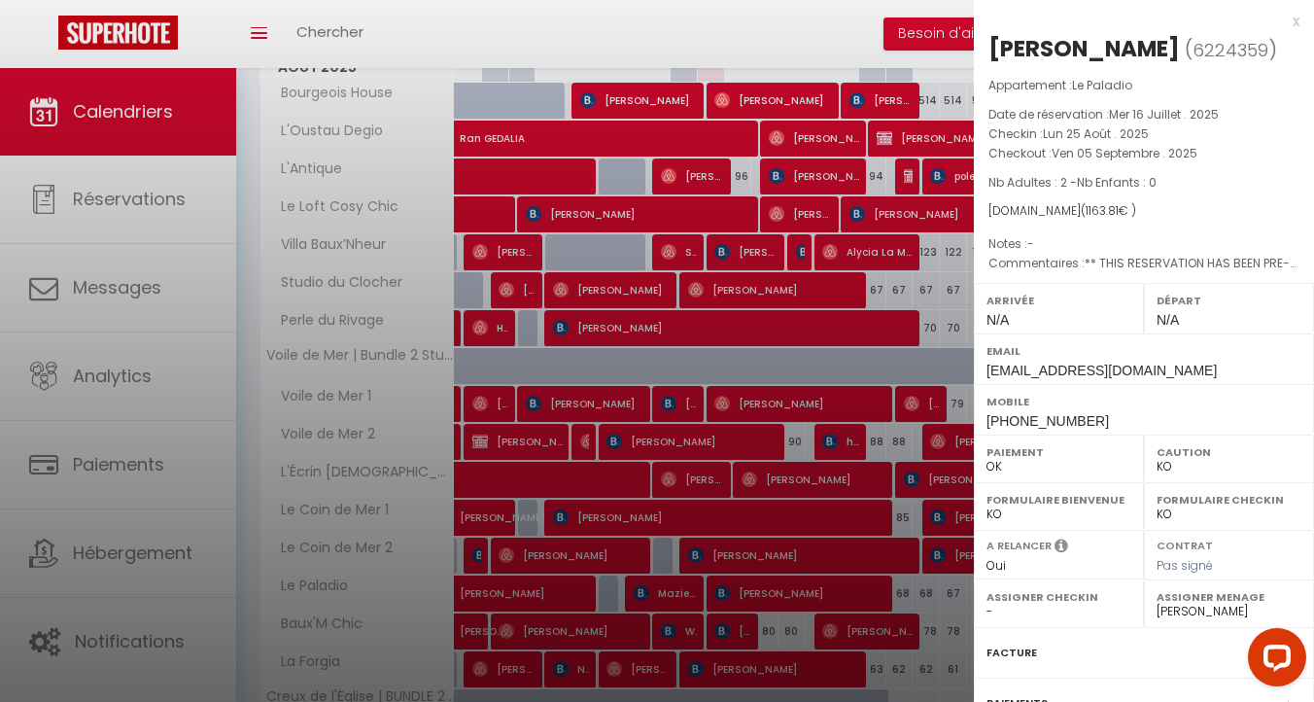
click at [952, 593] on div at bounding box center [657, 351] width 1314 height 702
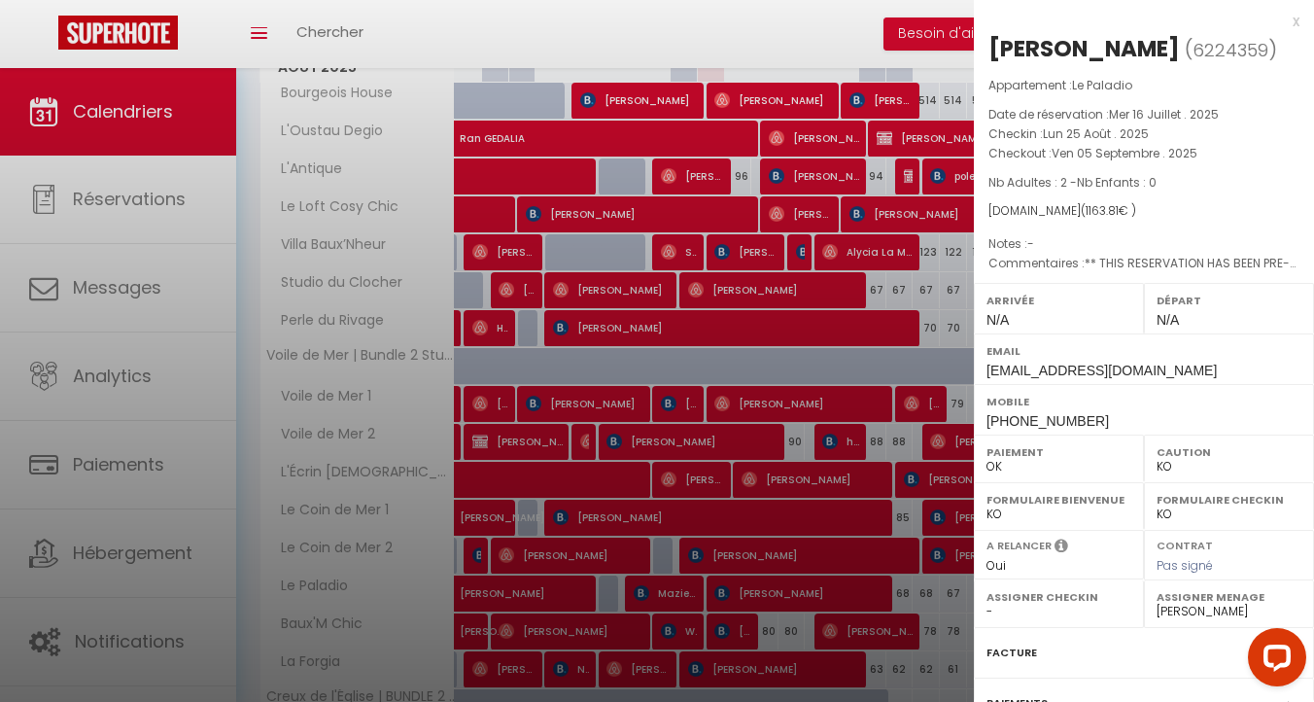
click at [830, 502] on div at bounding box center [657, 351] width 1314 height 702
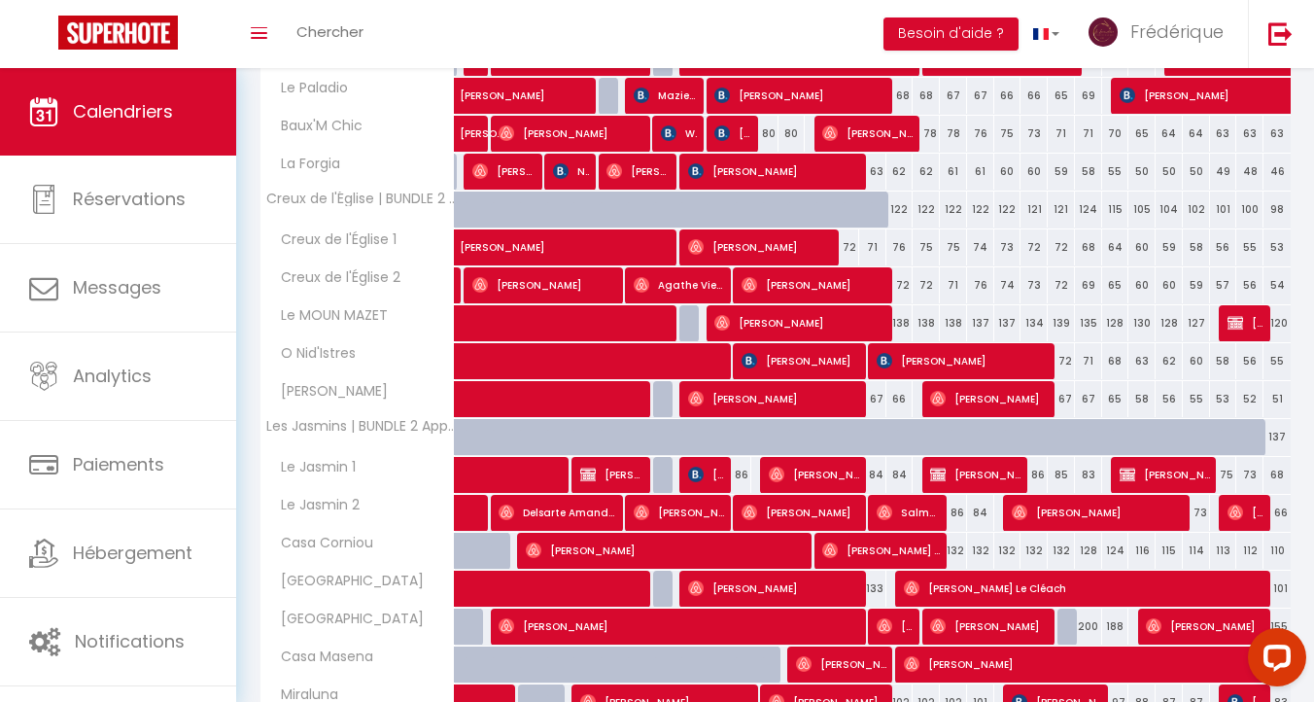
scroll to position [823, 0]
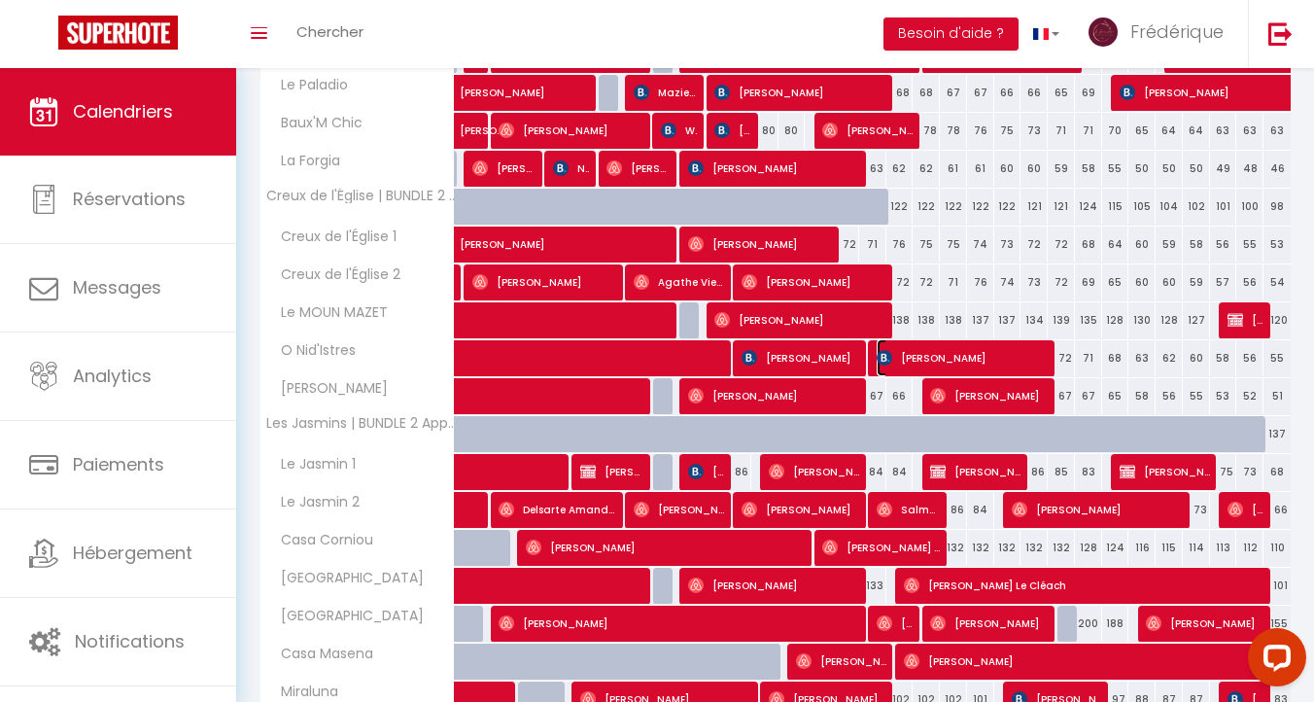
click at [916, 356] on span "[PERSON_NAME]" at bounding box center [963, 357] width 172 height 37
select select "31926"
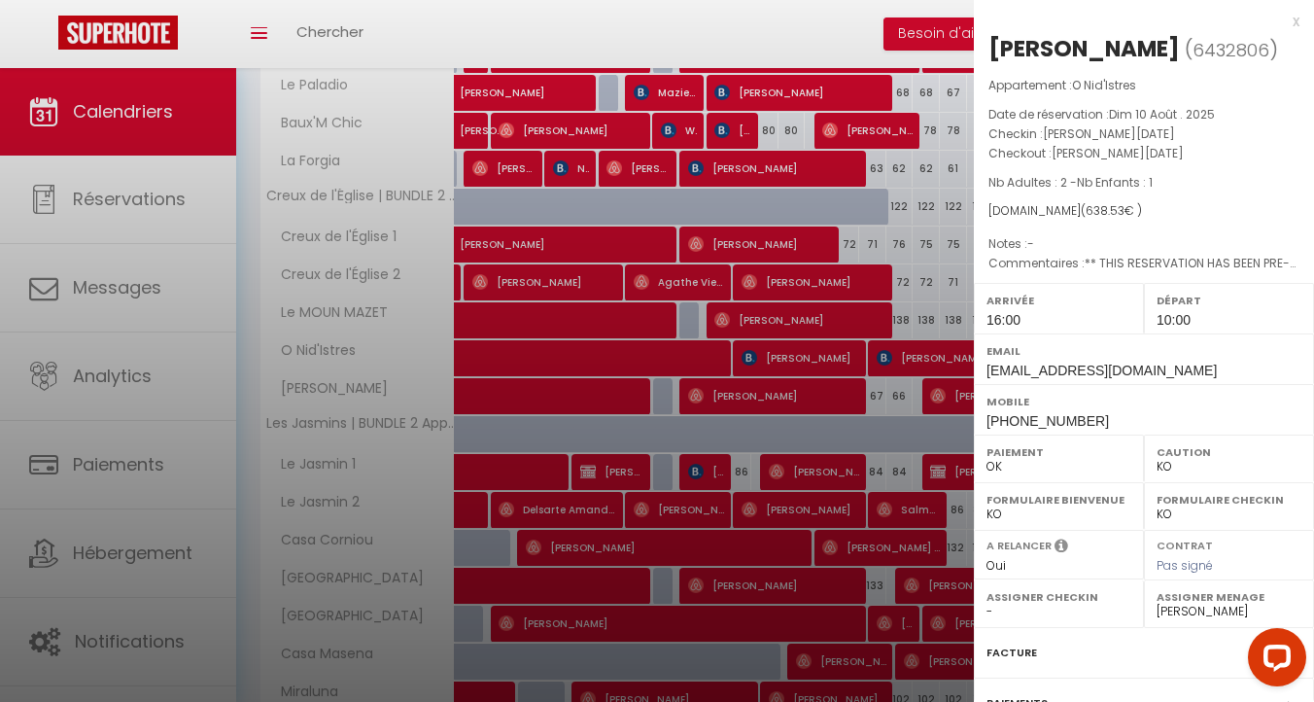
click at [824, 344] on div at bounding box center [657, 351] width 1314 height 702
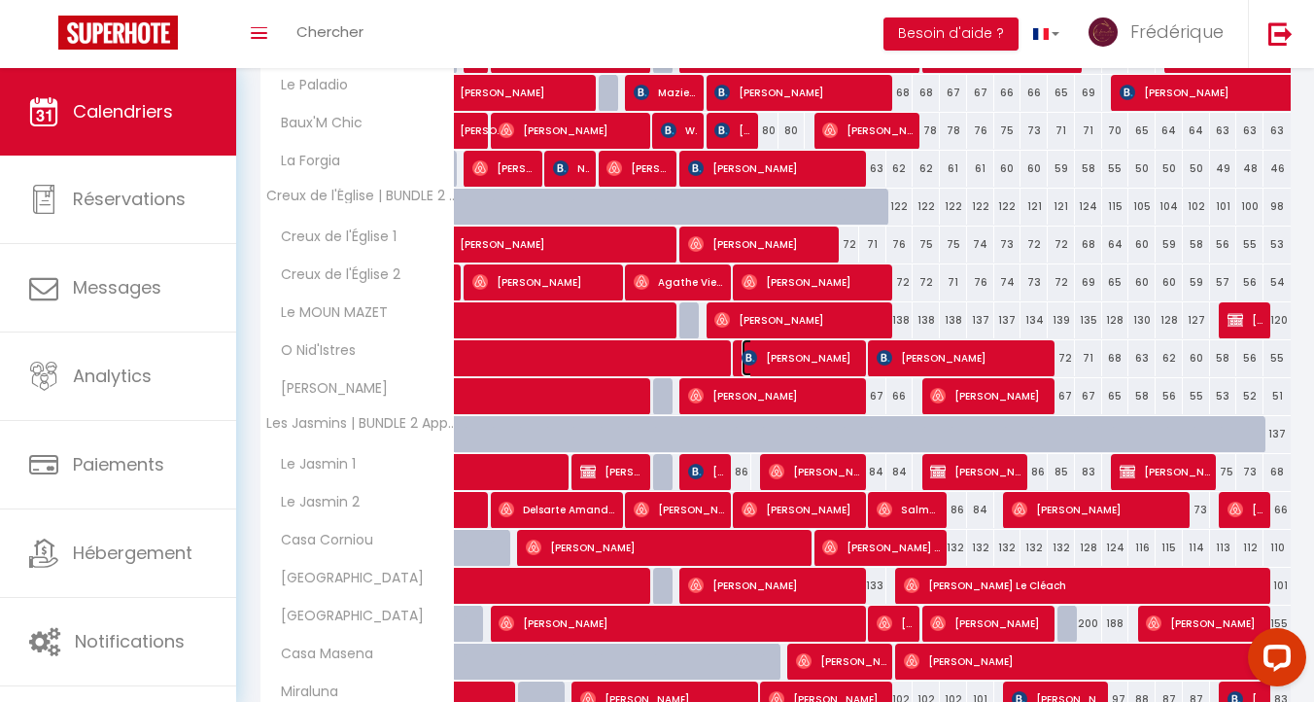
click at [831, 351] on span "[PERSON_NAME]" at bounding box center [801, 357] width 118 height 37
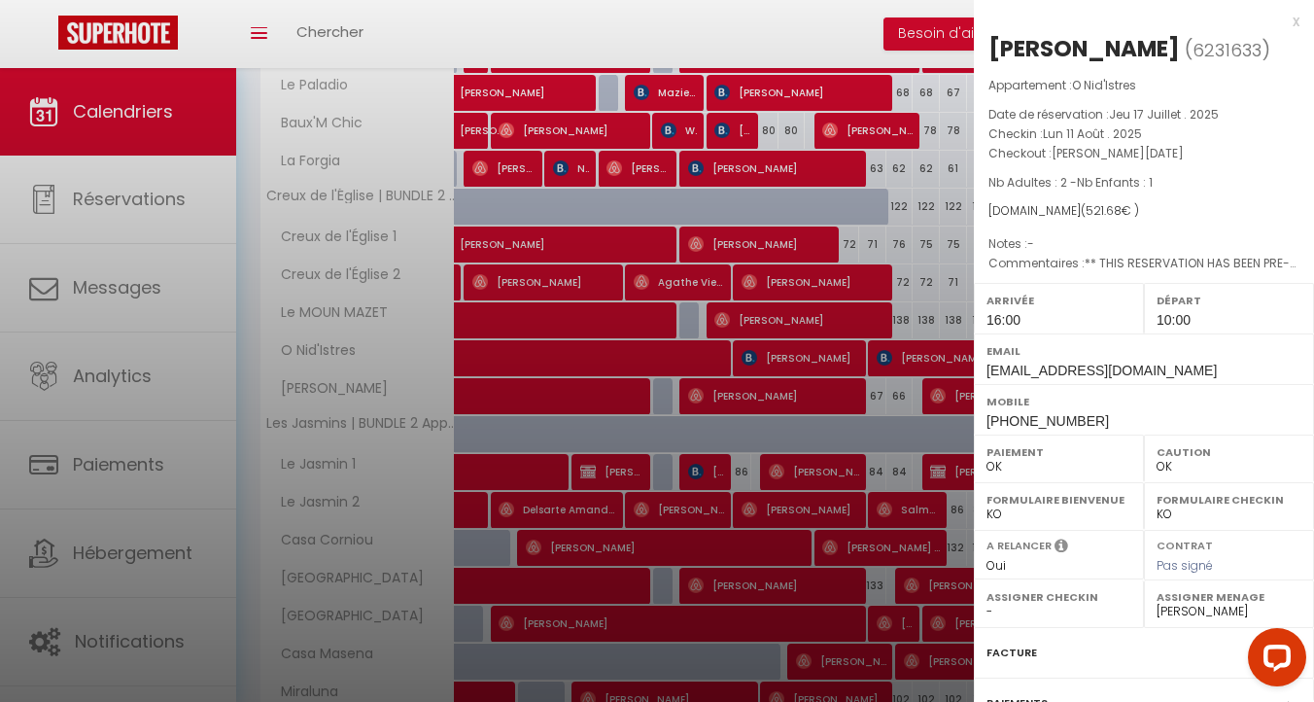
click at [808, 355] on div at bounding box center [657, 351] width 1314 height 702
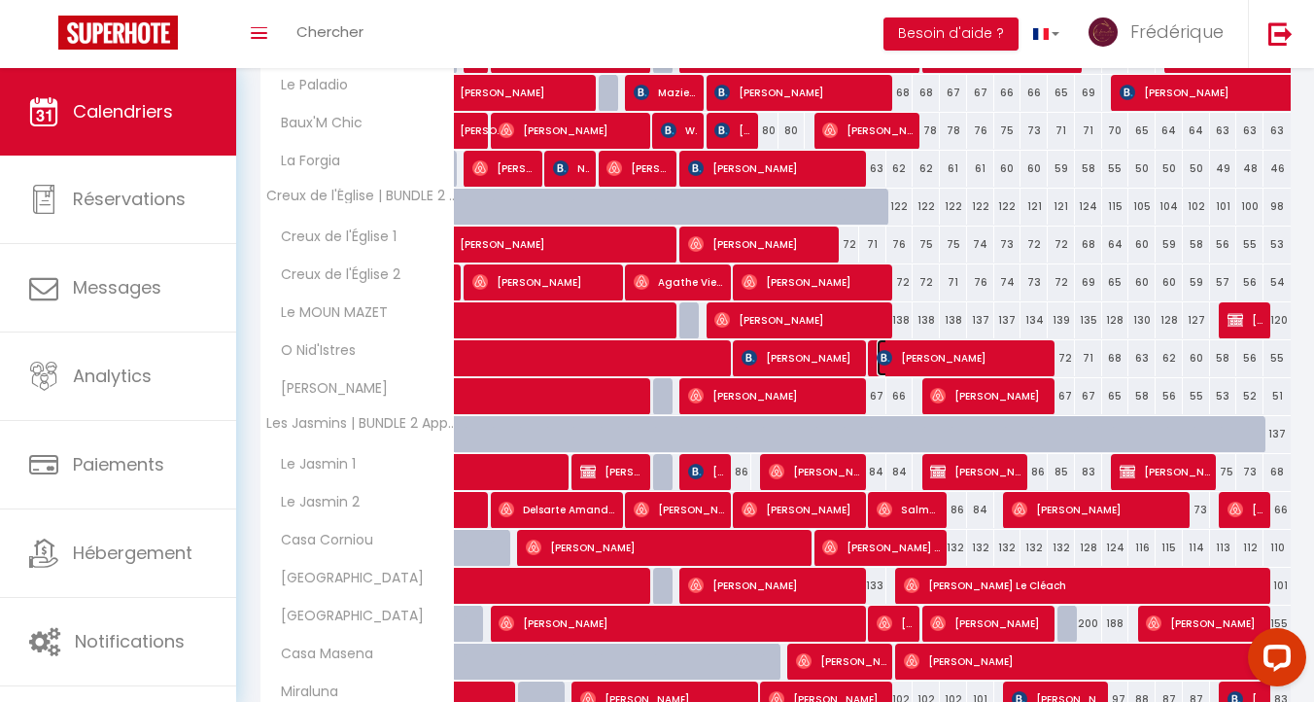
click at [956, 348] on span "[PERSON_NAME]" at bounding box center [963, 357] width 172 height 37
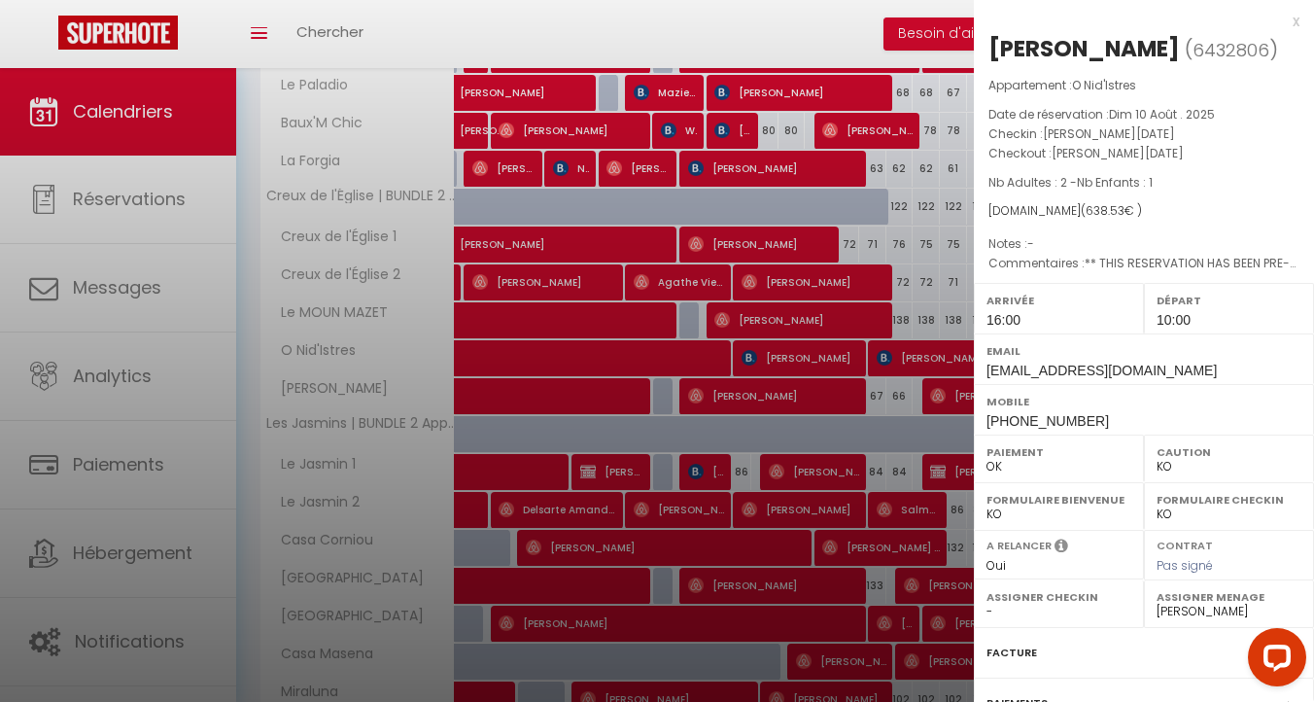
click at [1296, 17] on div "x" at bounding box center [1137, 21] width 326 height 23
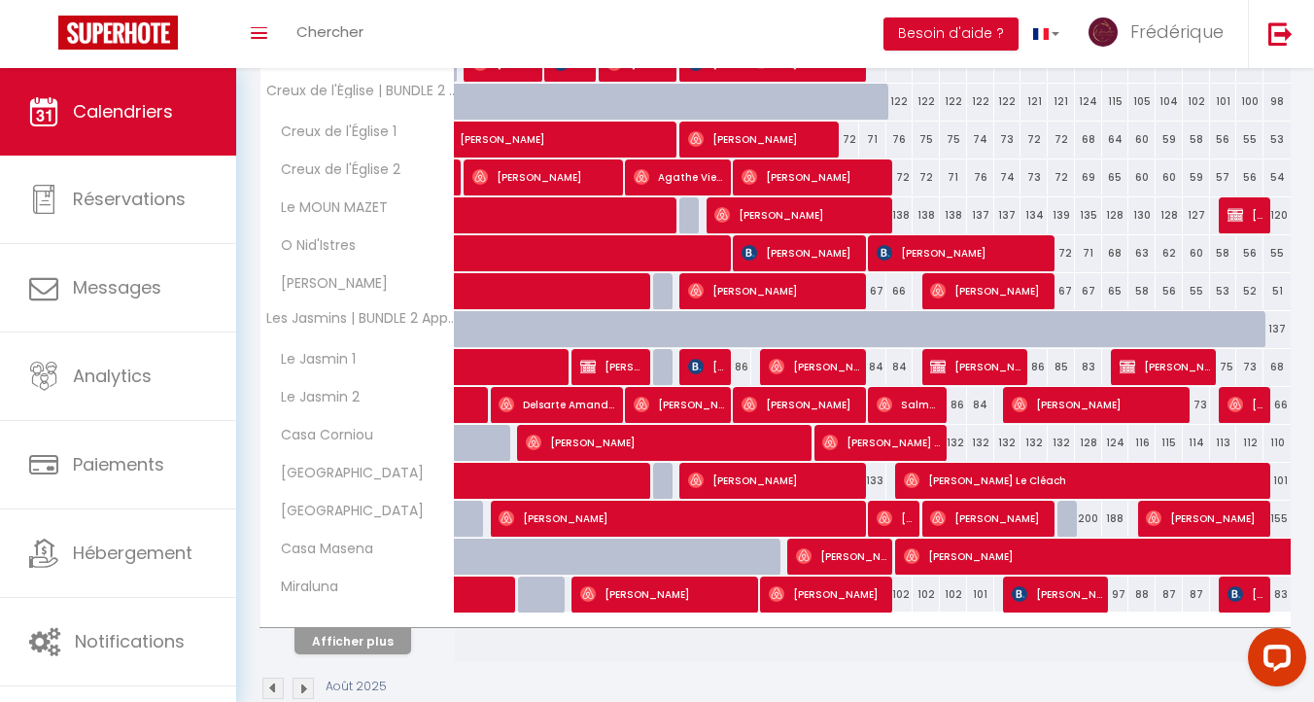
scroll to position [968, 0]
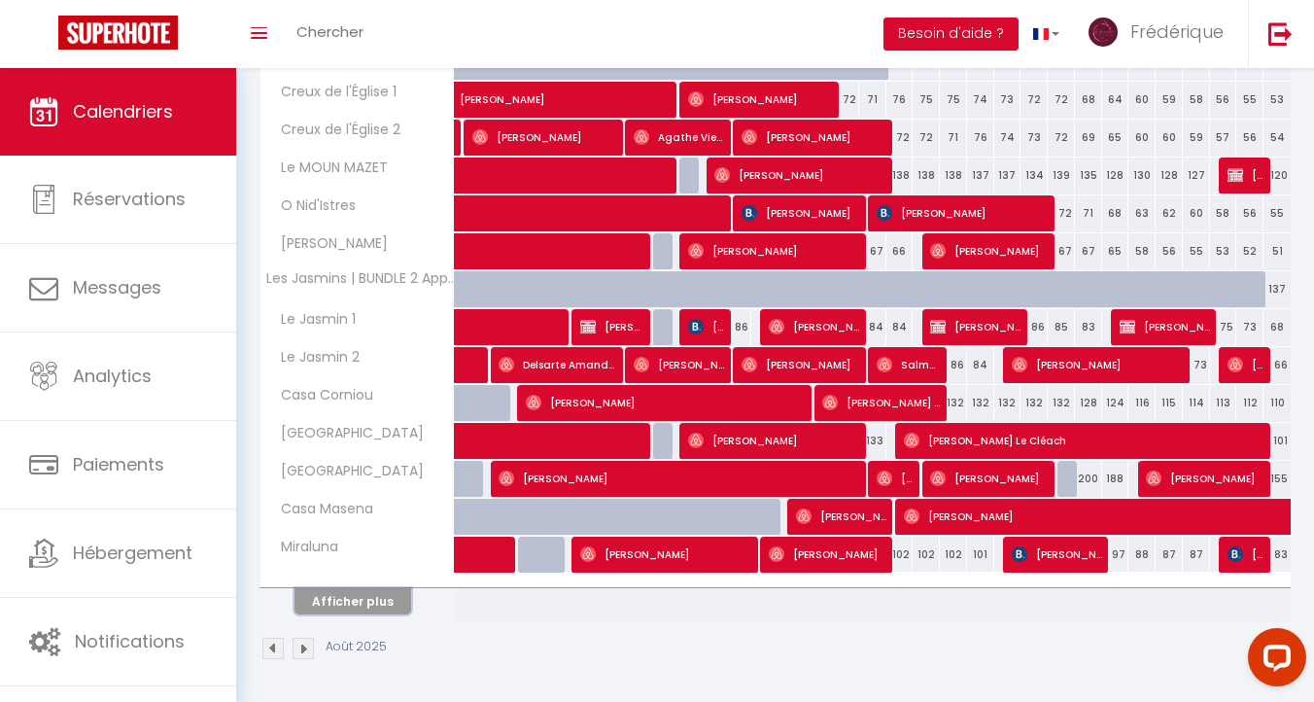
click at [365, 607] on button "Afficher plus" at bounding box center [352, 601] width 117 height 26
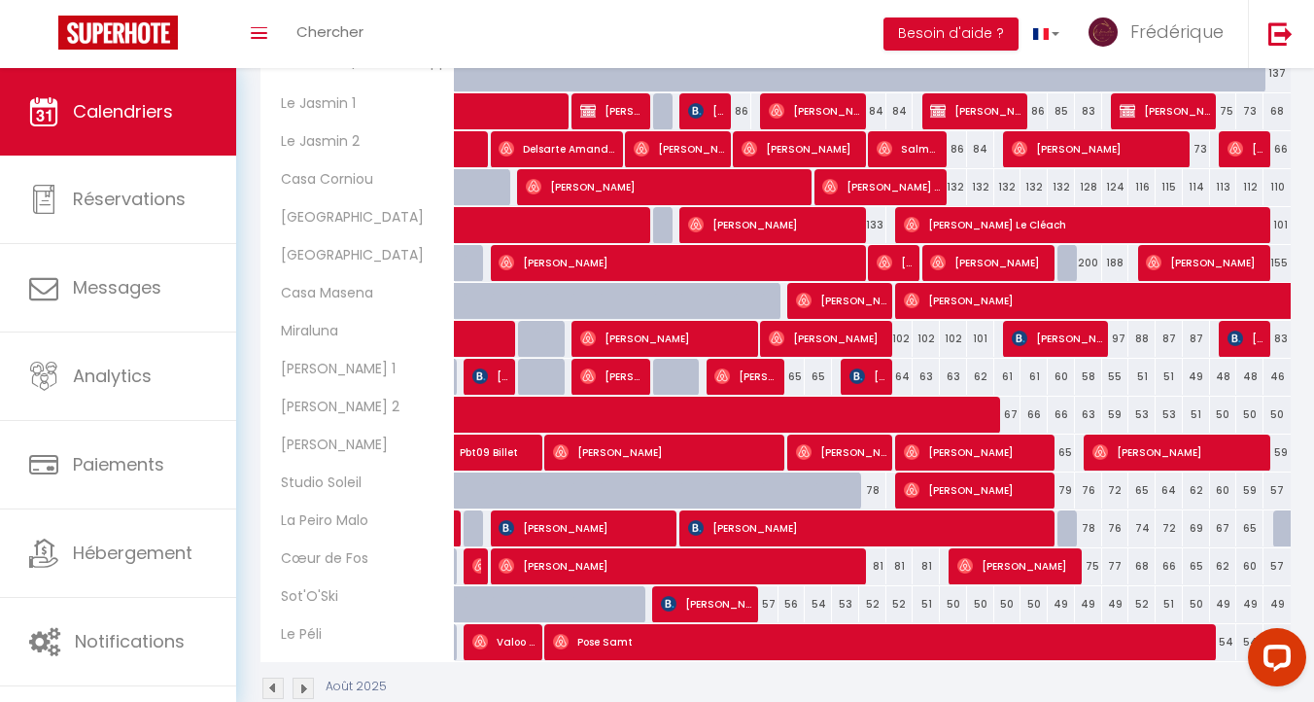
scroll to position [1224, 0]
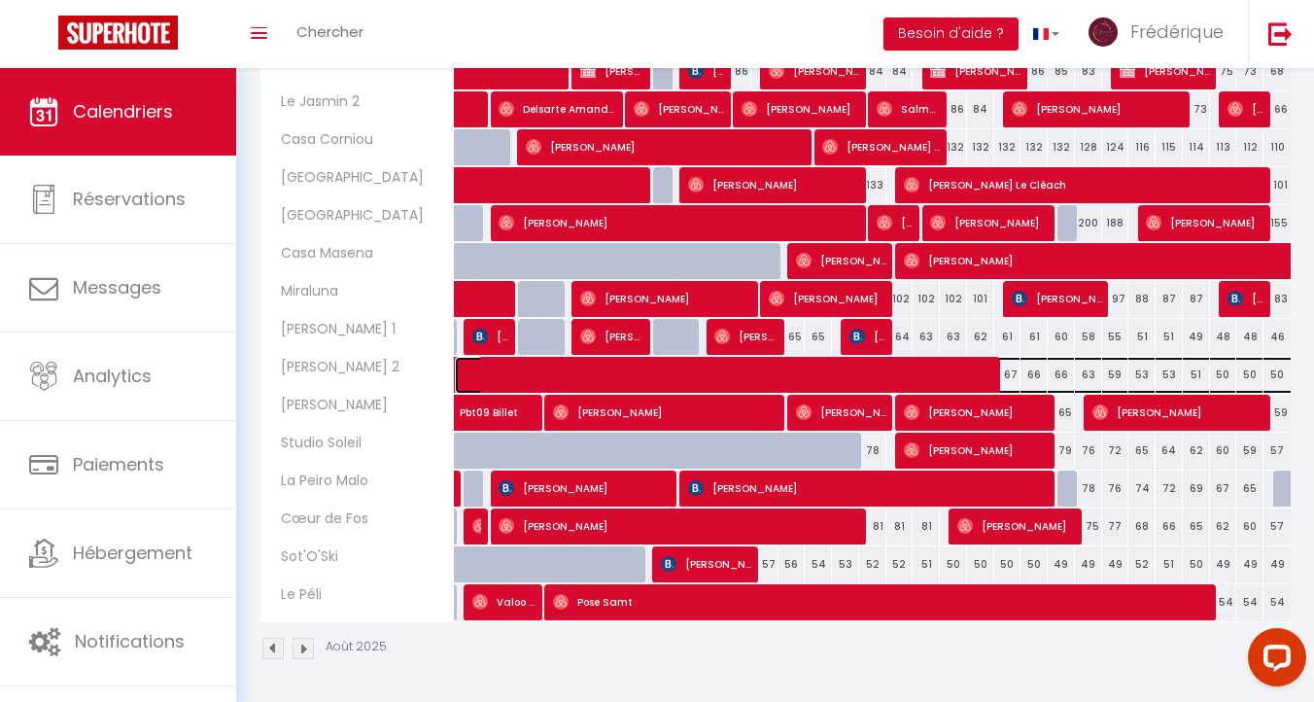
click at [706, 378] on span at bounding box center [919, 375] width 894 height 37
select select "OK"
select select "0"
select select
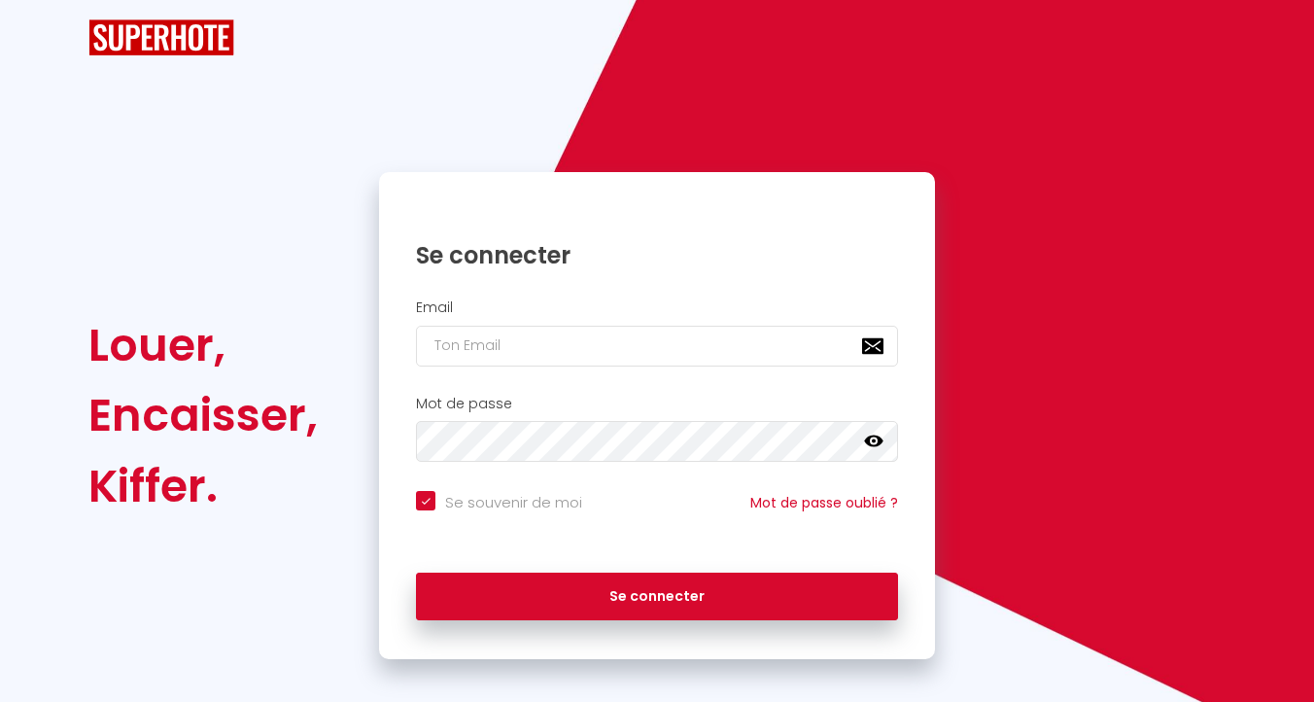
checkbox input "true"
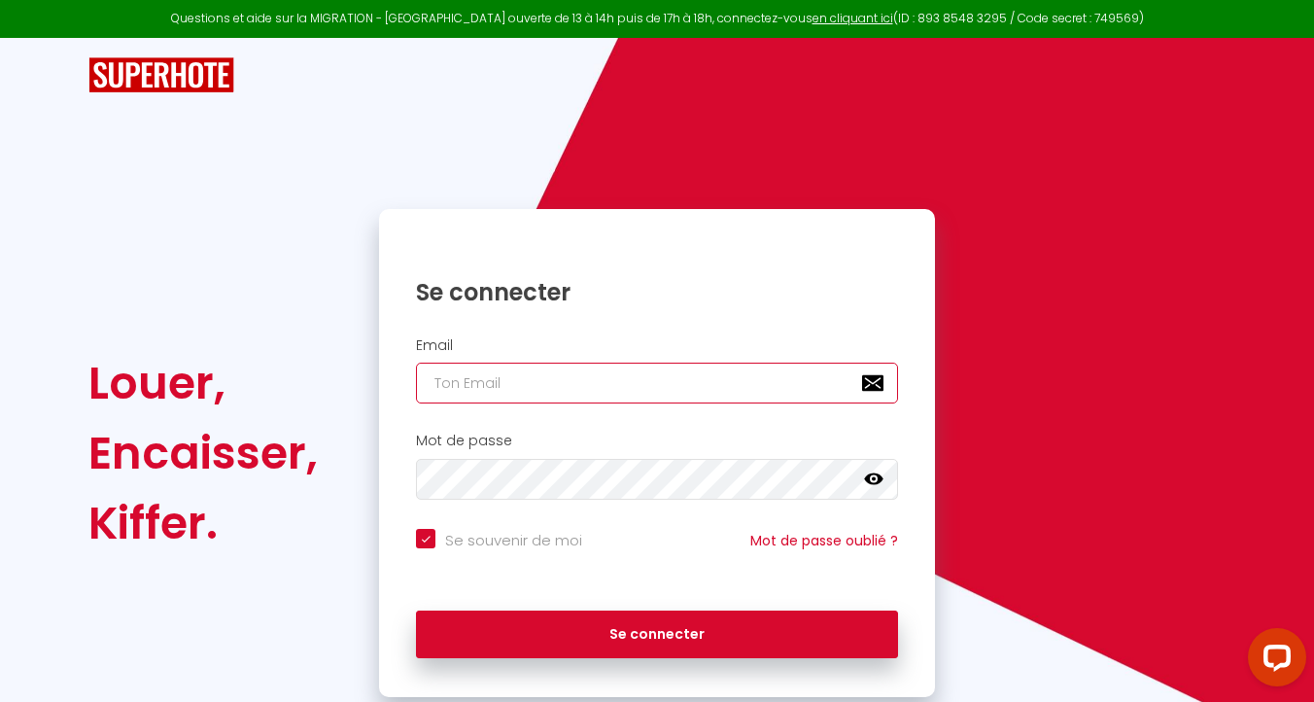
type input "[EMAIL_ADDRESS][DOMAIN_NAME]"
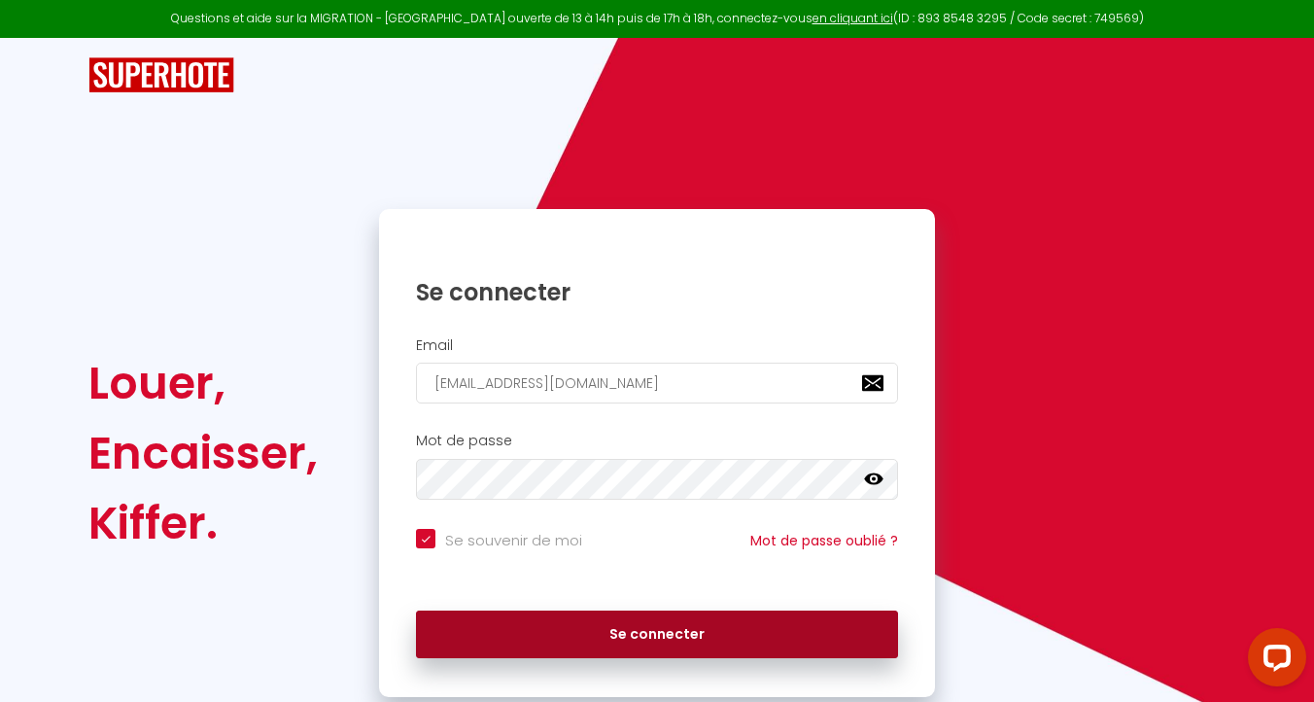
click at [659, 646] on button "Se connecter" at bounding box center [657, 634] width 482 height 49
checkbox input "true"
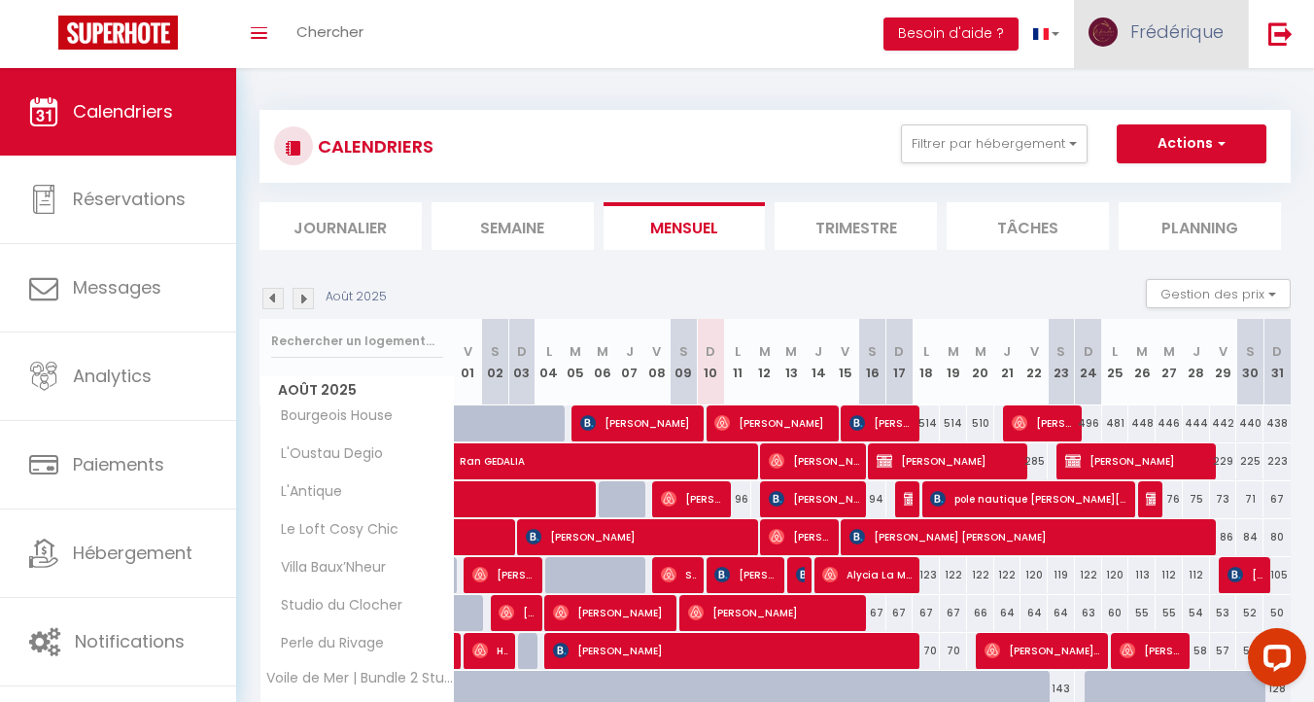
click at [1173, 28] on span "Frédérique" at bounding box center [1176, 31] width 93 height 24
click at [1136, 132] on link "Équipe" at bounding box center [1170, 132] width 144 height 33
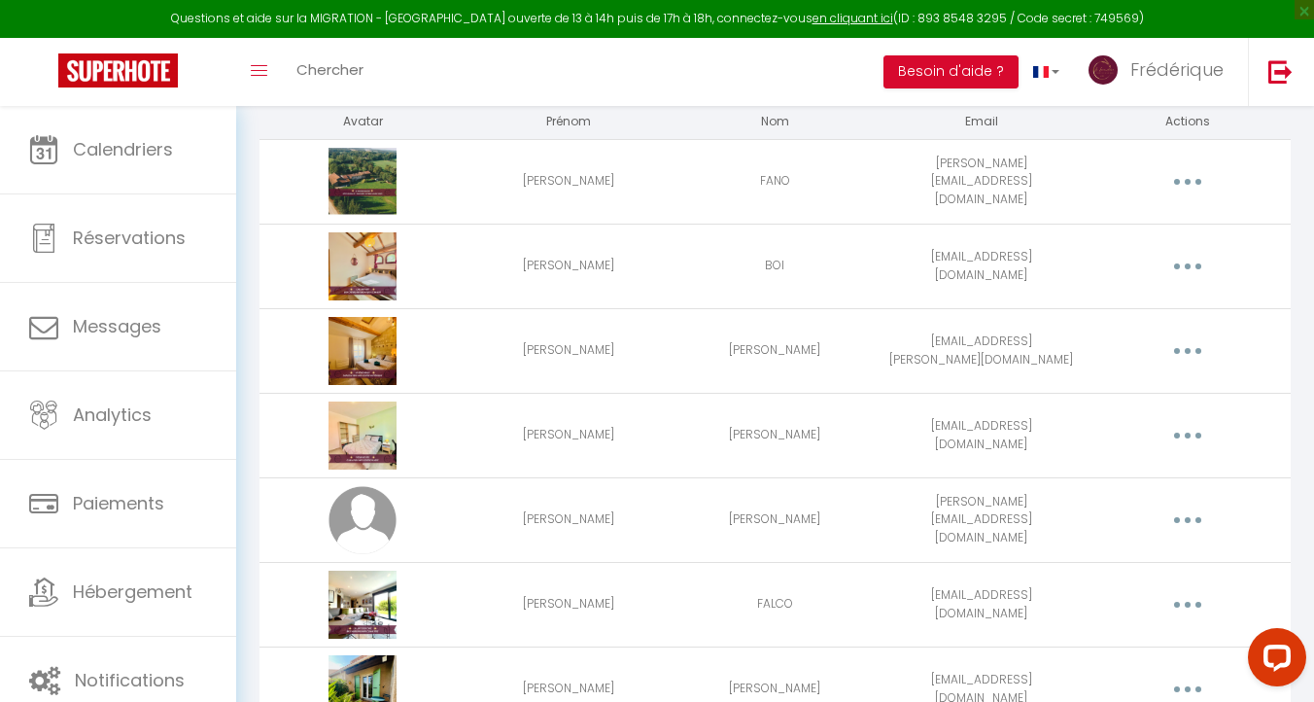
scroll to position [136, 0]
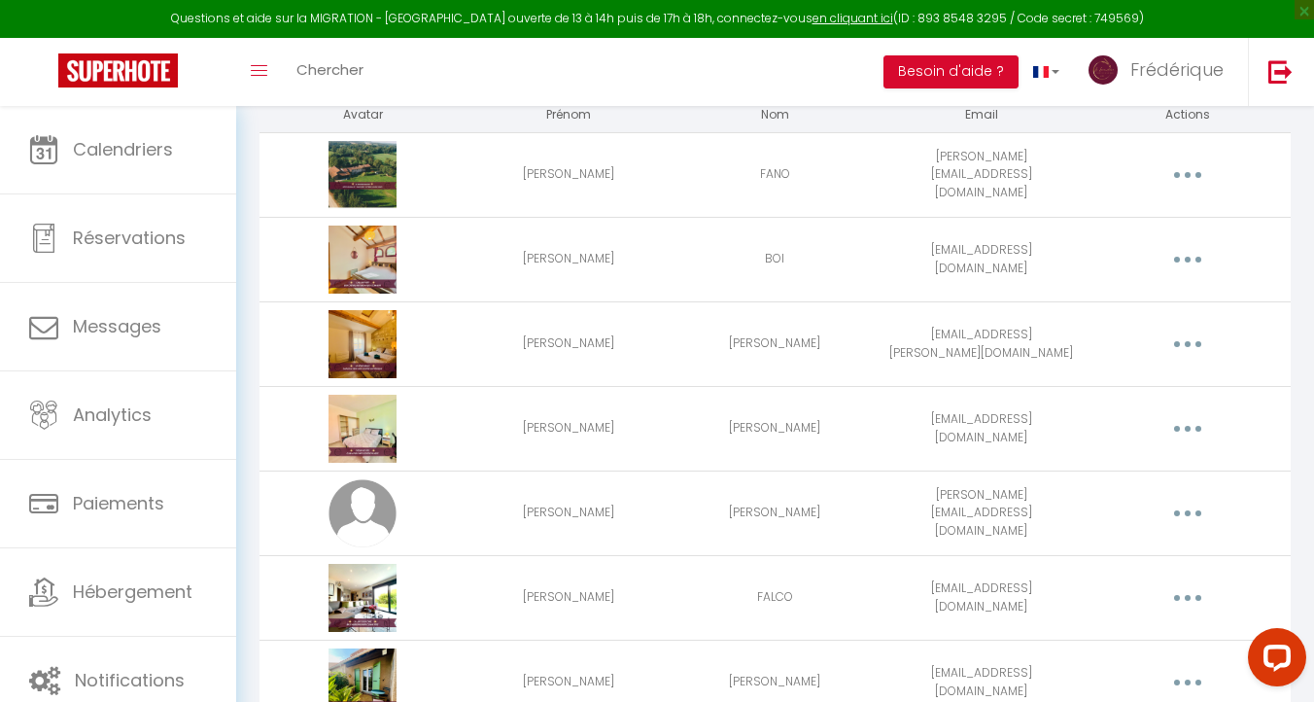
click at [1187, 511] on icon "button" at bounding box center [1188, 513] width 6 height 6
click at [1105, 552] on link "Editer" at bounding box center [1137, 557] width 144 height 33
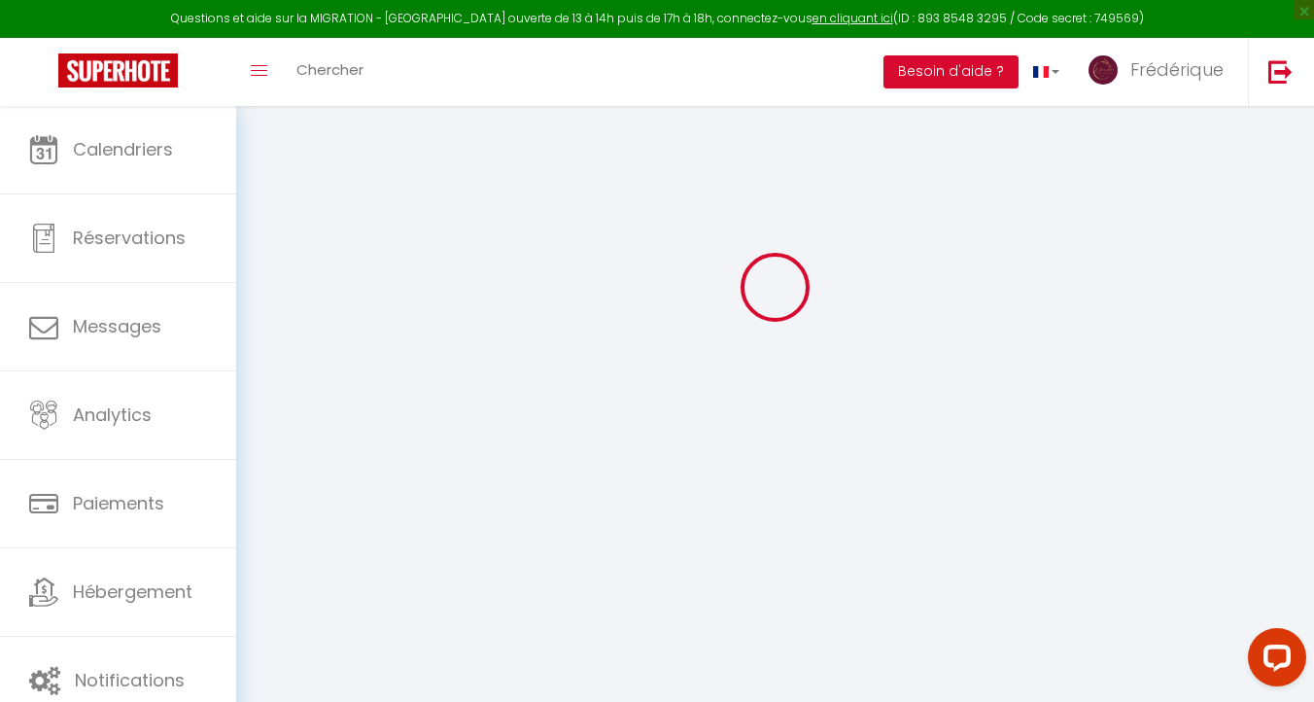
type input "Nathalie"
type input "DUBOIS"
type input "kevin.dubois13140@gmail.com"
type textarea "nathalieconciergerie13140"
type textarea "https://app.superhote.com/#/connect/0VUMZeJNzV"
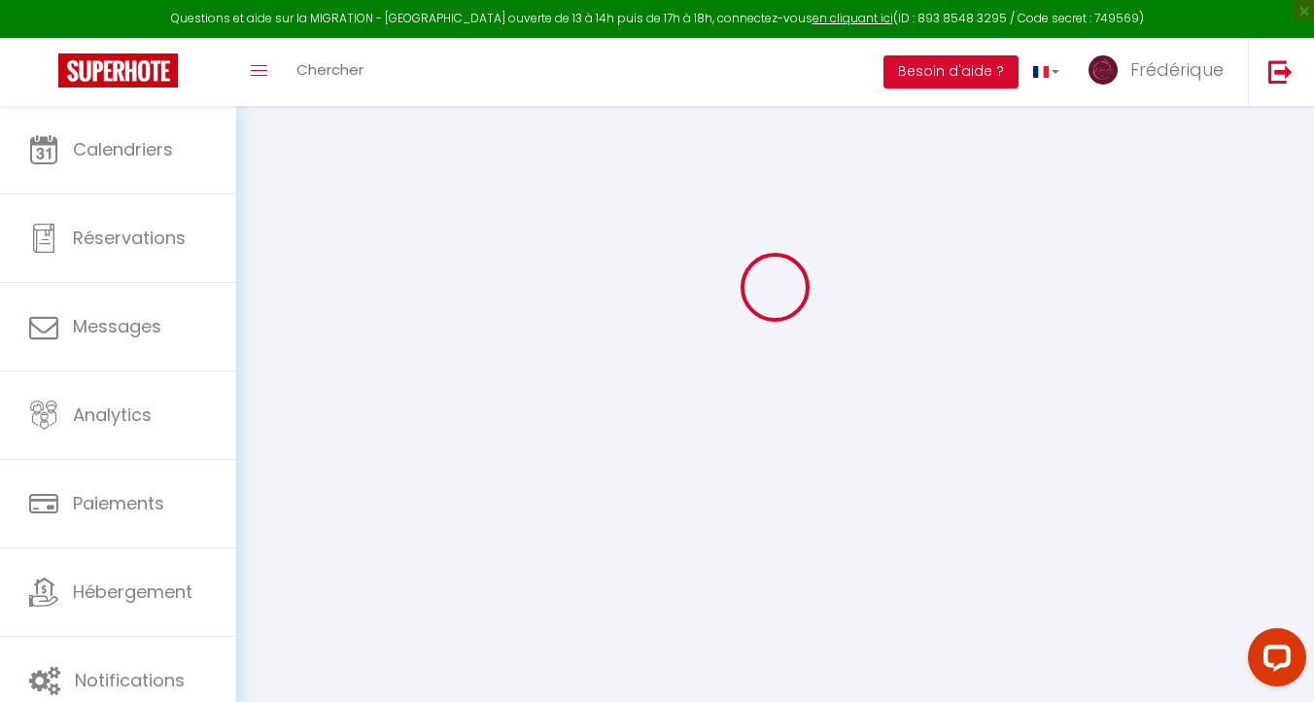
checkbox input "false"
checkbox input "true"
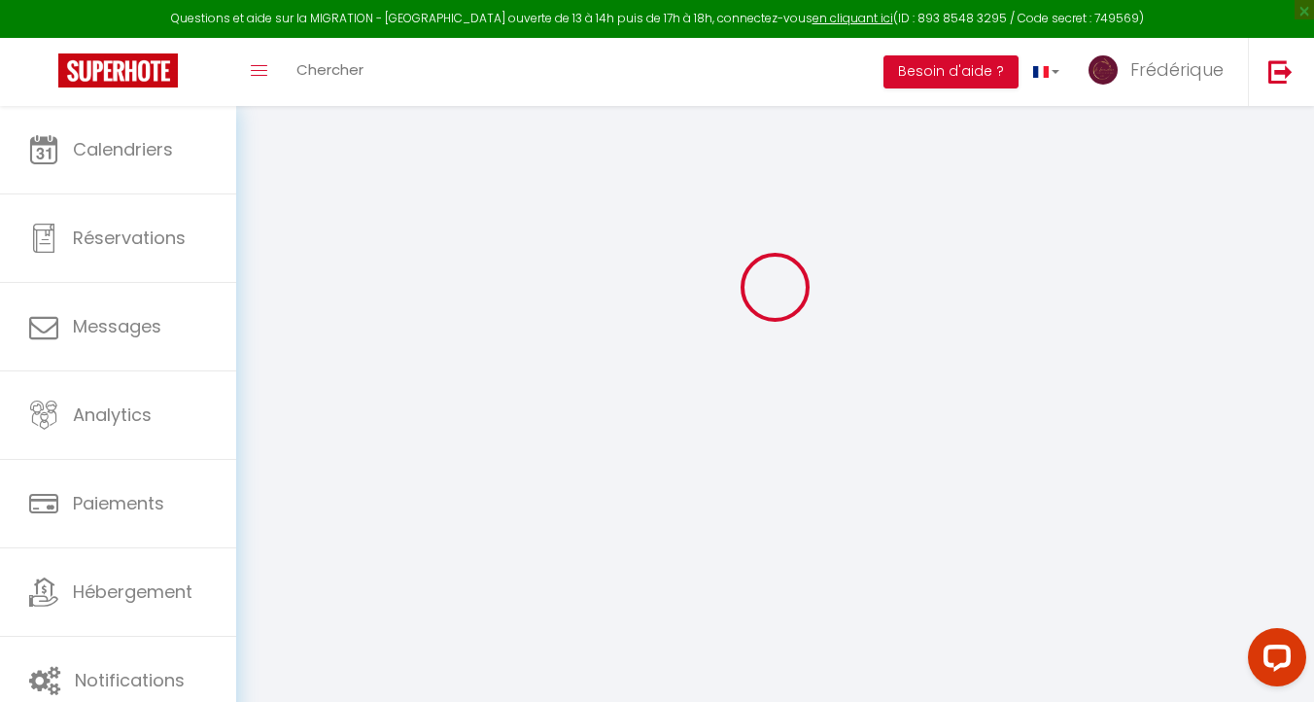
checkbox input "true"
checkbox input "false"
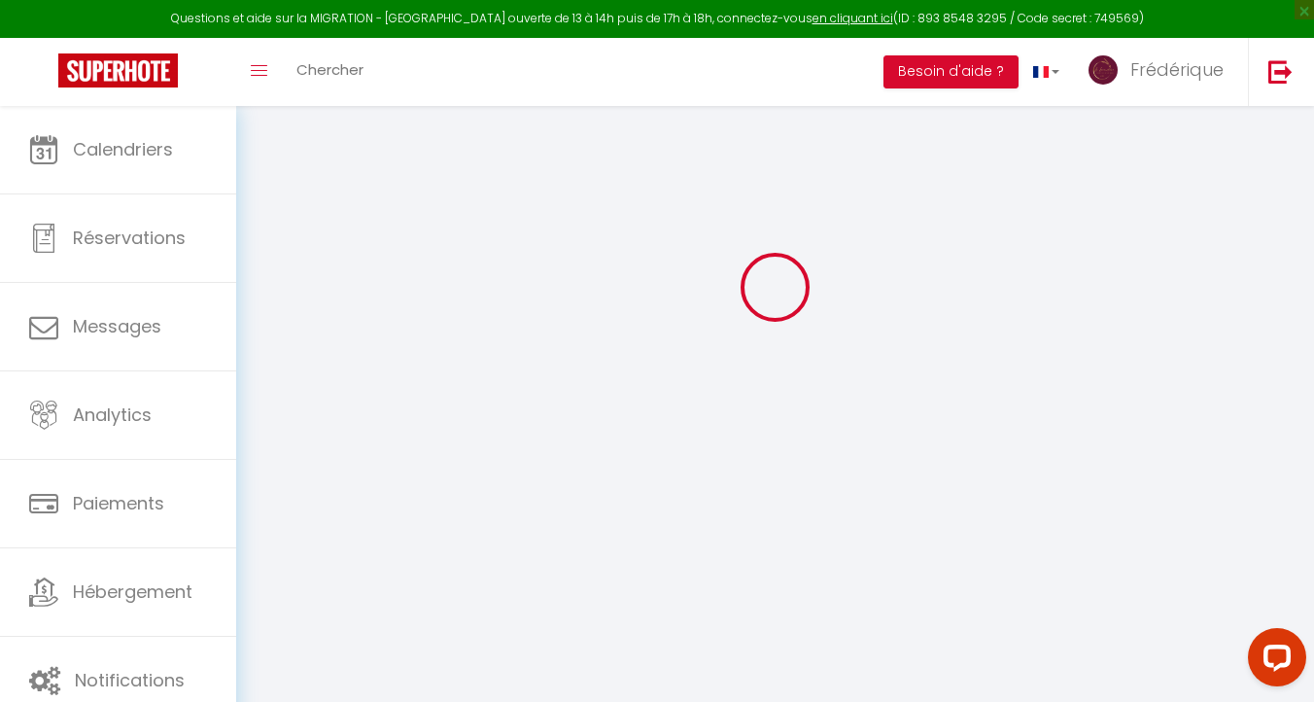
checkbox input "false"
checkbox input "true"
checkbox input "false"
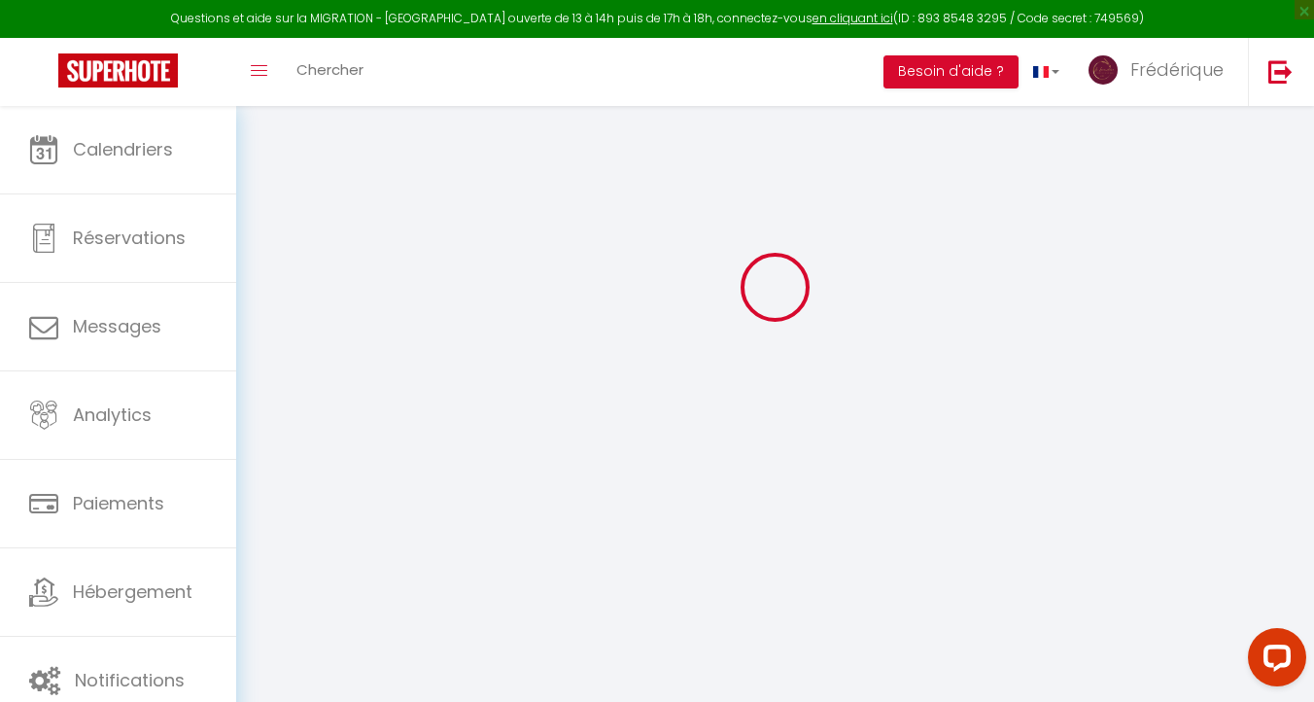
scroll to position [2541, 0]
select select
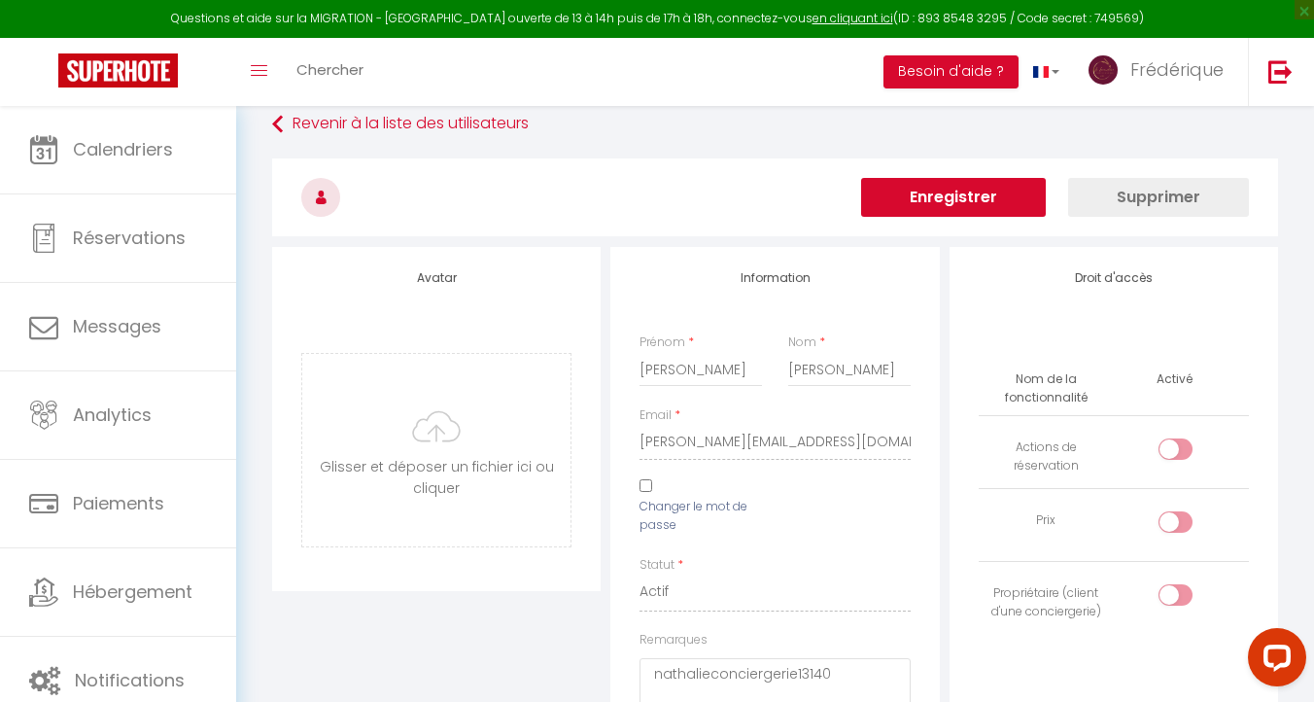
scroll to position [0, 0]
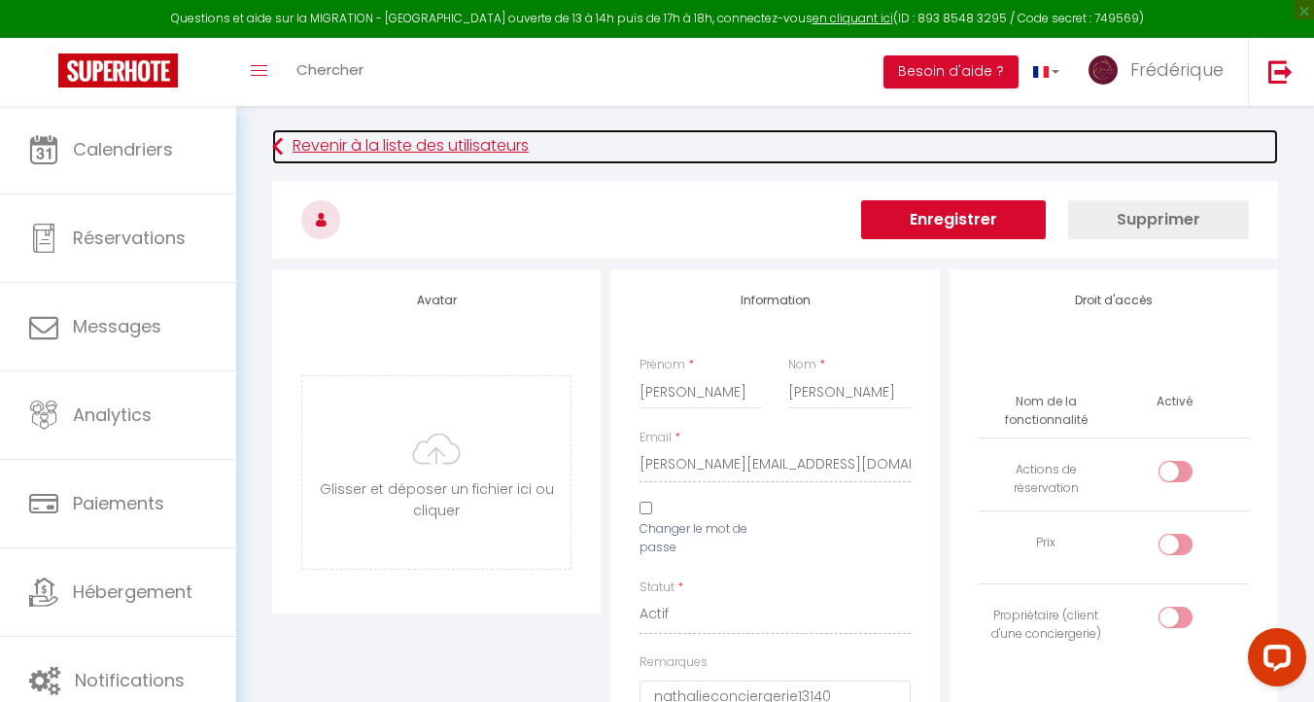
click at [383, 145] on link "Revenir à la liste des utilisateurs" at bounding box center [775, 146] width 1006 height 35
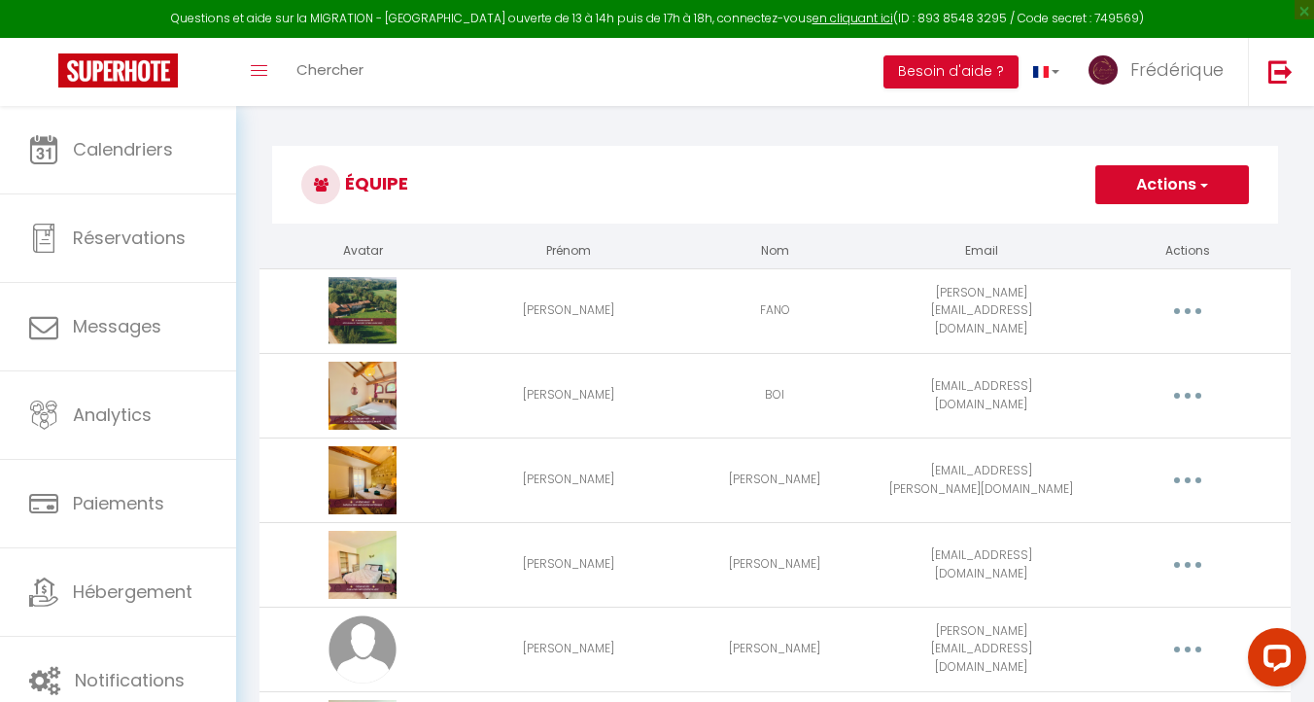
click at [1171, 185] on button "Actions" at bounding box center [1172, 184] width 154 height 39
click at [1153, 221] on link "Ajouter un nouvel utilisateur" at bounding box center [1133, 227] width 229 height 25
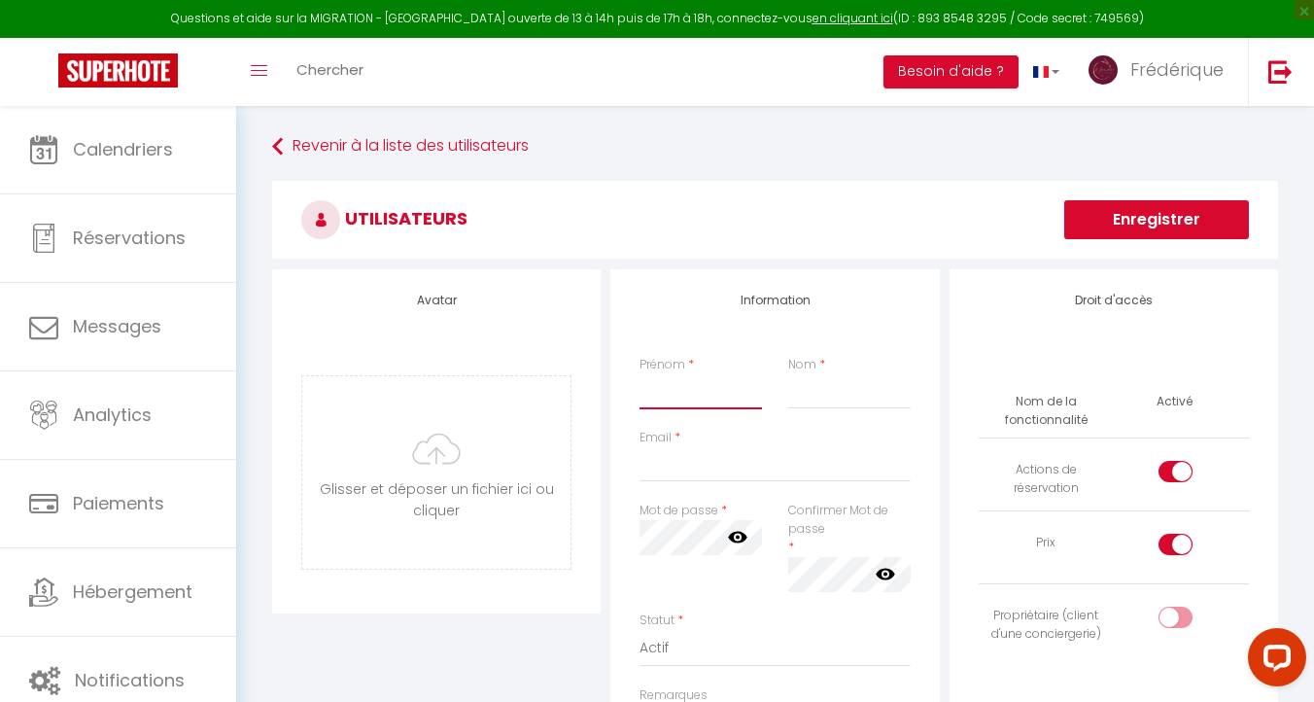
click at [684, 405] on input "Prénom" at bounding box center [700, 391] width 122 height 35
type input "Loubane"
click at [820, 389] on input "Nom" at bounding box center [849, 391] width 122 height 35
type input "KHALIL"
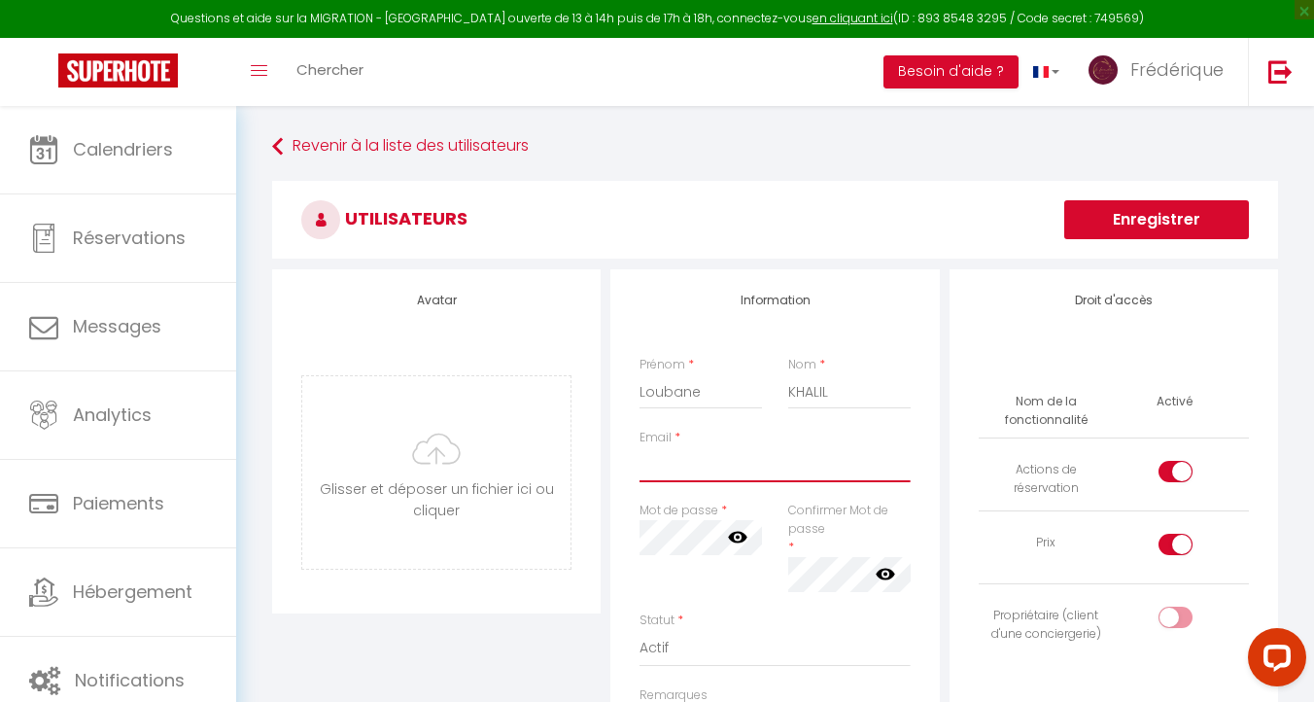
click at [655, 457] on input "Email" at bounding box center [774, 464] width 270 height 35
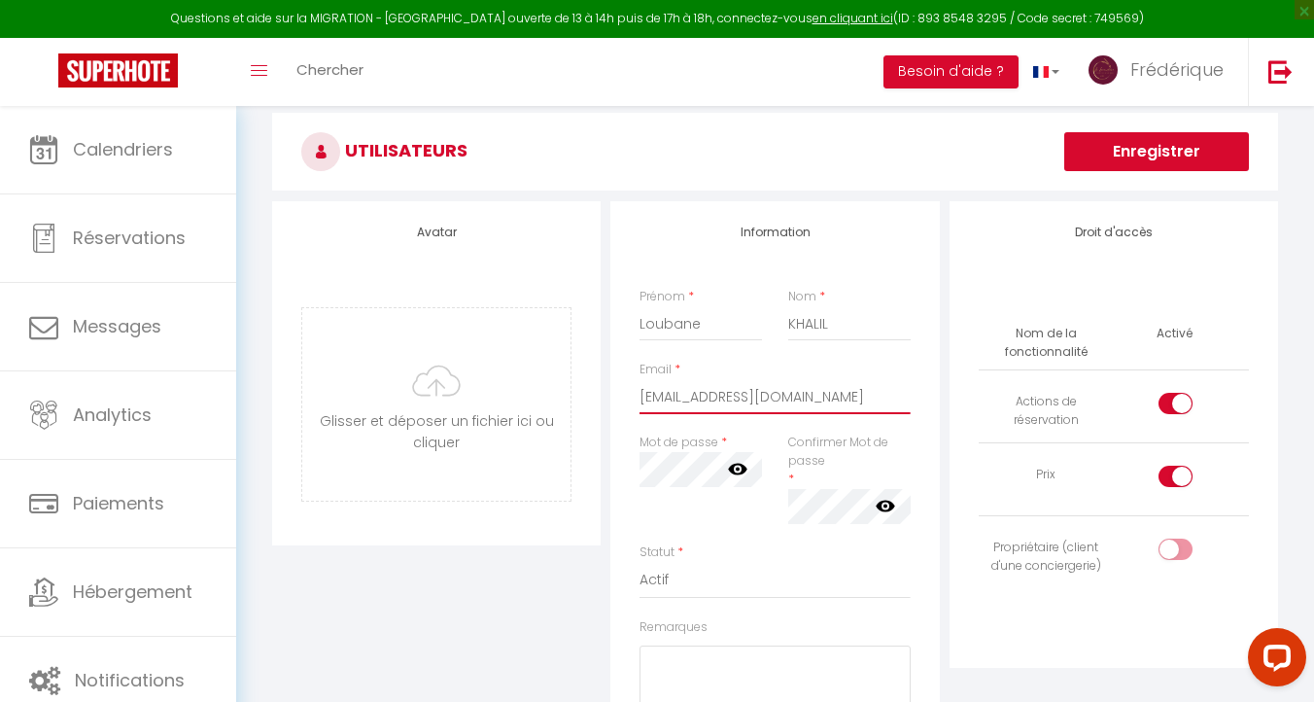
scroll to position [79, 0]
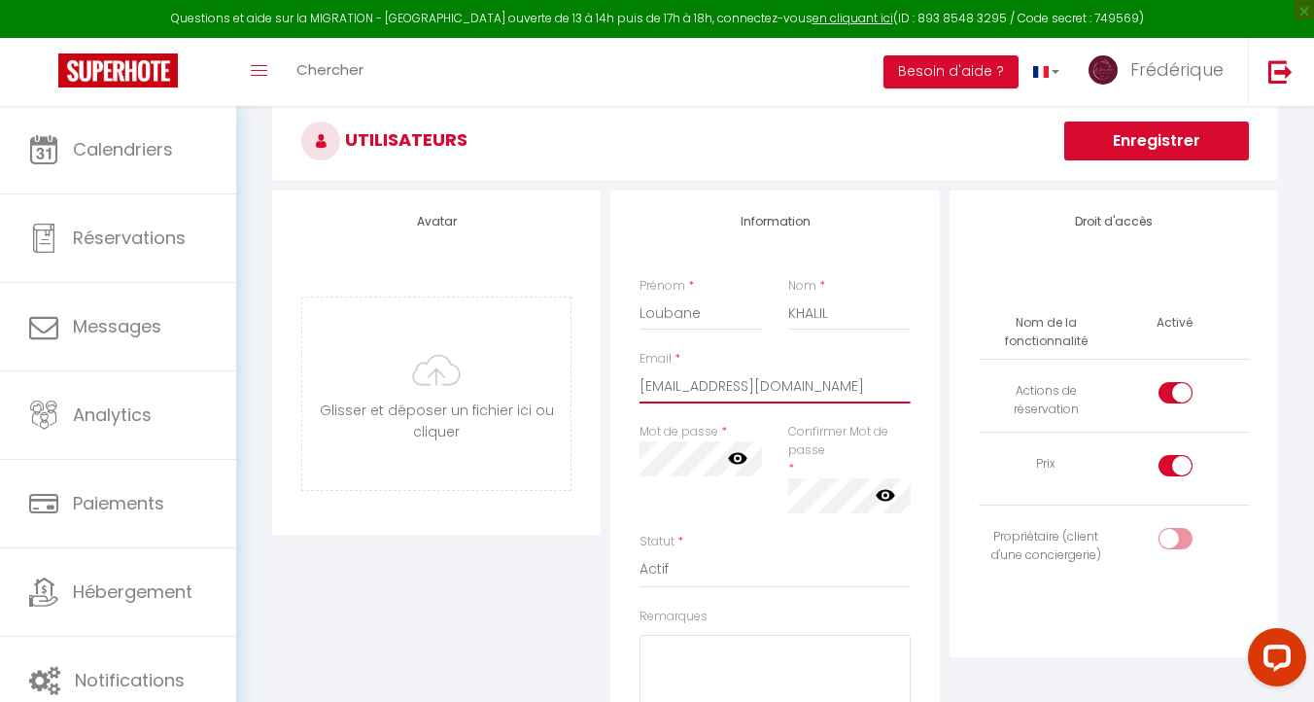
drag, startPoint x: 817, startPoint y: 386, endPoint x: 622, endPoint y: 389, distance: 195.4
click at [622, 389] on div "Information Prénom * Loubane Nom * KHALIL Email * loubane.khalil@gmail.com Mot …" at bounding box center [774, 544] width 328 height 708
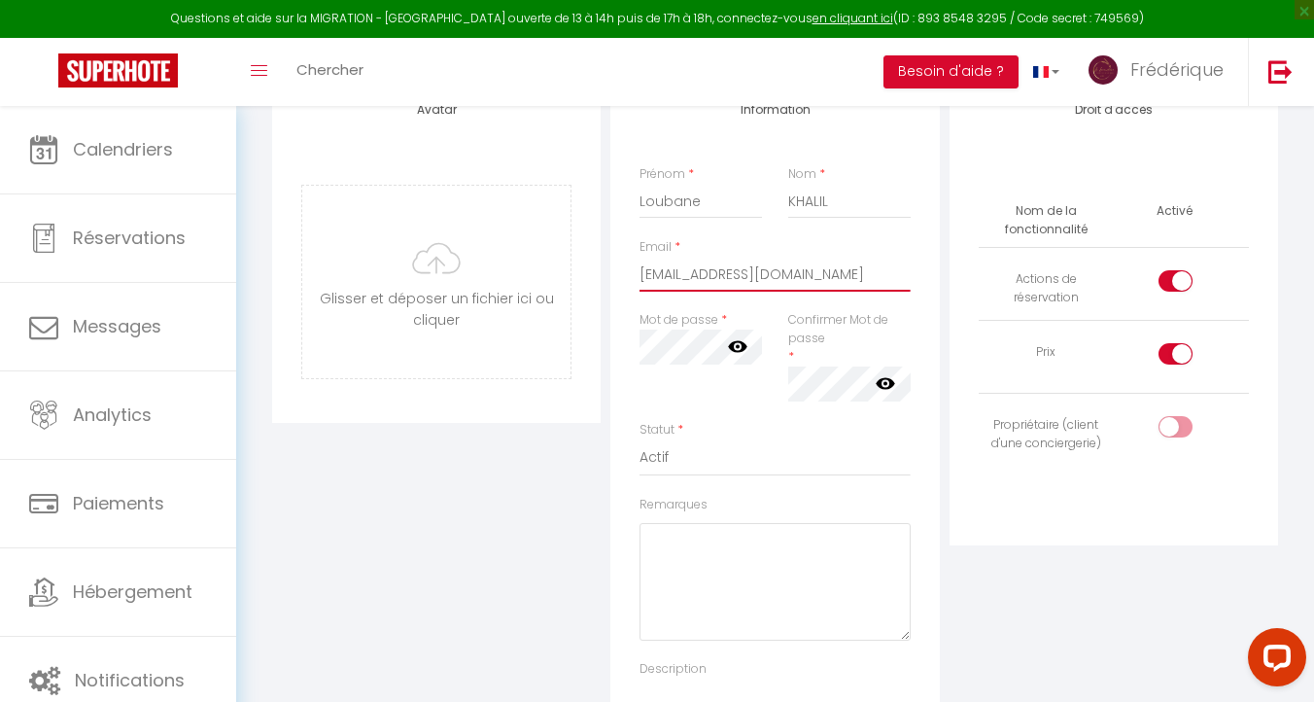
scroll to position [298, 0]
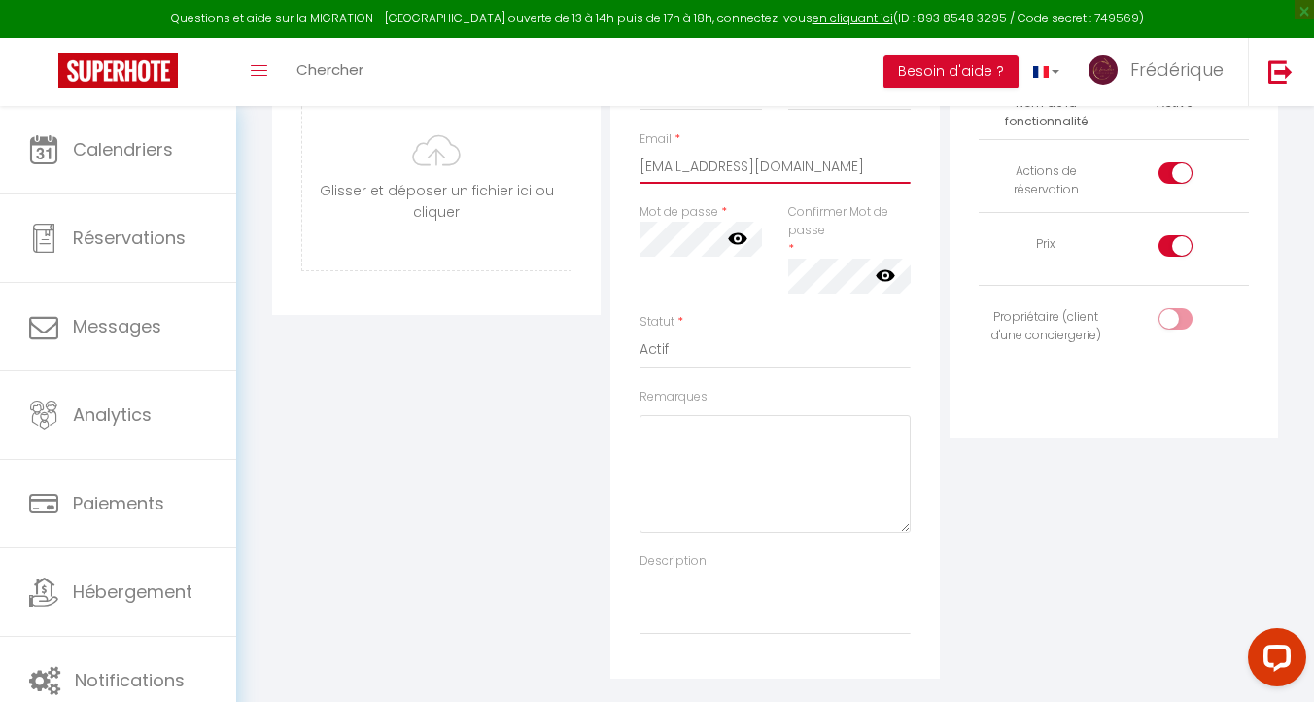
type input "loubane.khalil@gmail.com"
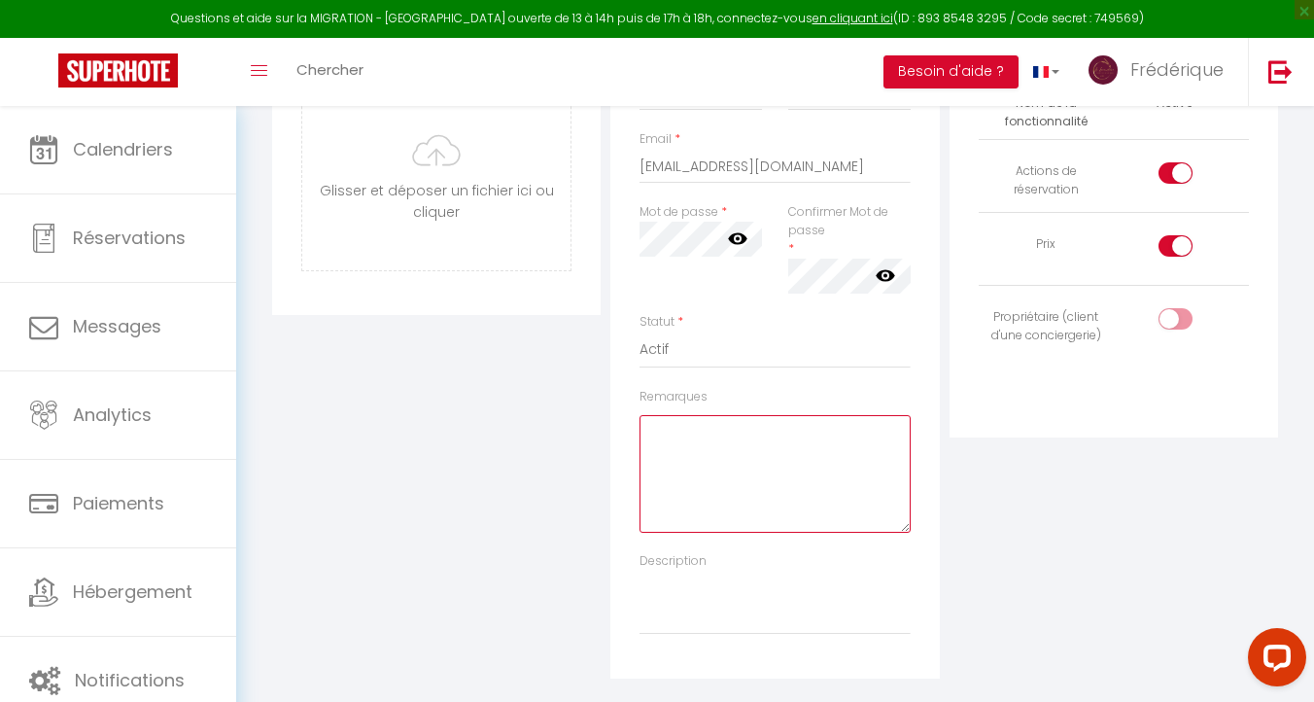
click at [666, 444] on textarea "Remarques" at bounding box center [774, 474] width 270 height 118
paste textarea "loubane.khalil@gmail.com"
drag, startPoint x: 841, startPoint y: 464, endPoint x: 632, endPoint y: 462, distance: 209.0
click at [631, 462] on div "Remarques loubane.khalil@gmail.com loubanecocniergerie13800!" at bounding box center [775, 470] width 296 height 165
click at [730, 501] on textarea "loubane.khalil@gmail.com loubanecocniergerie13800!" at bounding box center [774, 474] width 270 height 118
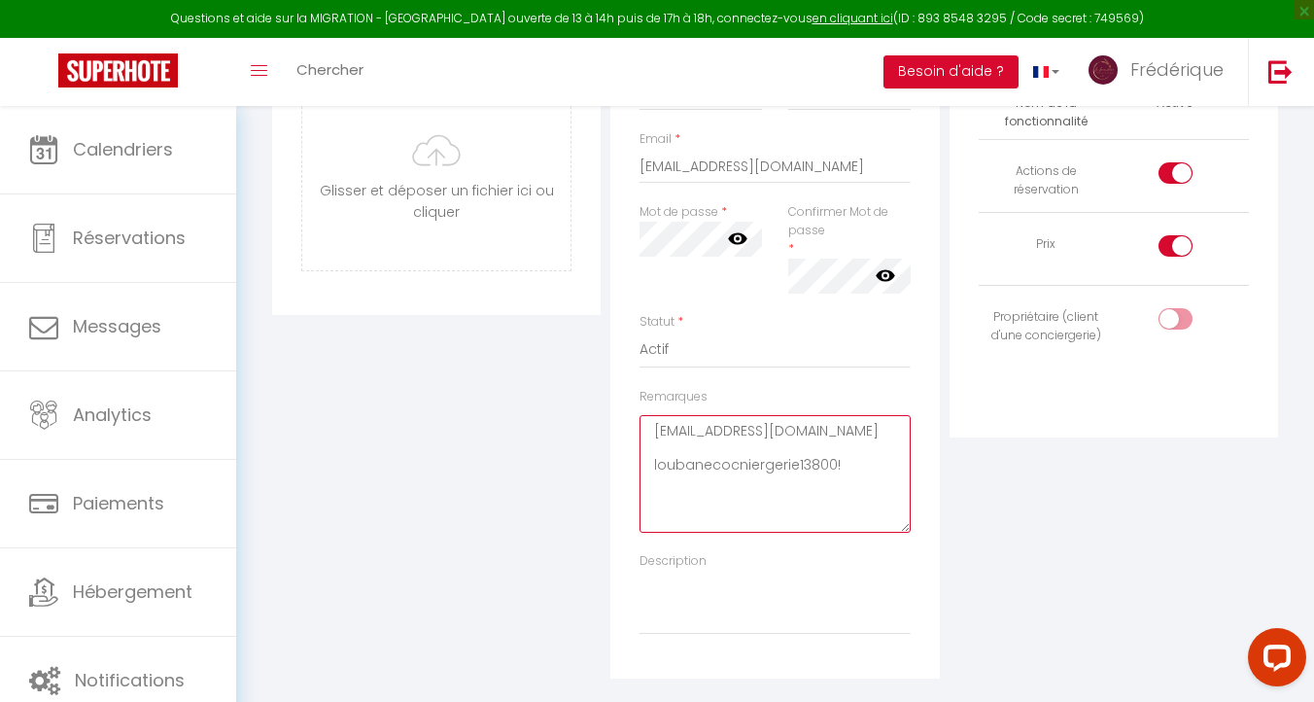
click at [736, 460] on textarea "loubane.khalil@gmail.com loubanecocniergerie13800!" at bounding box center [774, 474] width 270 height 118
drag, startPoint x: 840, startPoint y: 465, endPoint x: 647, endPoint y: 464, distance: 192.4
click at [647, 464] on textarea "loubane.khalil@gmail.com loubaneconciergerie13800!" at bounding box center [774, 474] width 270 height 118
click at [706, 512] on textarea "loubane.khalil@gmail.com loubaneconciergerie13800!" at bounding box center [774, 474] width 270 height 118
click at [656, 465] on textarea "loubane.khalil@gmail.com loubaneconciergerie13800!" at bounding box center [774, 474] width 270 height 118
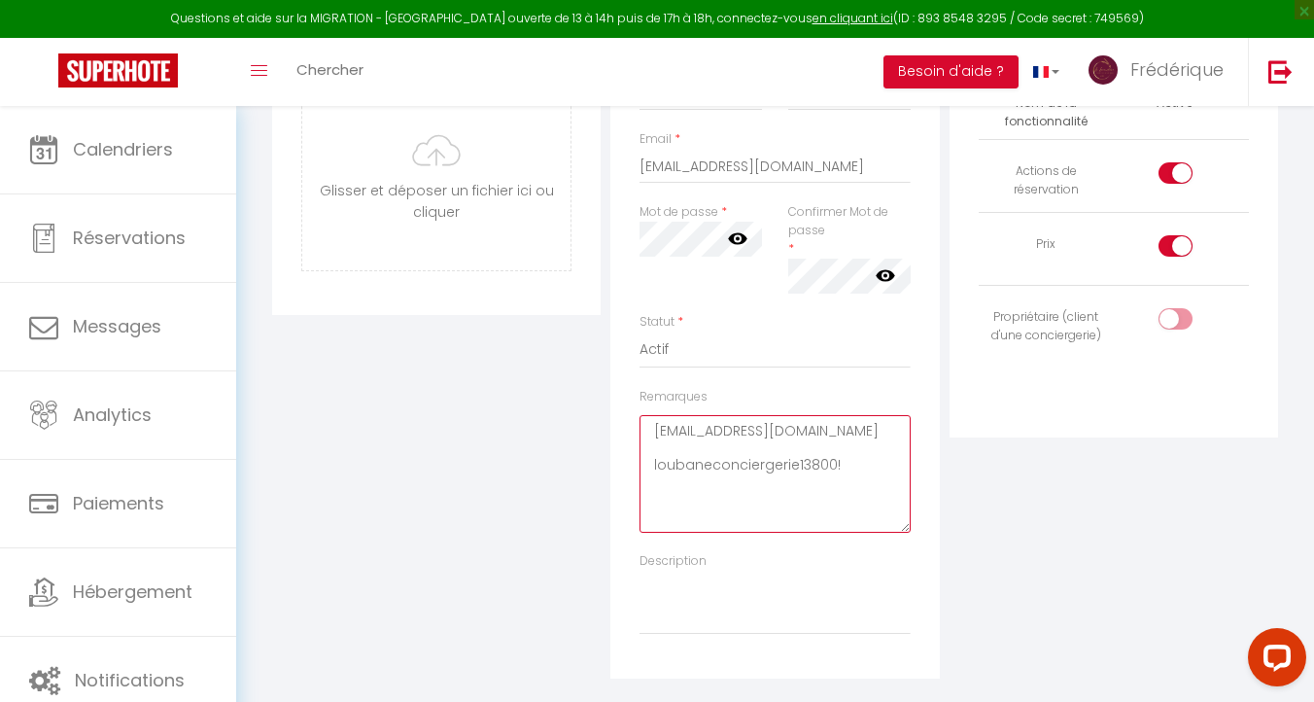
click at [652, 466] on textarea "loubane.khalil@gmail.com loubaneconciergerie13800!" at bounding box center [774, 474] width 270 height 118
drag, startPoint x: 872, startPoint y: 464, endPoint x: 637, endPoint y: 427, distance: 238.1
click at [637, 427] on div "Remarques loubane.khalil@gmail.com MDP loubaneconciergerie13800!" at bounding box center [775, 470] width 296 height 165
click at [669, 450] on textarea "loubane.khalil@gmail.com MDP loubaneconciergerie13800!" at bounding box center [774, 474] width 270 height 118
drag, startPoint x: 873, startPoint y: 447, endPoint x: 618, endPoint y: 429, distance: 255.3
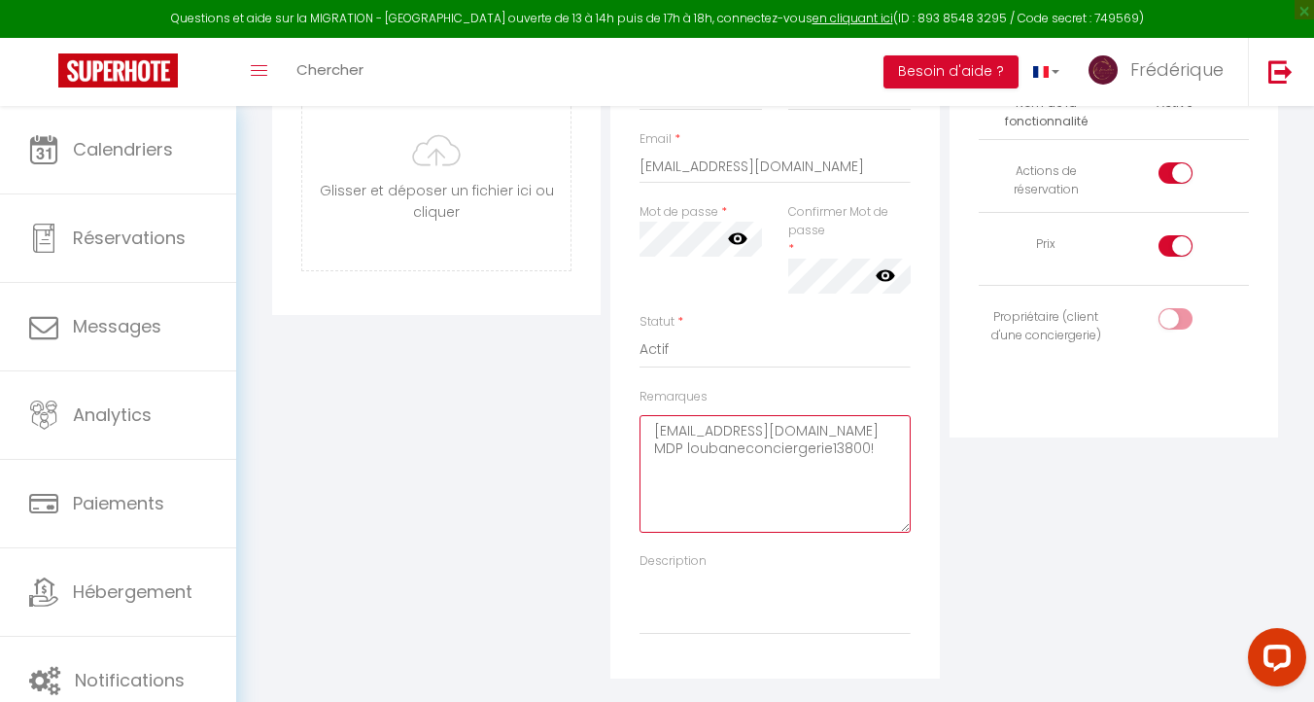
click at [618, 429] on div "Information Prénom * Loubane Nom * KHALIL Email * loubane.khalil@gmail.com Mot …" at bounding box center [774, 325] width 328 height 708
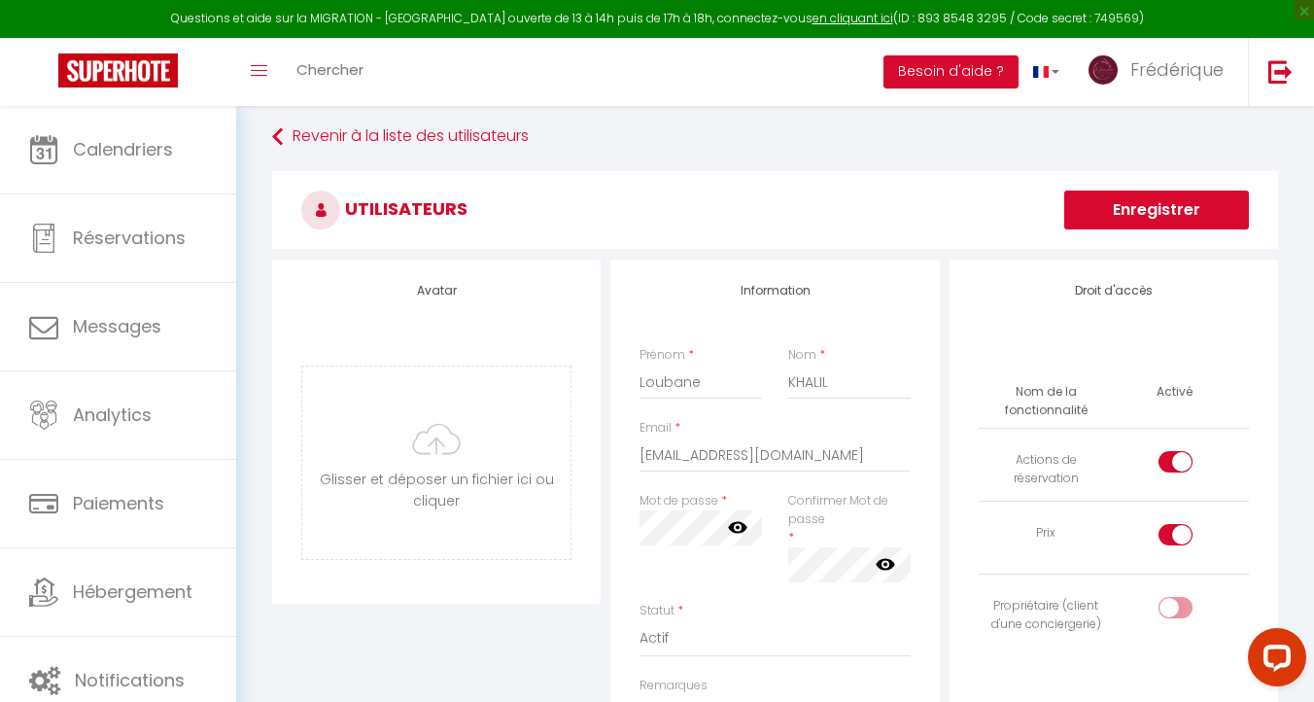
scroll to position [0, 0]
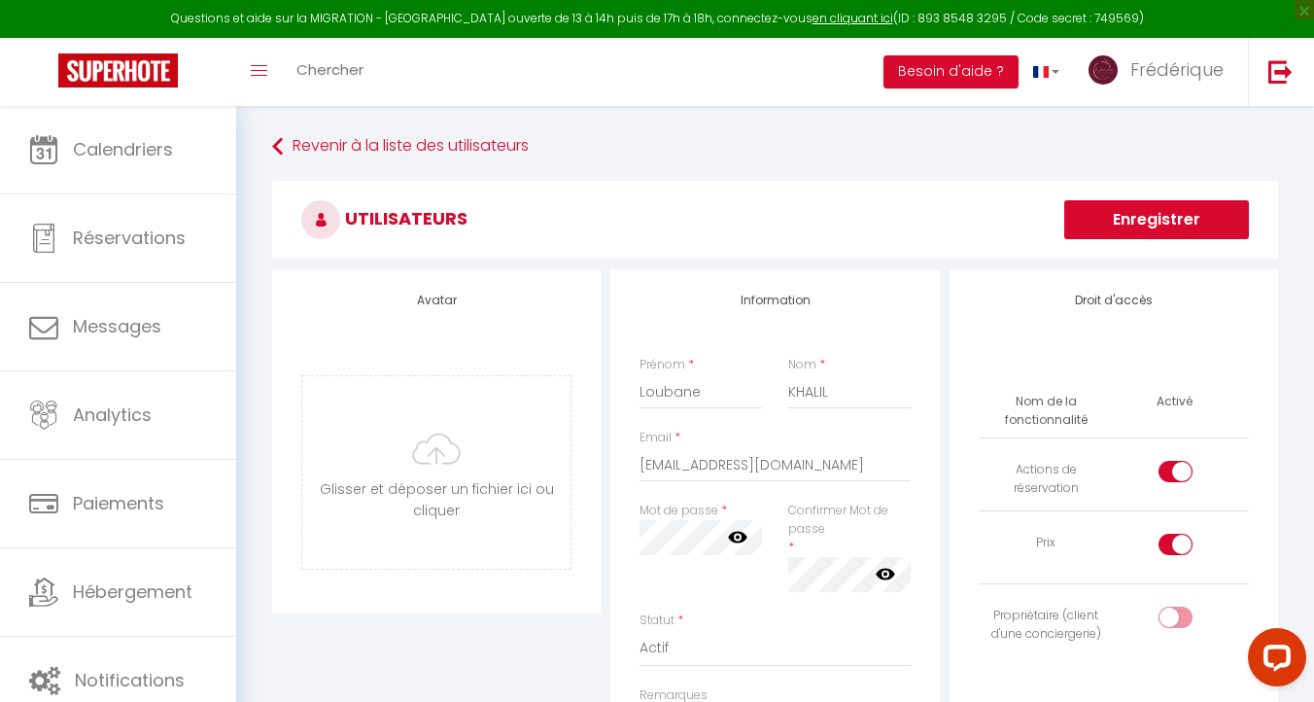
type textarea "loubane.khalil@gmail.com MDP loubaneconciergerie13800!"
click at [1171, 475] on div at bounding box center [1175, 471] width 34 height 21
click at [1175, 475] on input "checkbox" at bounding box center [1192, 475] width 34 height 29
checkbox input "false"
click at [1173, 545] on div at bounding box center [1175, 544] width 34 height 21
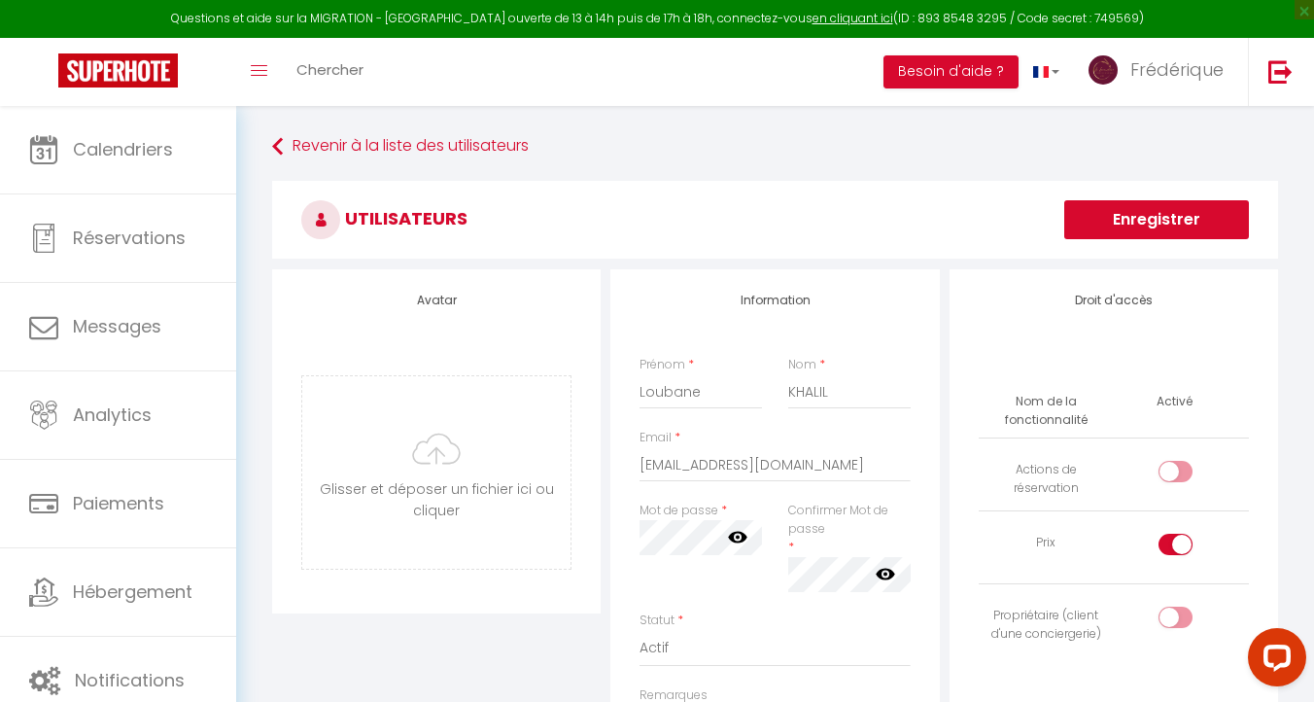
click at [1175, 545] on input "checkbox" at bounding box center [1192, 548] width 34 height 29
checkbox input "false"
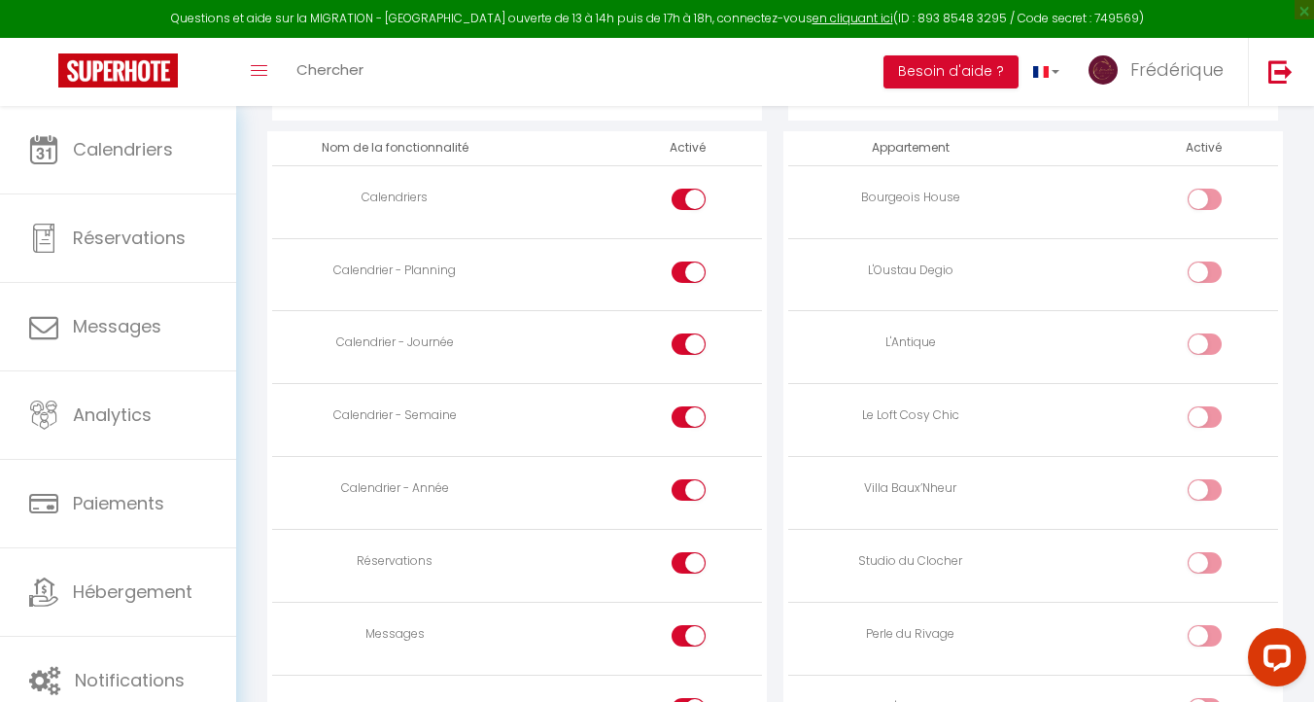
scroll to position [1083, 0]
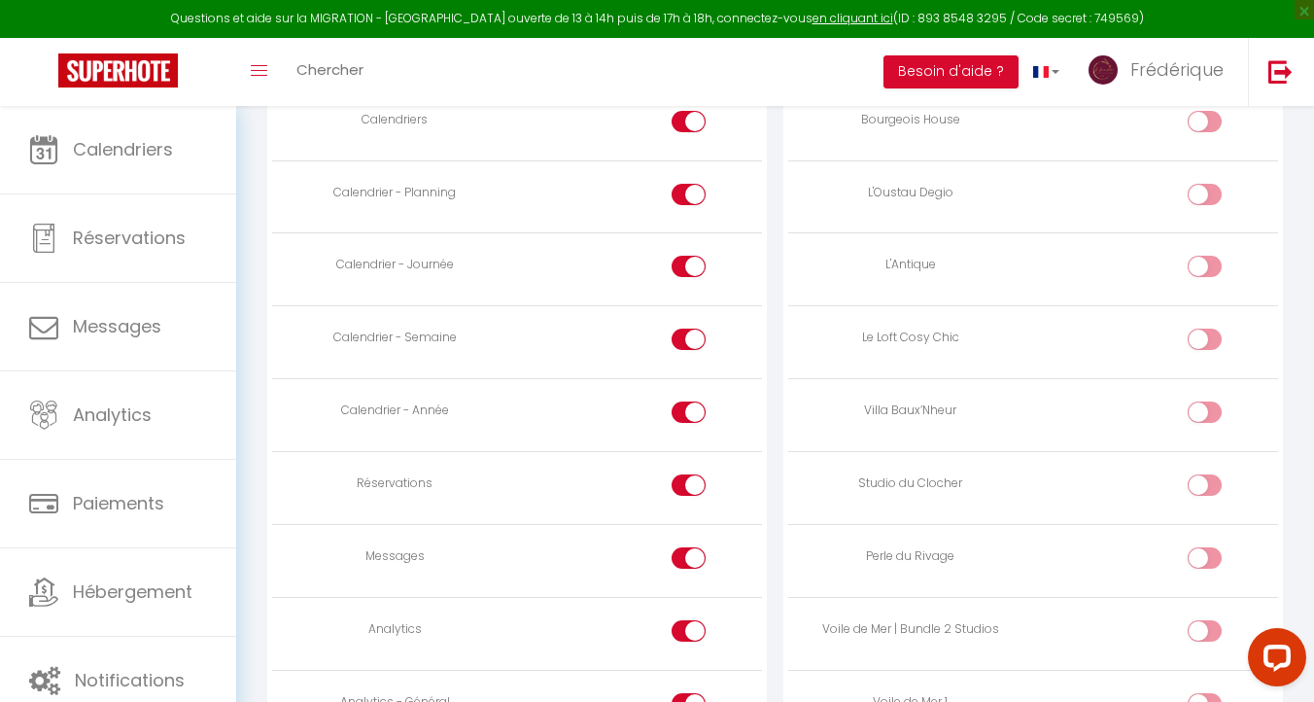
click at [673, 559] on div at bounding box center [689, 557] width 34 height 21
click at [689, 559] on input "checkbox" at bounding box center [706, 561] width 34 height 29
checkbox input "false"
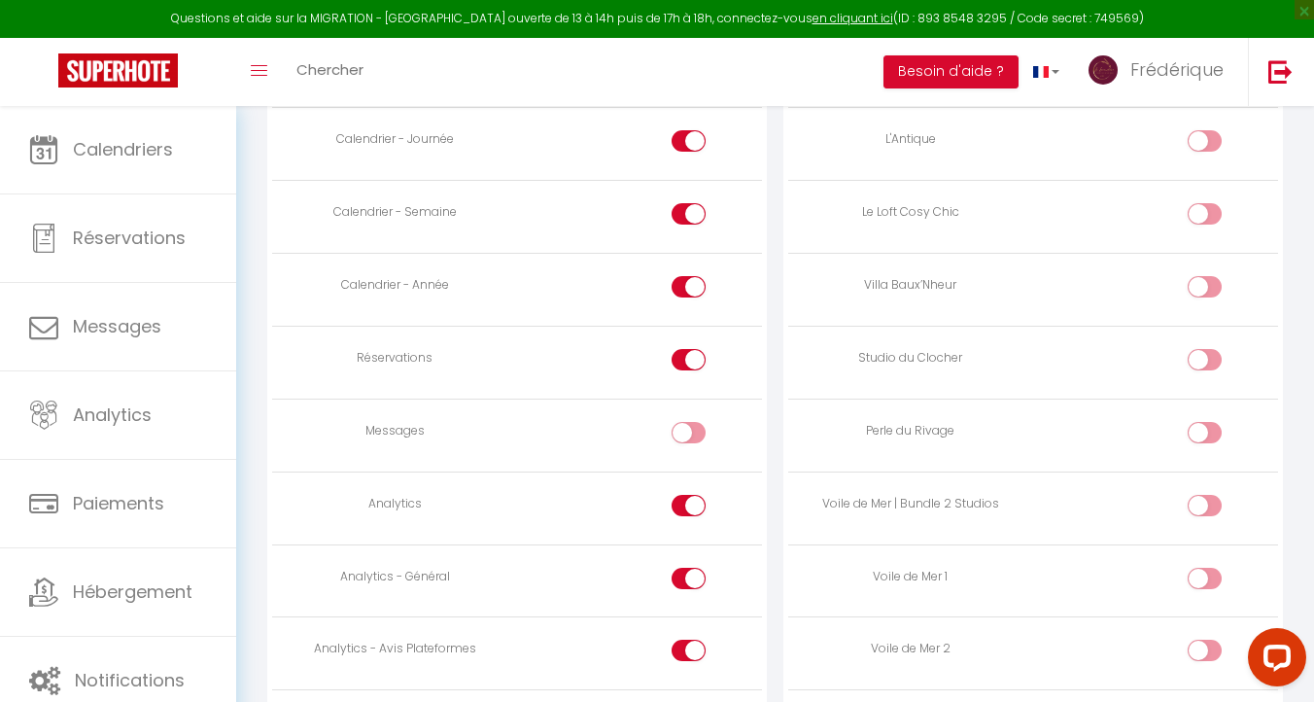
scroll to position [1219, 0]
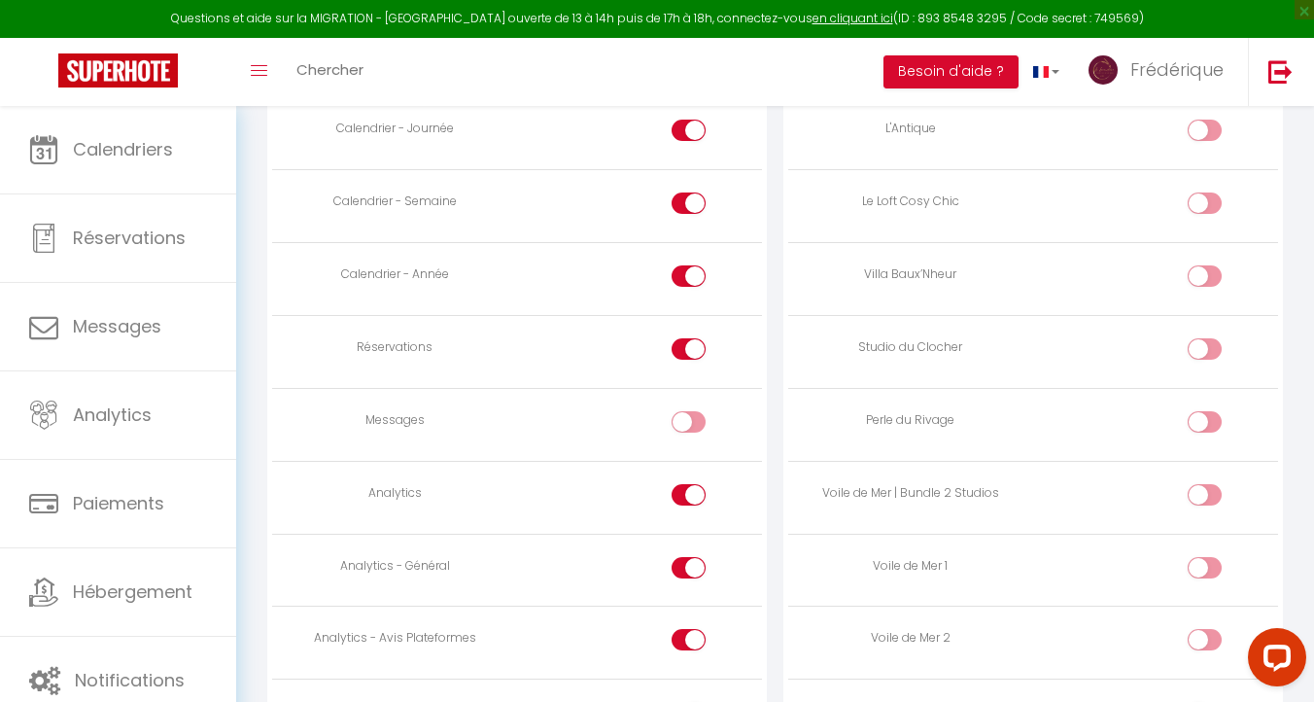
click at [689, 484] on input "checkbox" at bounding box center [706, 498] width 34 height 29
checkbox input "false"
click at [682, 567] on div at bounding box center [689, 567] width 34 height 21
click at [689, 567] on input "checkbox" at bounding box center [706, 571] width 34 height 29
checkbox input "false"
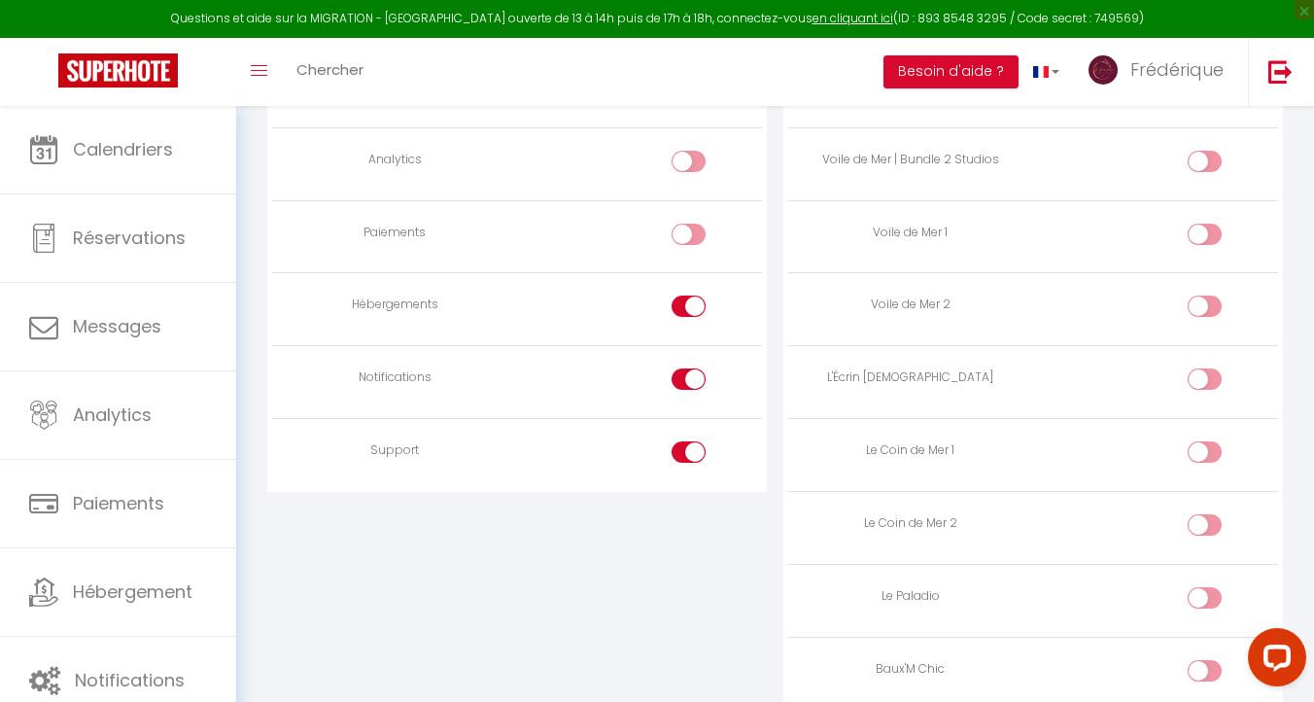
scroll to position [1559, 0]
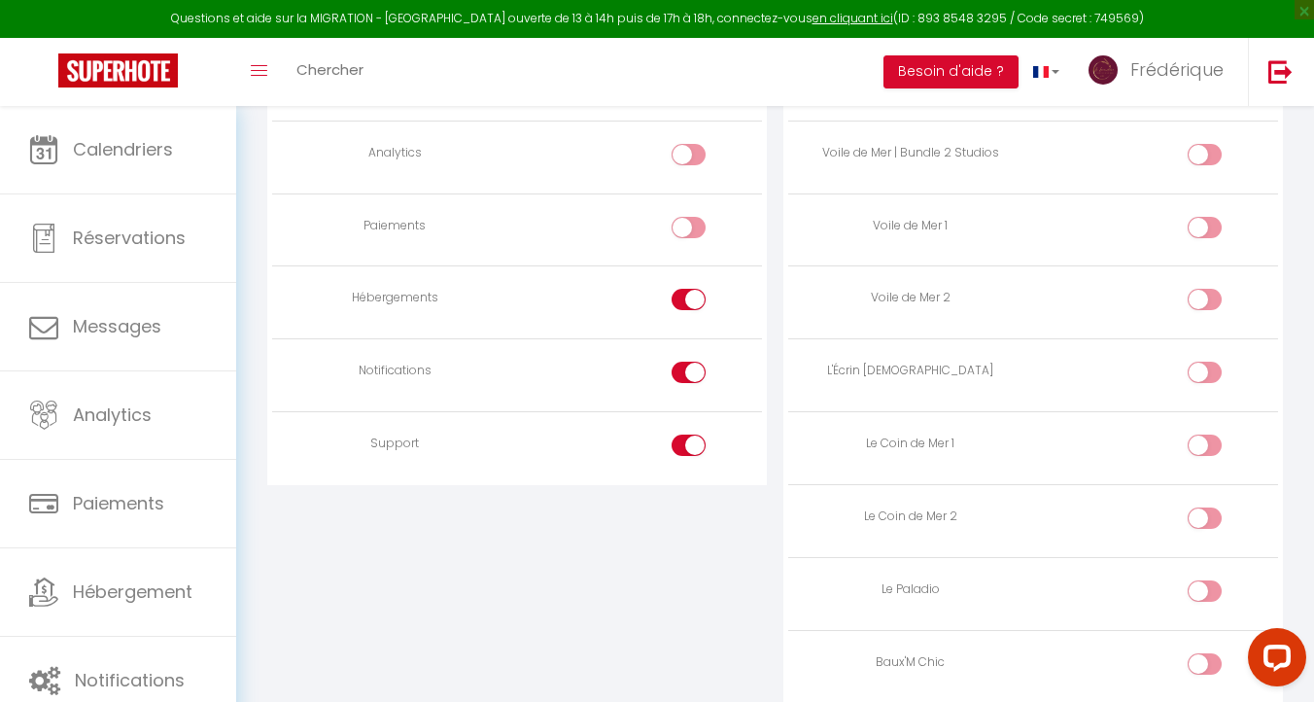
click at [684, 290] on div at bounding box center [689, 299] width 34 height 21
click at [689, 290] on input "checkbox" at bounding box center [706, 303] width 34 height 29
checkbox input "false"
click at [678, 448] on div at bounding box center [689, 444] width 34 height 21
click at [689, 448] on input "checkbox" at bounding box center [706, 448] width 34 height 29
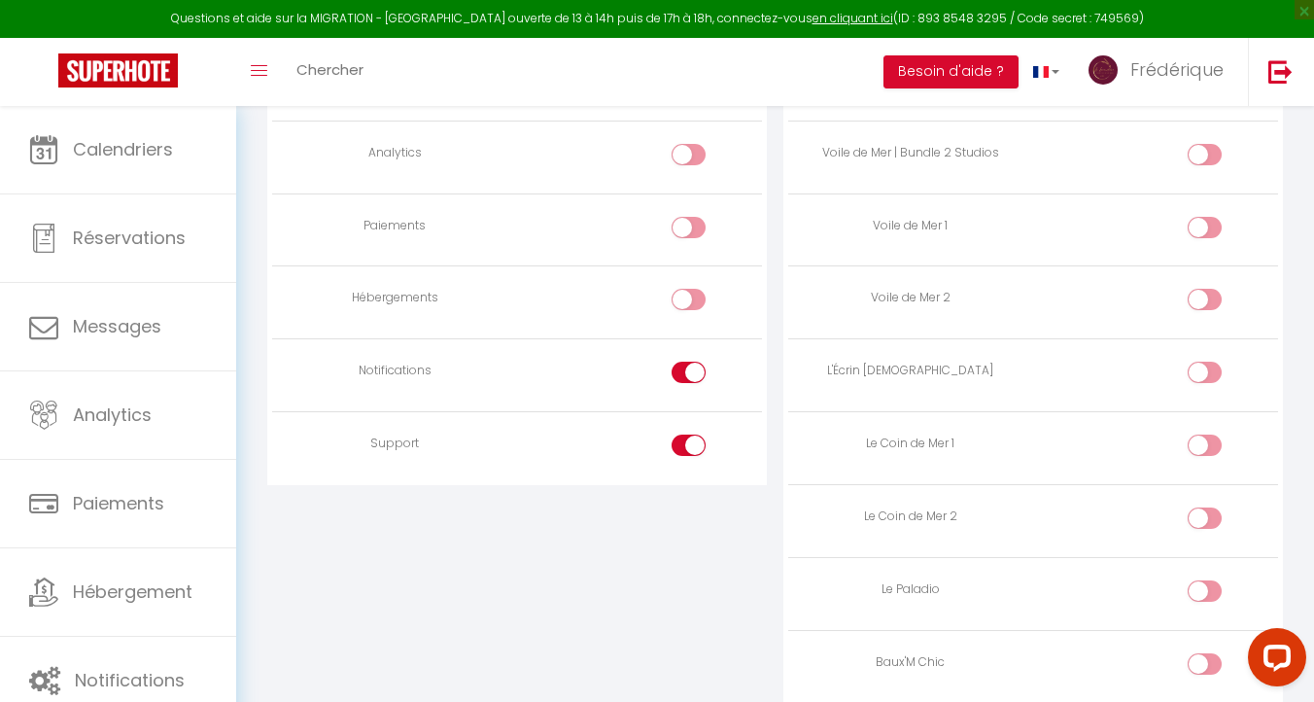
checkbox input "false"
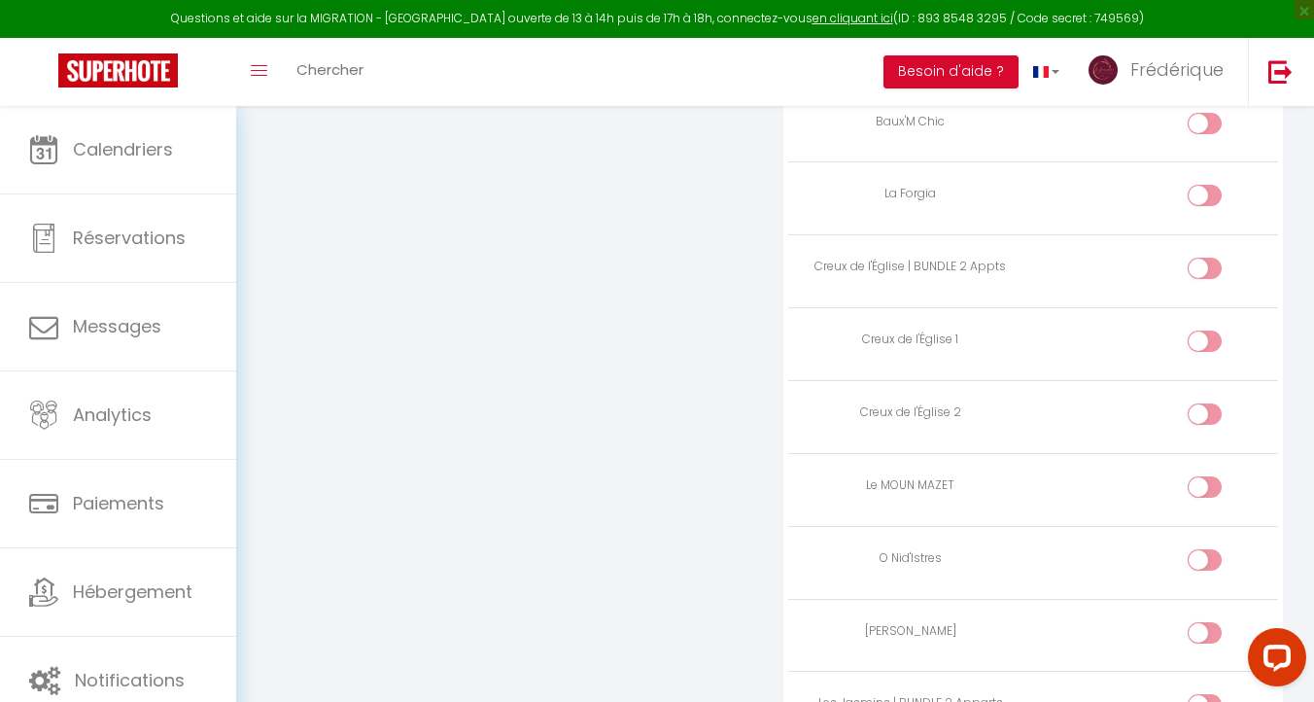
scroll to position [2104, 0]
click at [1207, 398] on input "checkbox" at bounding box center [1221, 412] width 34 height 29
checkbox input "true"
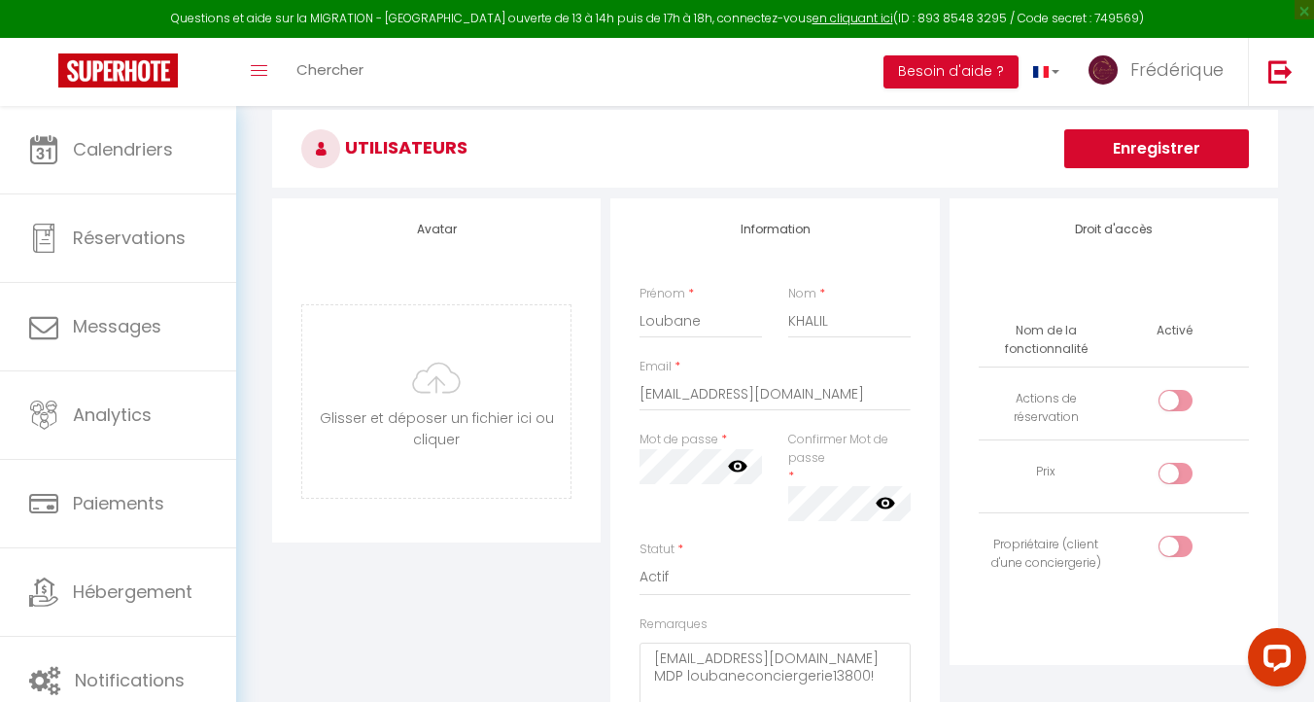
scroll to position [0, 0]
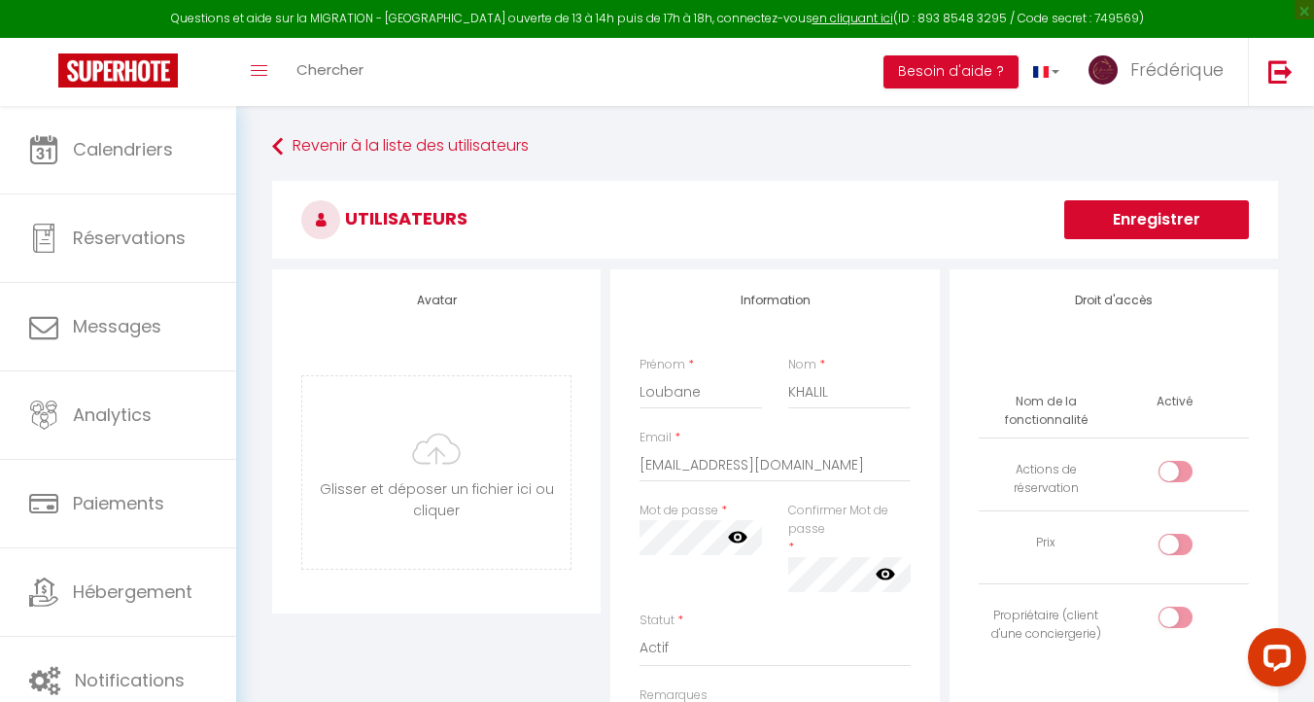
click at [1167, 220] on button "Enregistrer" at bounding box center [1156, 219] width 185 height 39
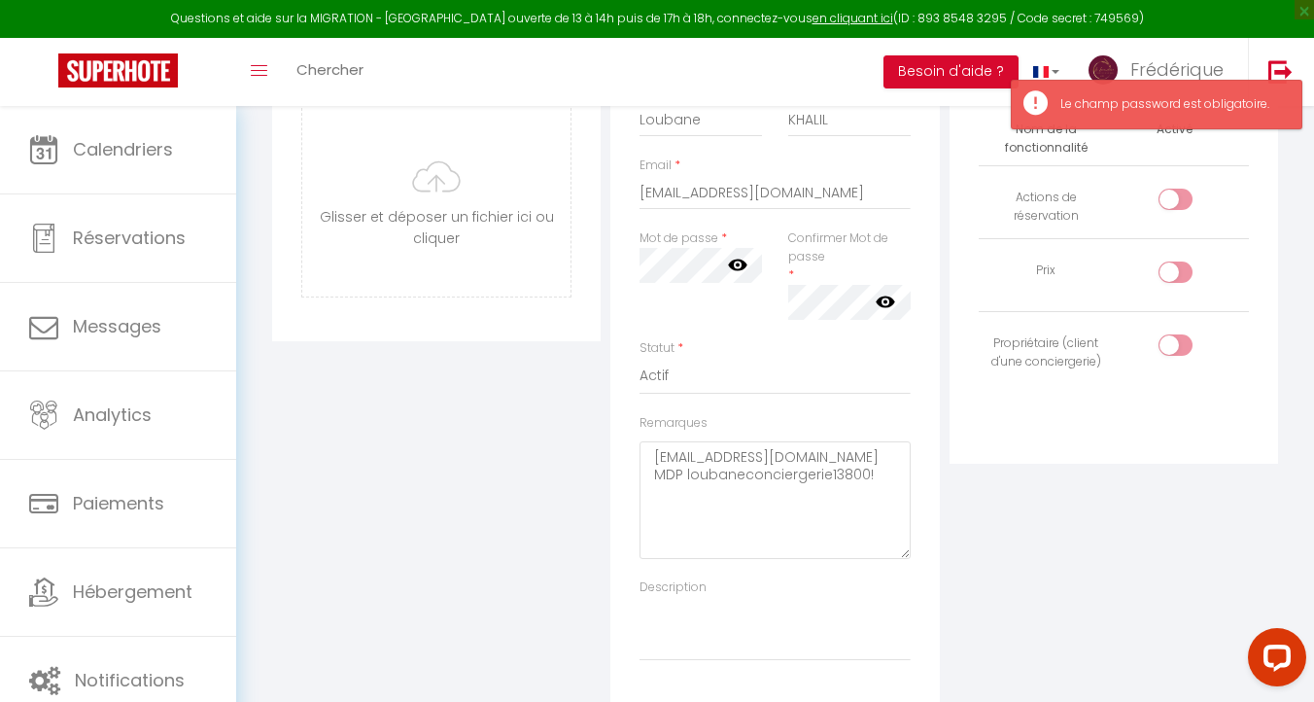
scroll to position [287, 0]
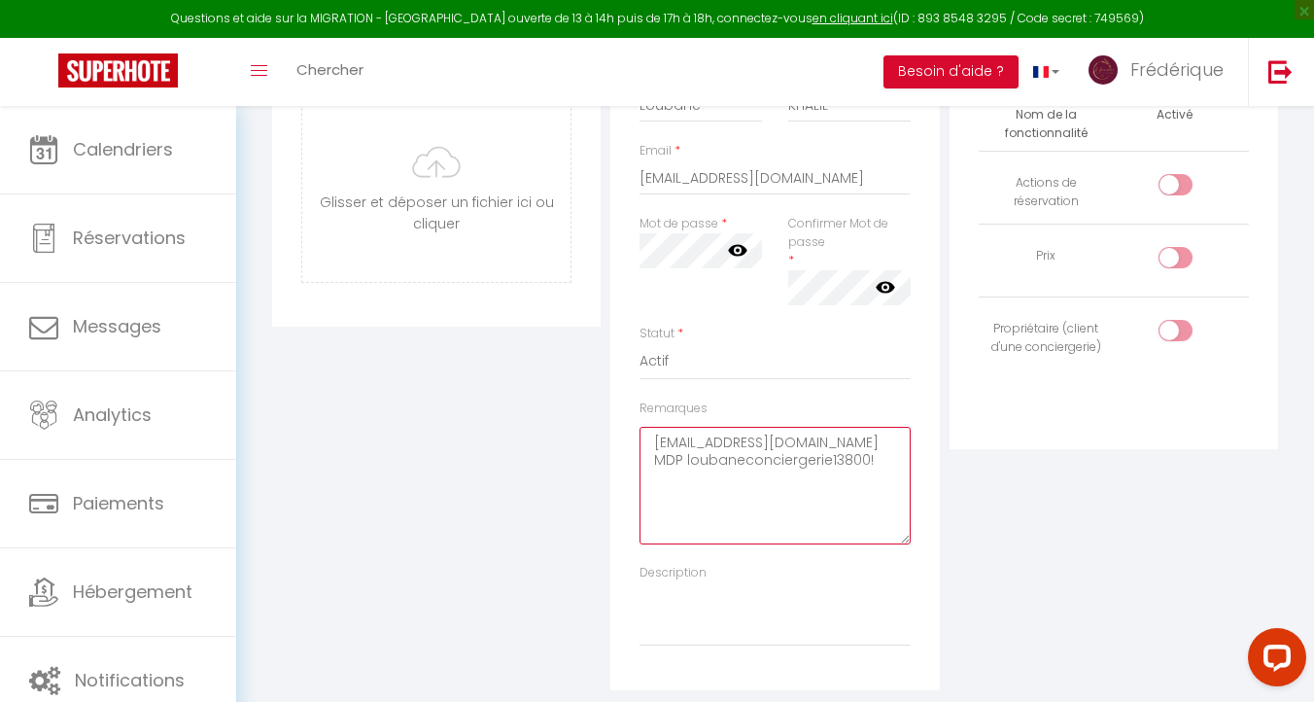
drag, startPoint x: 870, startPoint y: 462, endPoint x: 687, endPoint y: 454, distance: 182.9
click at [687, 454] on textarea "loubane.khalil@gmail.com MDP loubaneconciergerie13800!" at bounding box center [774, 486] width 270 height 118
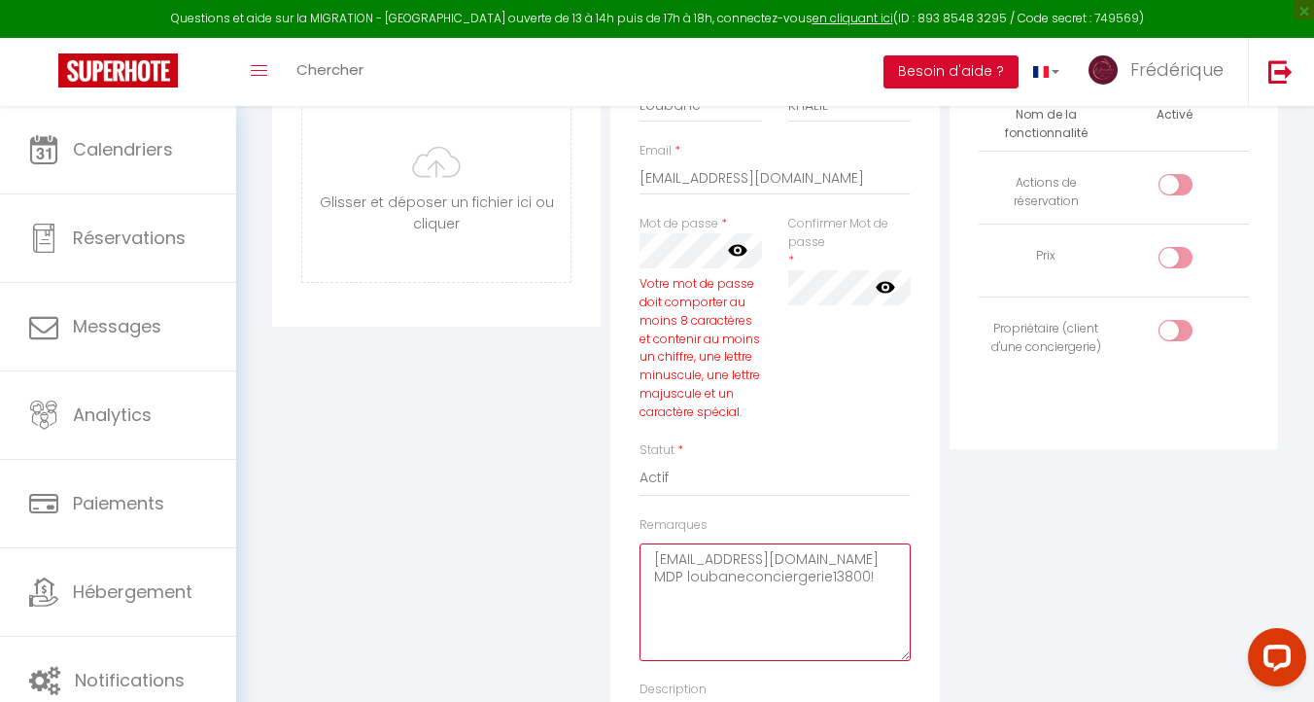
scroll to position [0, 0]
click at [691, 571] on textarea "loubane.khalil@gmail.com MDP loubaneconciergerie13800!" at bounding box center [774, 602] width 270 height 118
drag, startPoint x: 871, startPoint y: 578, endPoint x: 688, endPoint y: 577, distance: 182.7
click at [688, 577] on textarea "loubane.khalil@gmail.com MDP Loubaneconciergerie13800!" at bounding box center [774, 602] width 270 height 118
type textarea "loubane.khalil@gmail.com MDP Loubaneconciergerie13800!"
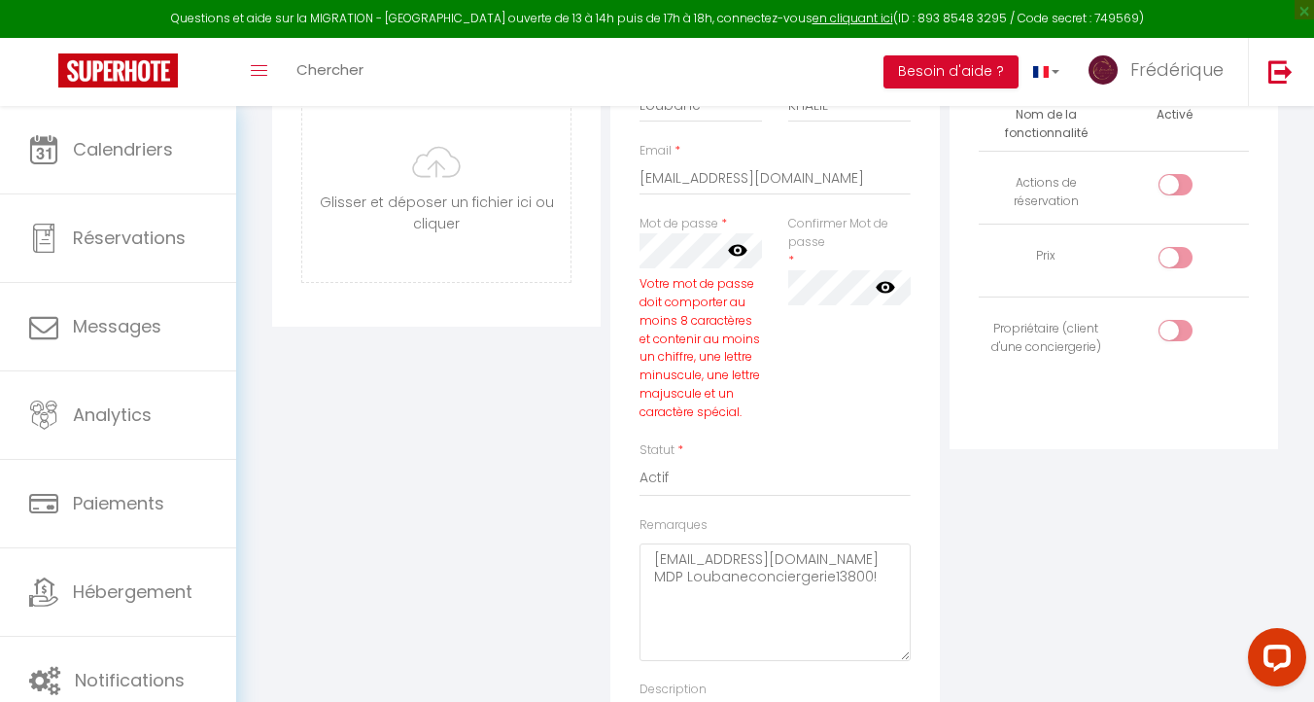
click at [735, 255] on icon at bounding box center [737, 251] width 19 height 12
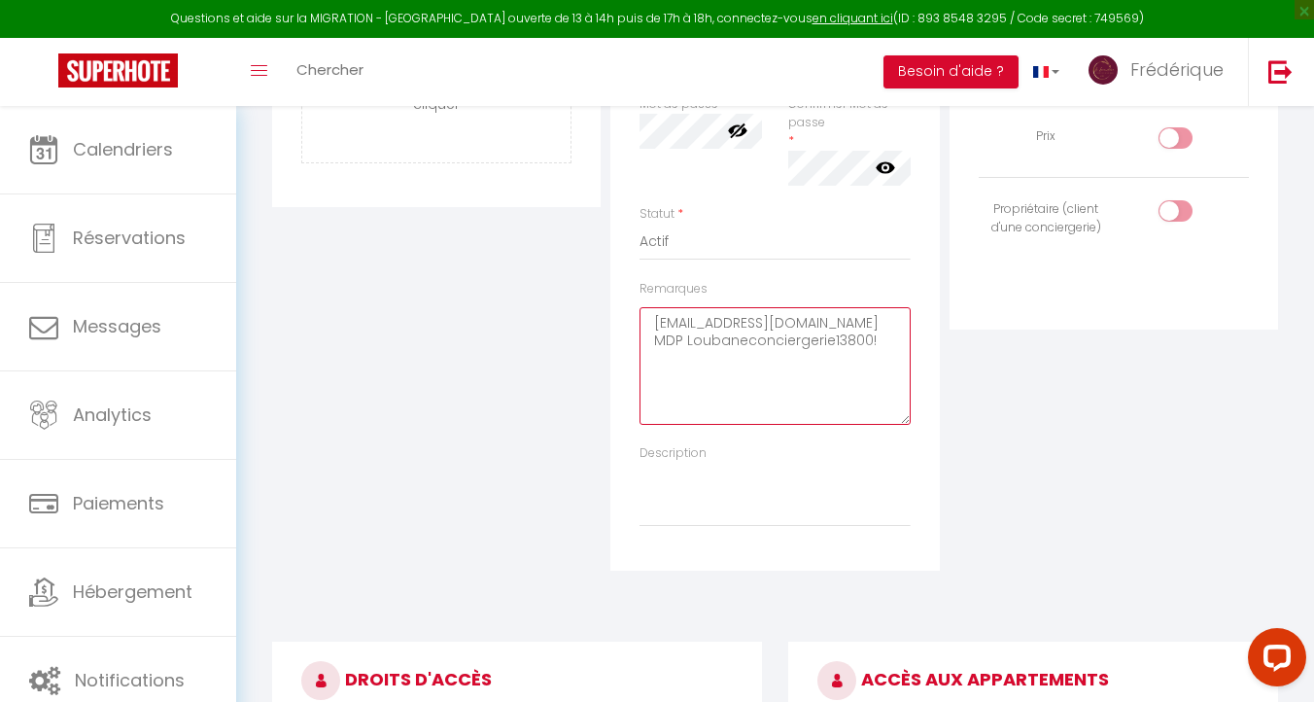
drag, startPoint x: 881, startPoint y: 343, endPoint x: 643, endPoint y: 328, distance: 238.6
click at [643, 326] on textarea "loubane.khalil@gmail.com MDP Loubaneconciergerie13800!" at bounding box center [774, 366] width 270 height 118
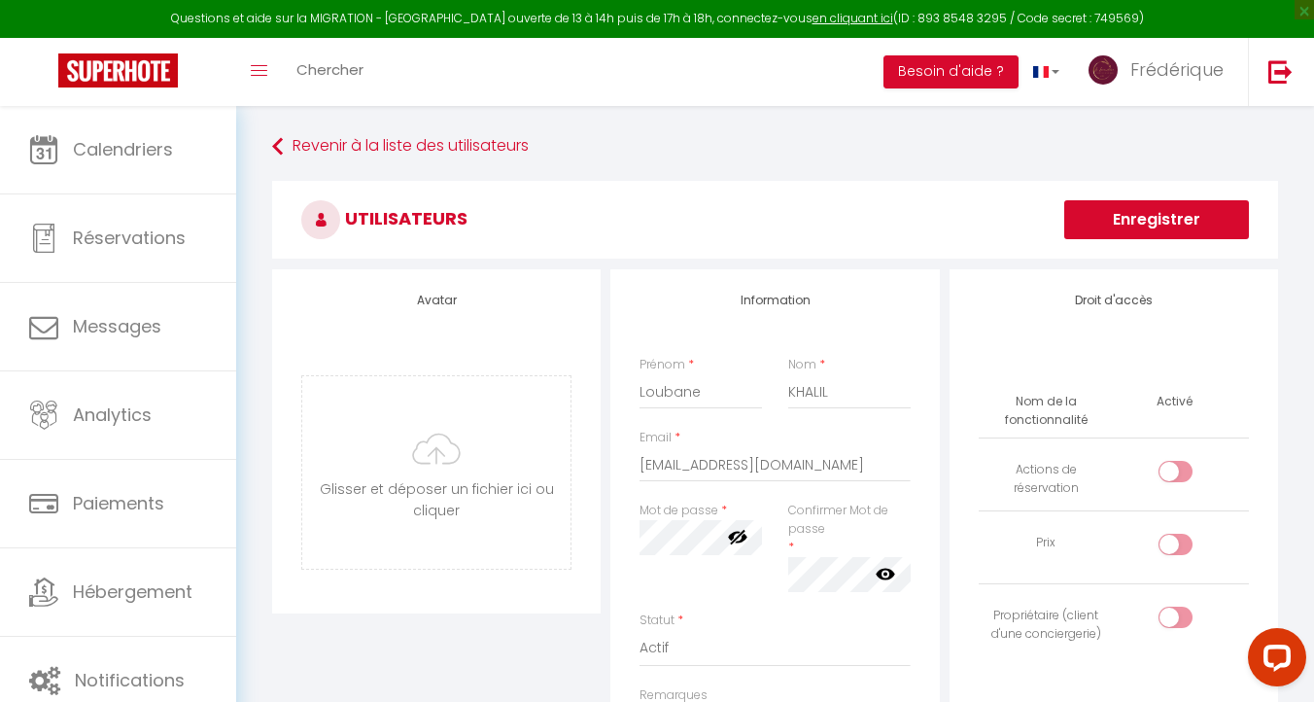
click at [1167, 215] on button "Enregistrer" at bounding box center [1156, 219] width 185 height 39
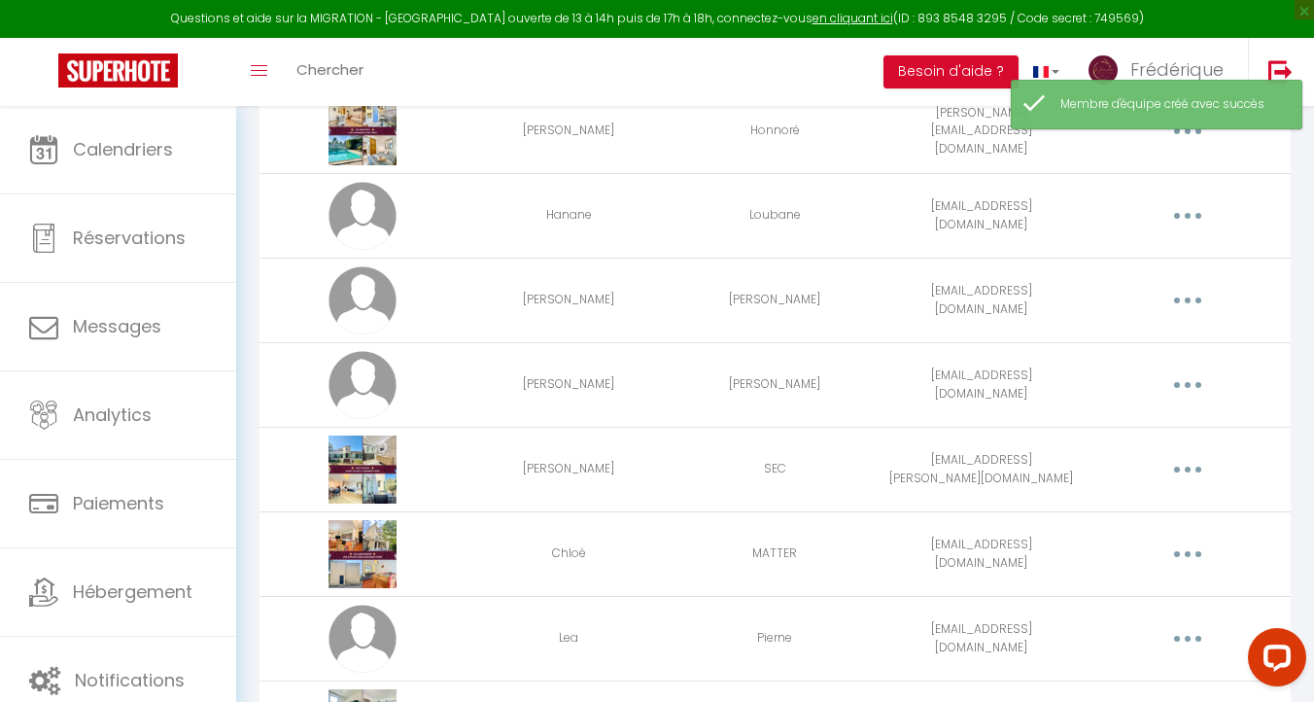
scroll to position [1997, 0]
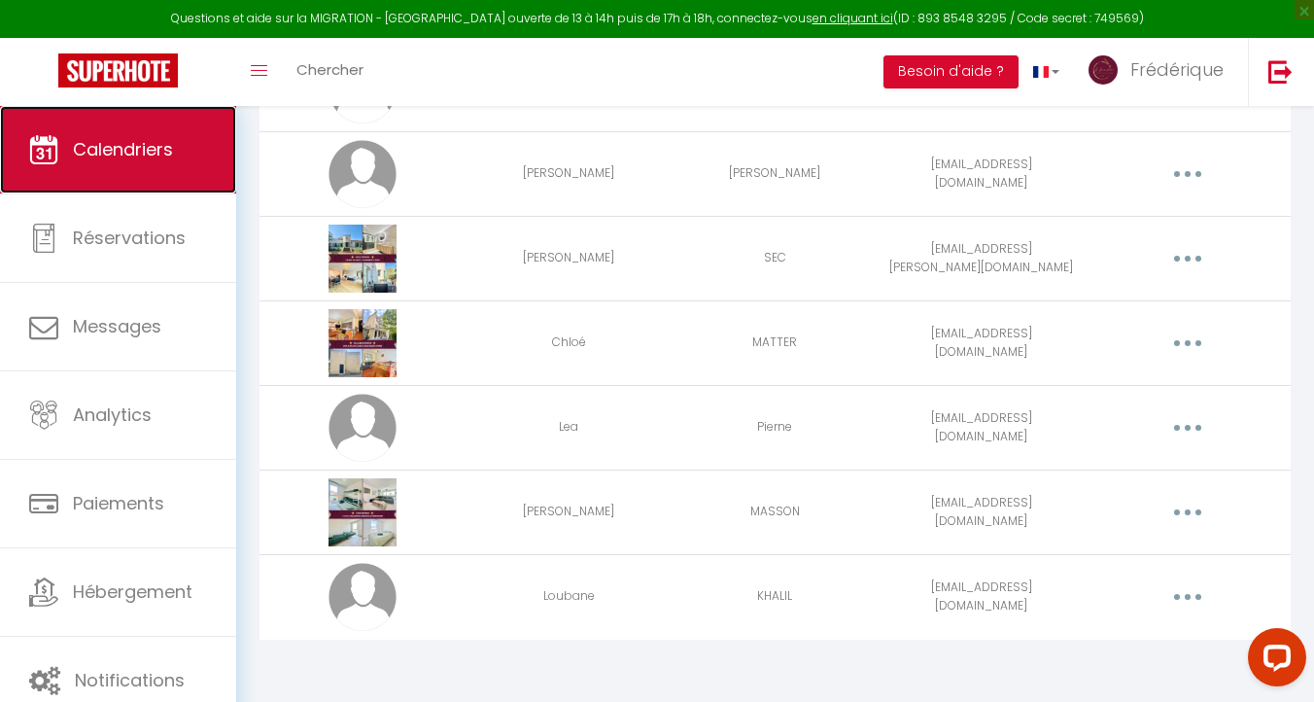
click at [136, 125] on link "Calendriers" at bounding box center [118, 149] width 236 height 87
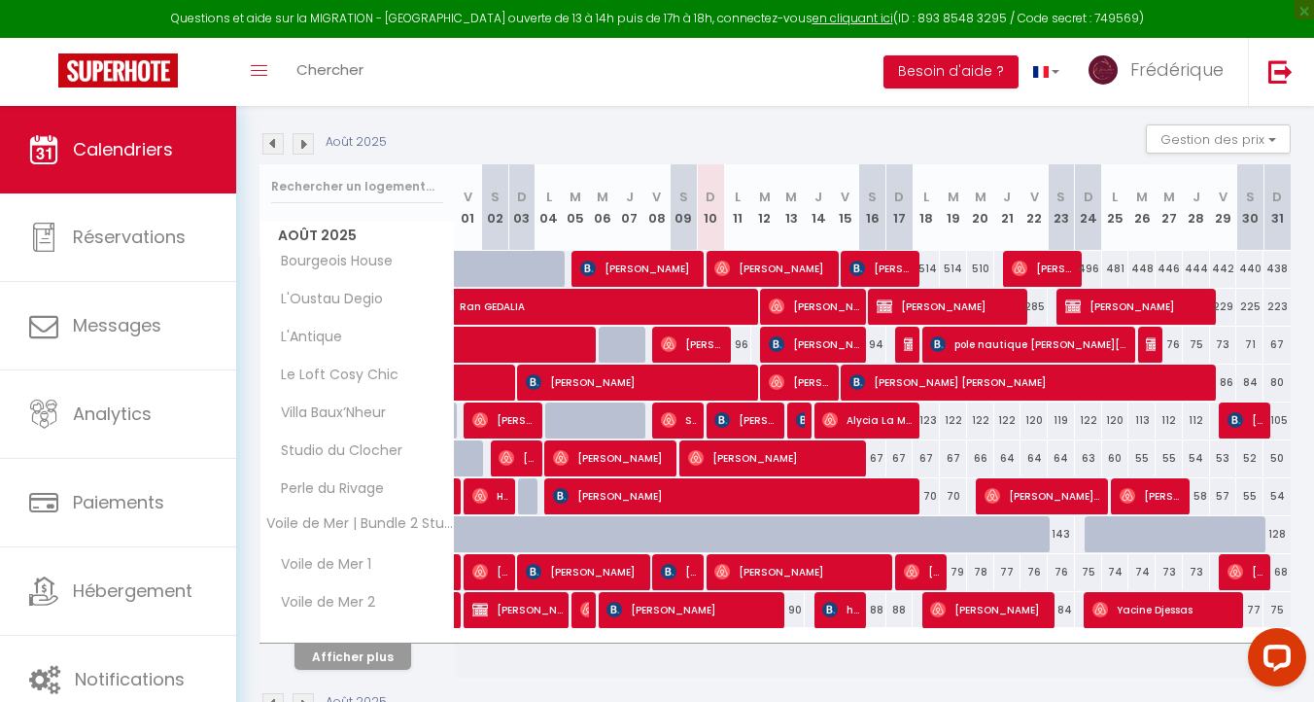
scroll to position [248, 0]
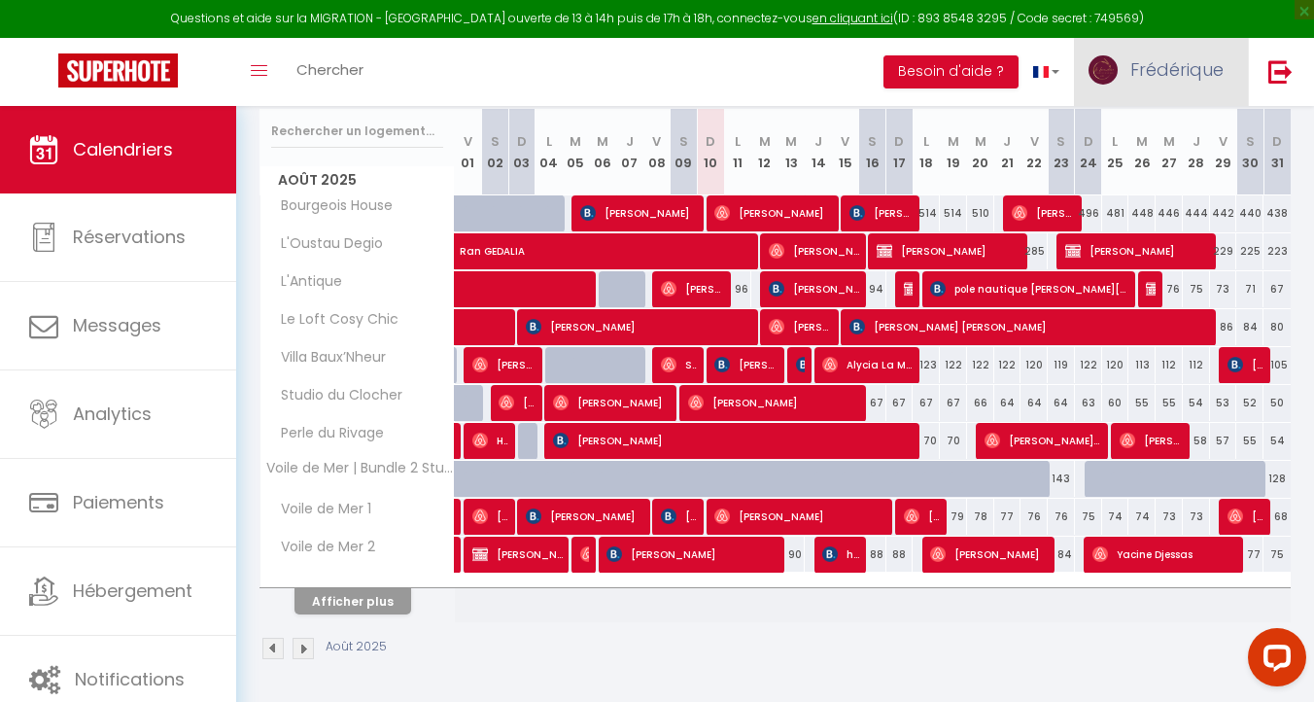
click at [1176, 74] on span "Frédérique" at bounding box center [1176, 69] width 93 height 24
click at [1139, 176] on link "Équipe" at bounding box center [1170, 170] width 144 height 33
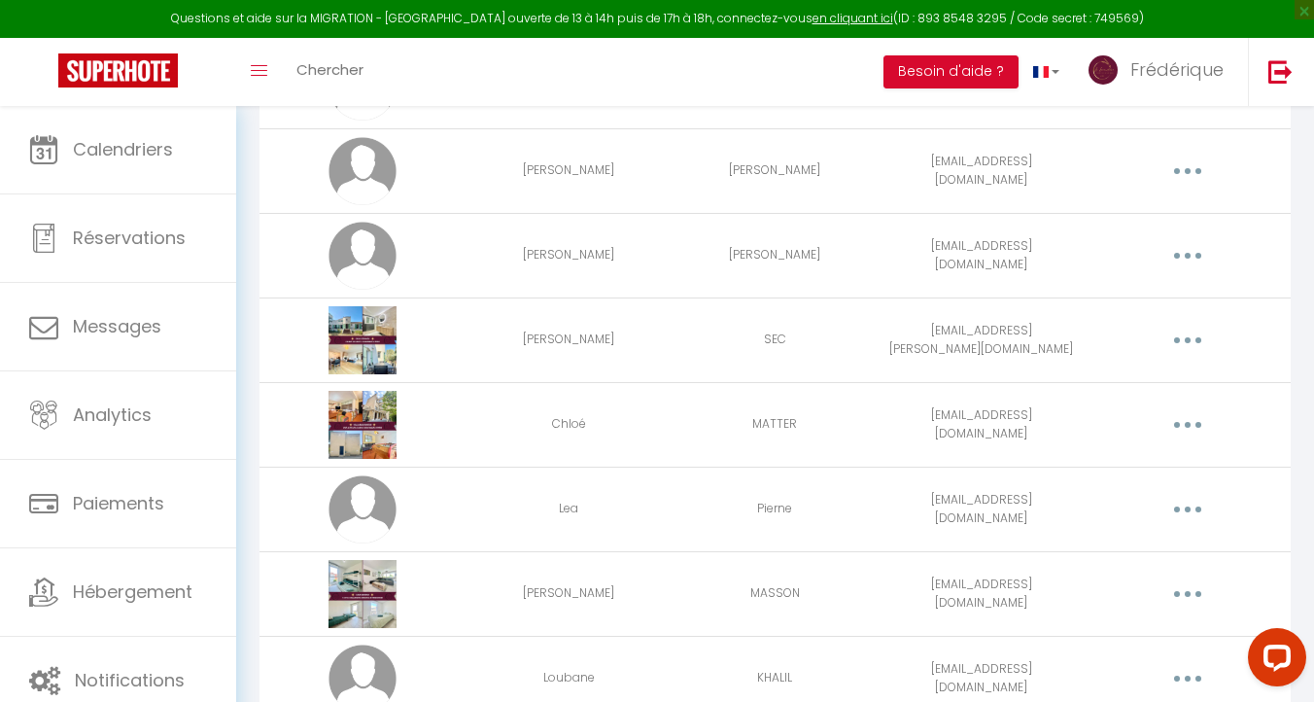
scroll to position [1997, 0]
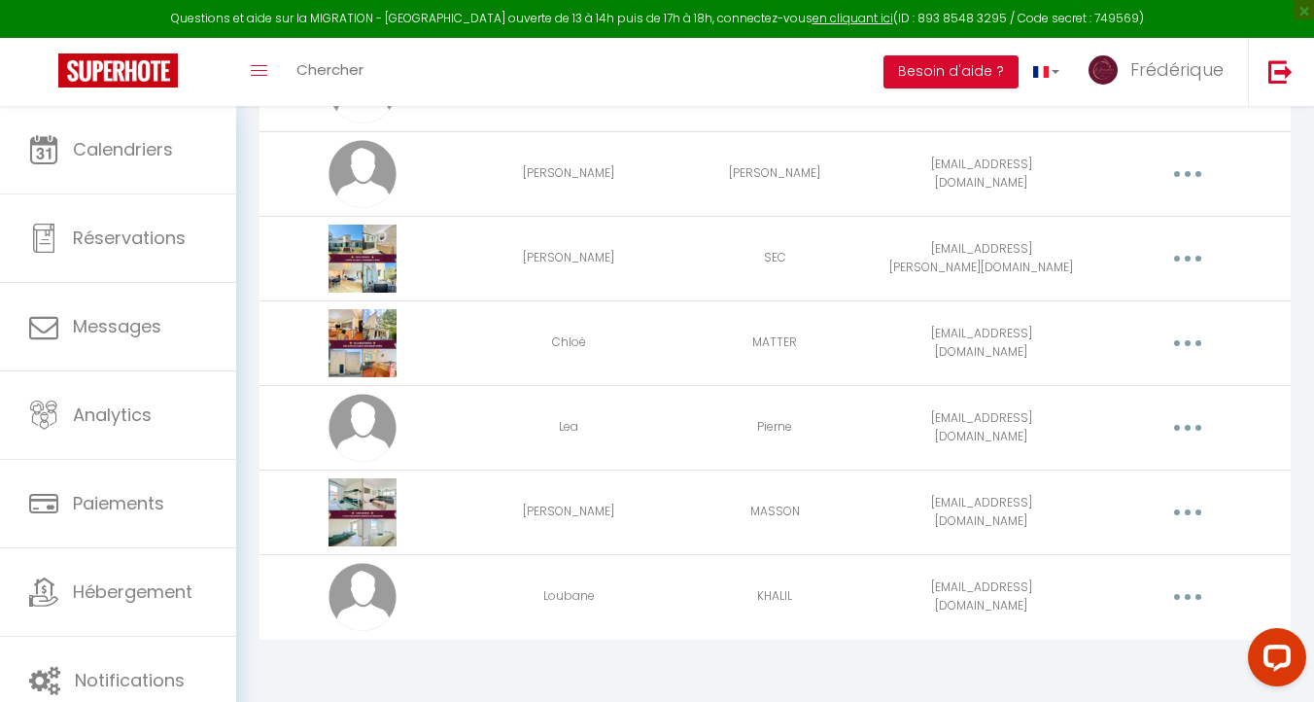
click at [1190, 588] on button "button" at bounding box center [1187, 596] width 54 height 31
click at [1098, 642] on link "Editer" at bounding box center [1137, 641] width 144 height 33
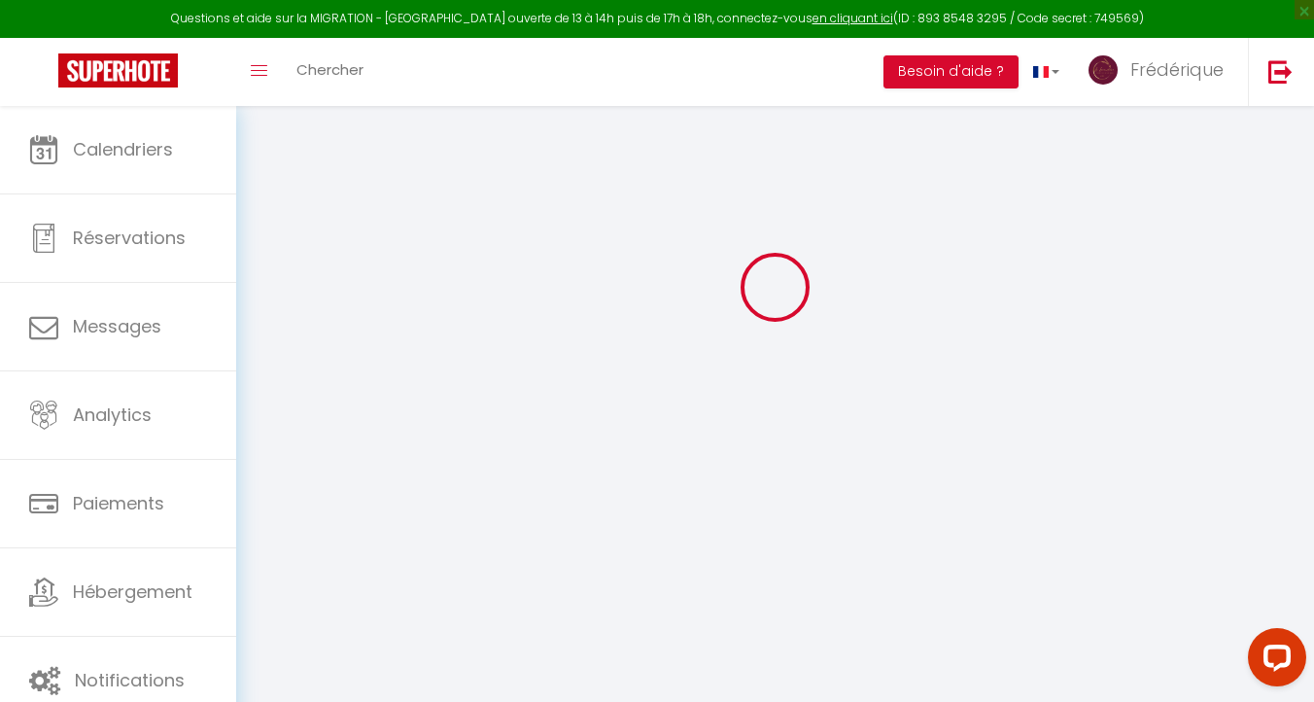
type input "Loubane"
type input "KHALIL"
type input "loubane.khalil@gmail.com"
type textarea "loubane.khalil@gmail.com MDP Loubaneconciergerie13800!"
type textarea "https://app.superhote.com/#/connect/r0kX5RhZbG"
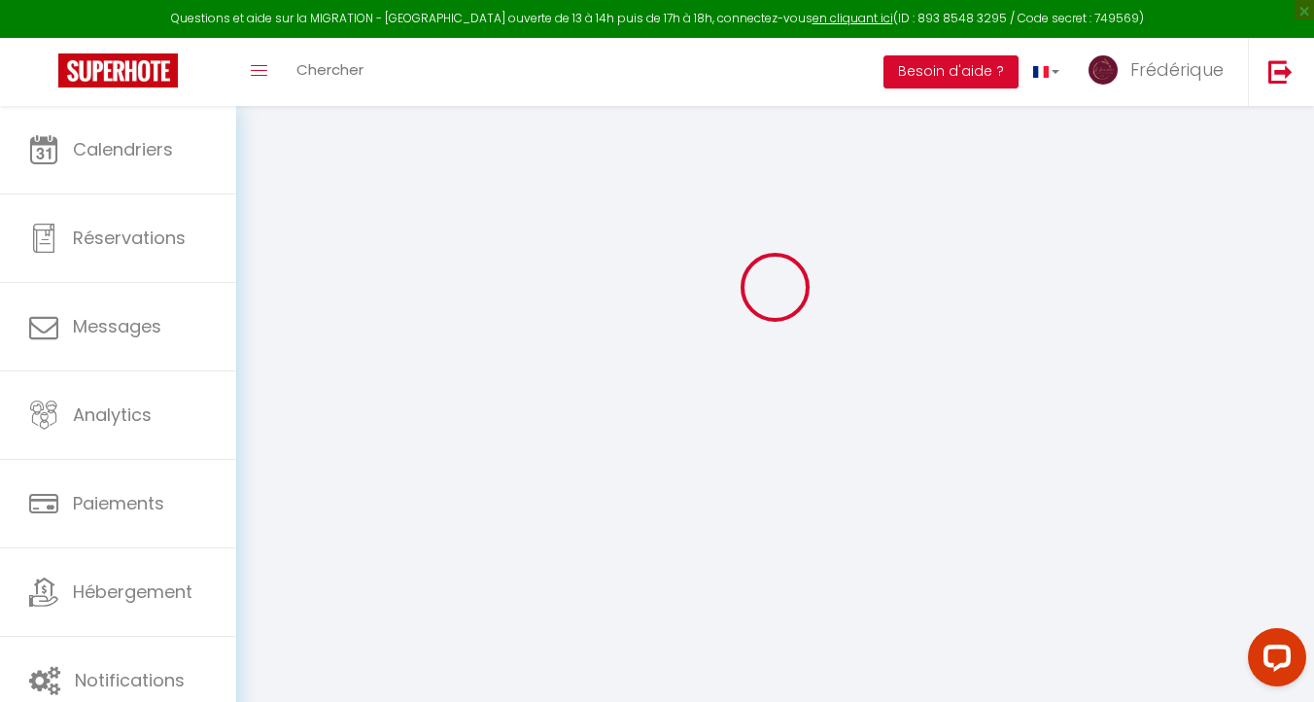
checkbox input "false"
checkbox input "true"
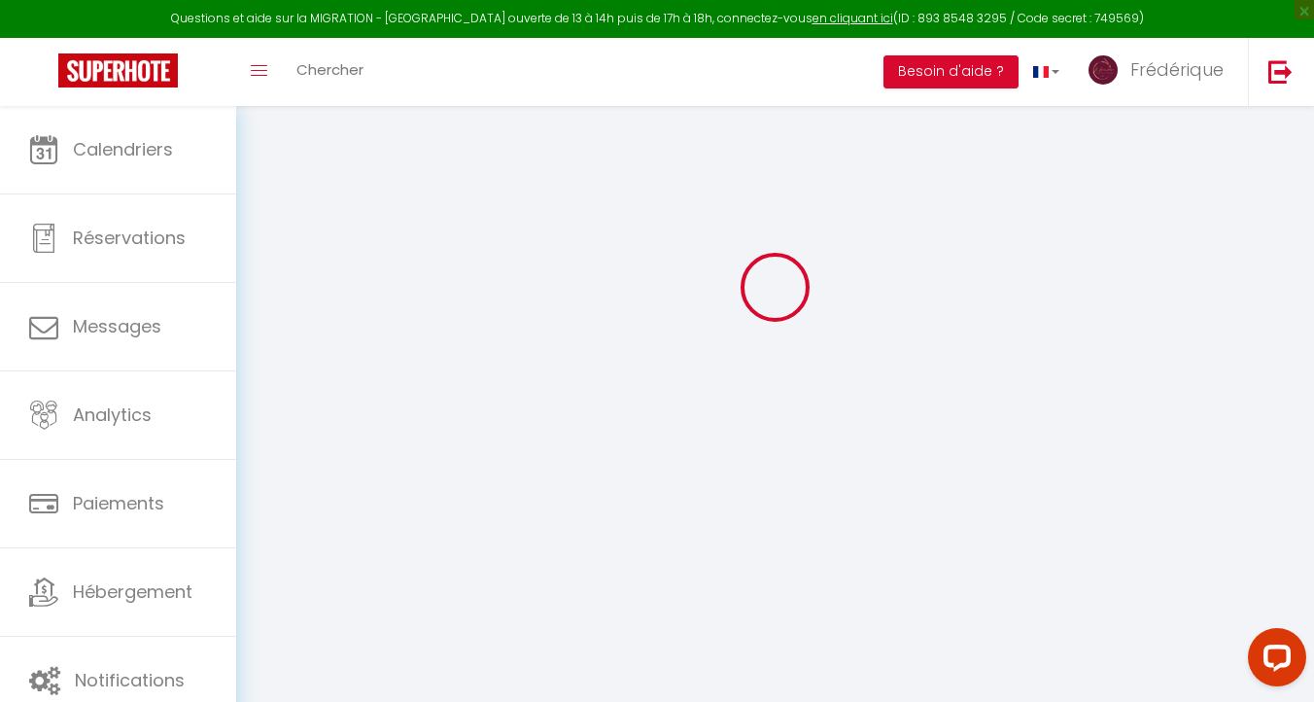
checkbox input "true"
checkbox input "false"
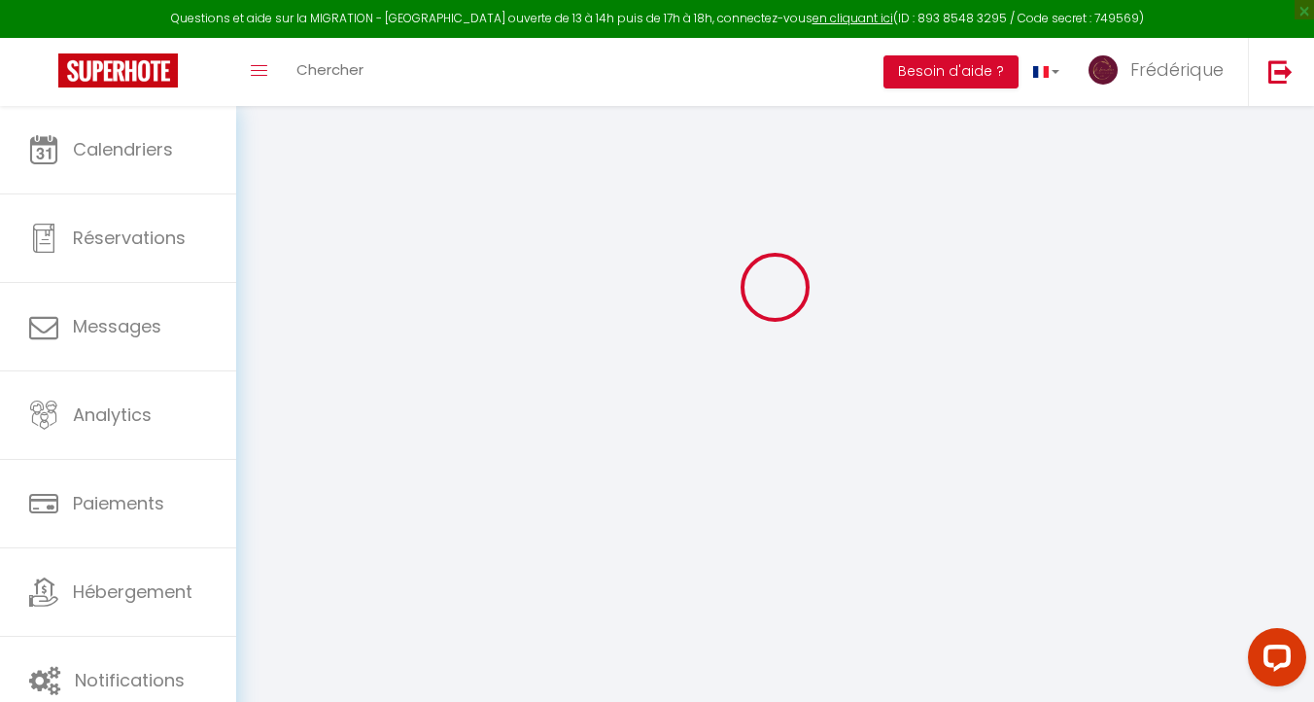
checkbox input "false"
checkbox input "true"
checkbox input "false"
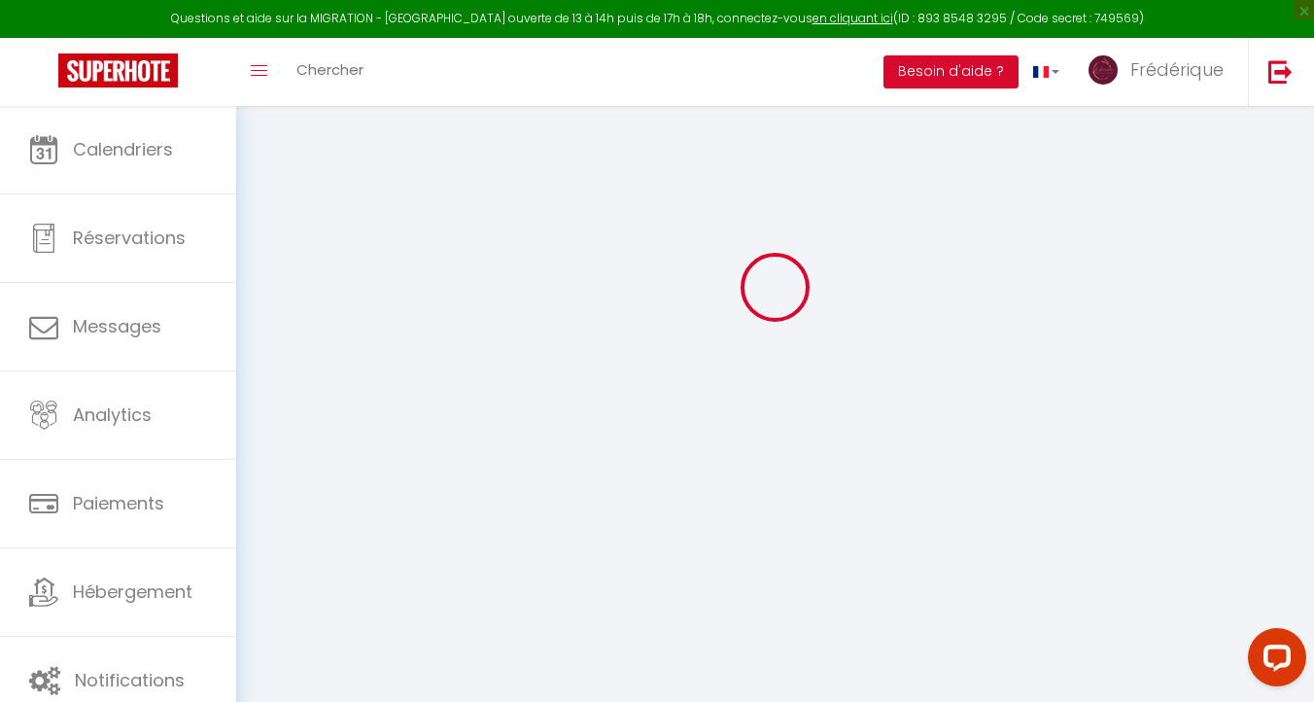
select select
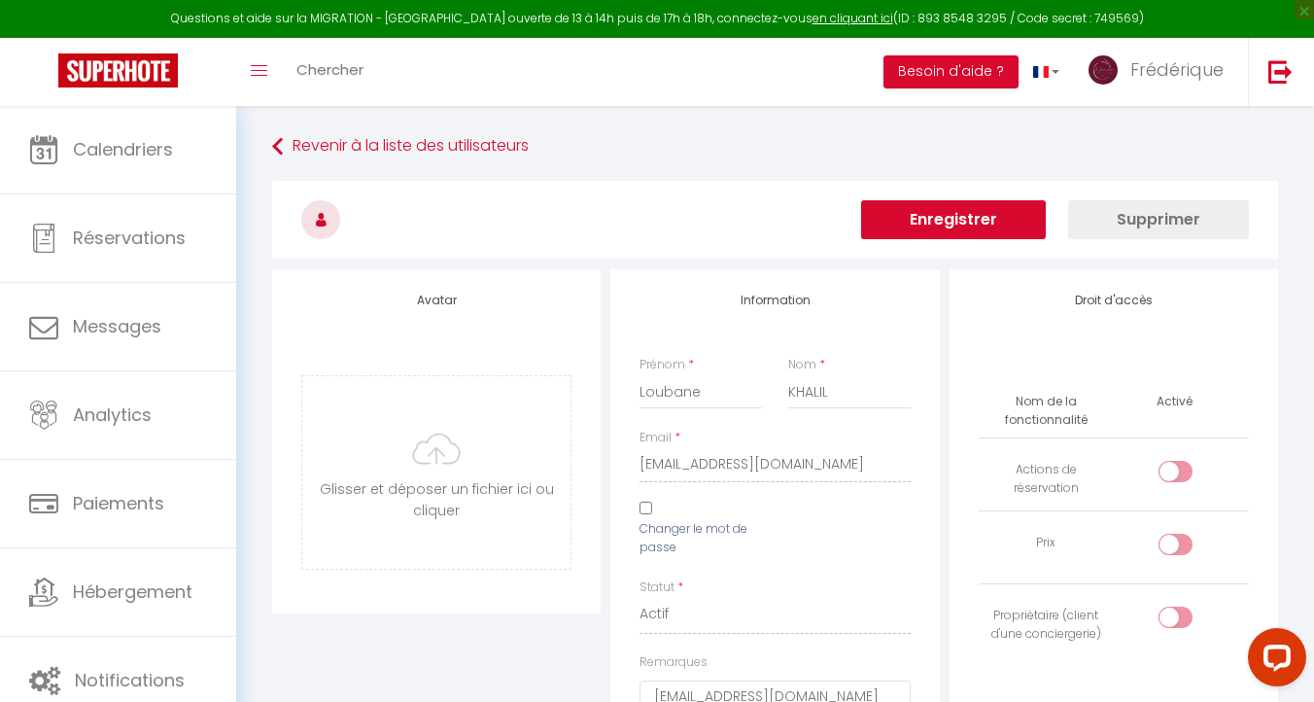
click at [948, 221] on button "Enregistrer" at bounding box center [953, 219] width 185 height 39
